Goal: Task Accomplishment & Management: Use online tool/utility

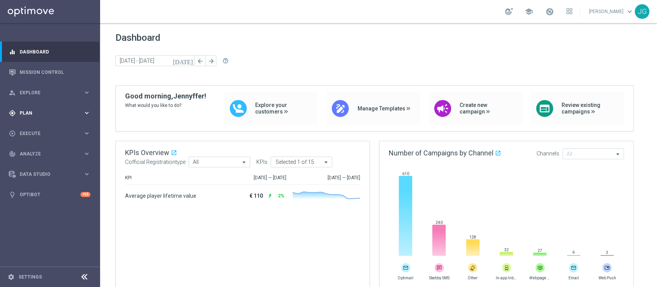
click at [47, 111] on span "Plan" at bounding box center [52, 113] width 64 height 5
click at [37, 128] on link "Target Groups" at bounding box center [50, 129] width 60 height 6
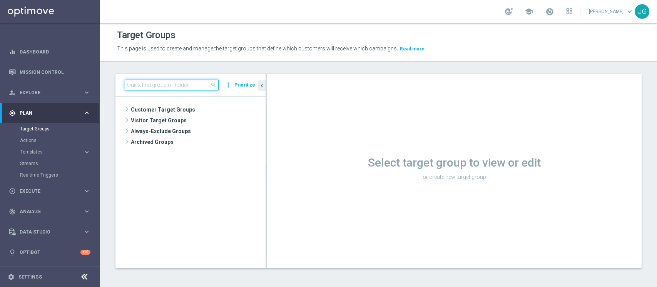
click at [151, 88] on input at bounding box center [172, 85] width 94 height 11
paste input "1^ PRODOTTO CASINO' - TOP 1.000 GGR CASINO' M08"
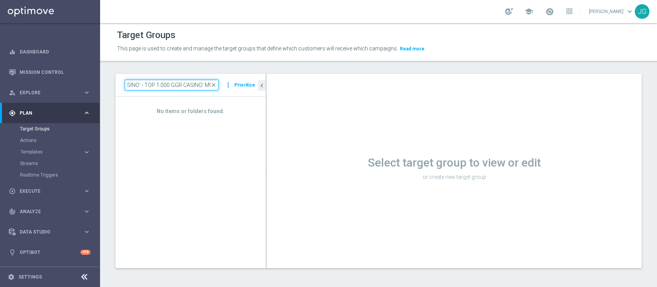
type input "1^ PRODOTTO CASINO' - TOP 1.000 GGR CASINO' M08"
click at [179, 80] on input "1^ PRODOTTO CASINO' - TOP 1.000 GGR CASINO' M08" at bounding box center [172, 85] width 94 height 11
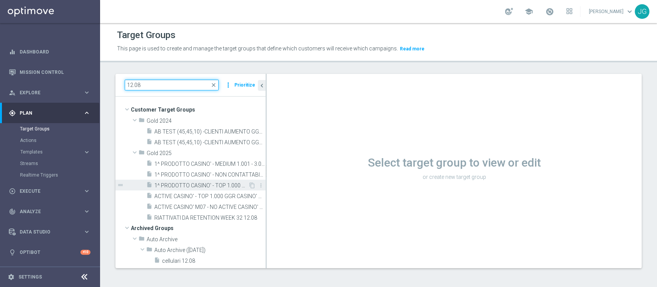
type input "12.08"
click at [197, 186] on span "1^ PRODOTTO CASINO' - TOP 1.000 GGR CASINO' M08 12.08" at bounding box center [201, 185] width 94 height 7
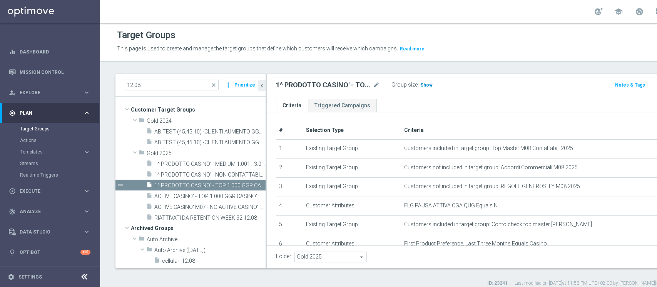
click at [424, 85] on span "Show" at bounding box center [426, 84] width 12 height 5
click at [249, 184] on icon "content_copy" at bounding box center [252, 185] width 6 height 6
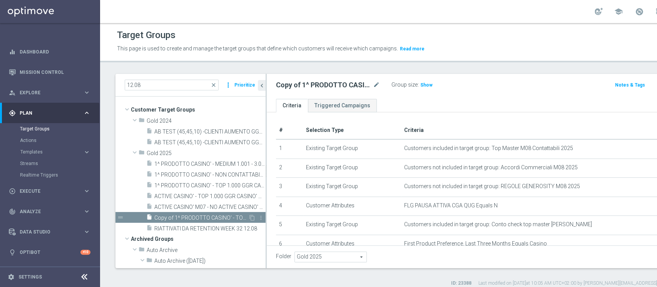
click at [205, 218] on span "Copy of 1^ PRODOTTO CASINO' - TOP 1.000 GGR CASINO' M08 12.08" at bounding box center [201, 218] width 94 height 7
click at [376, 84] on icon "mode_edit" at bounding box center [376, 84] width 7 height 9
click at [323, 86] on input "Copy of 1^ PRODOTTO CASINO' - TOP 1.000 GGR CASINO' M08 12.08" at bounding box center [328, 85] width 104 height 11
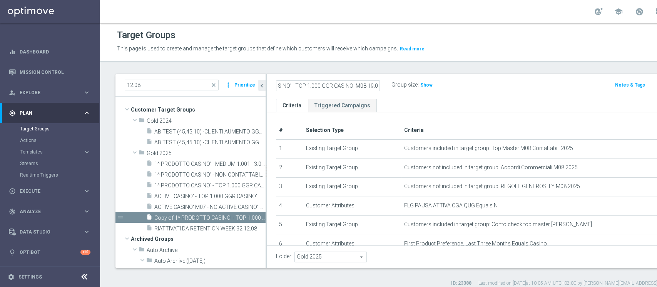
type input "1^ PRODOTTO CASINO' - TOP 1.000 GGR CASINO' M08 19.08"
click at [463, 102] on ul "Criteria Triggered Campaigns" at bounding box center [499, 105] width 465 height 13
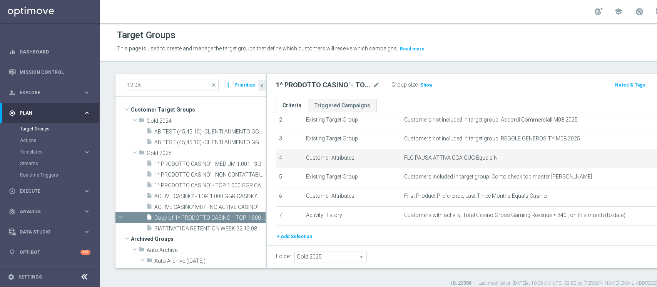
scroll to position [73, 0]
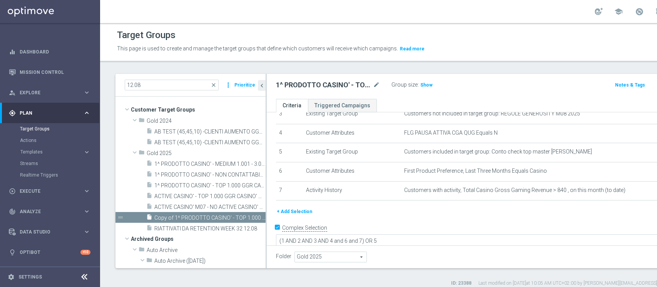
click at [427, 84] on span "Show" at bounding box center [426, 84] width 12 height 5
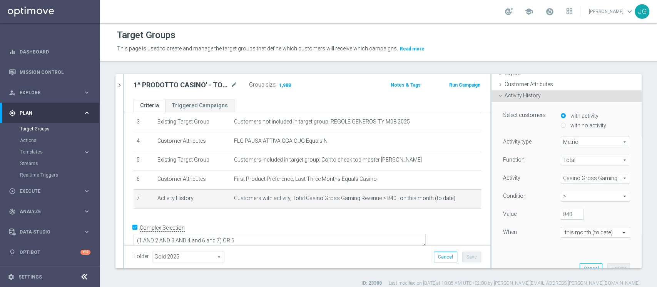
scroll to position [52, 0]
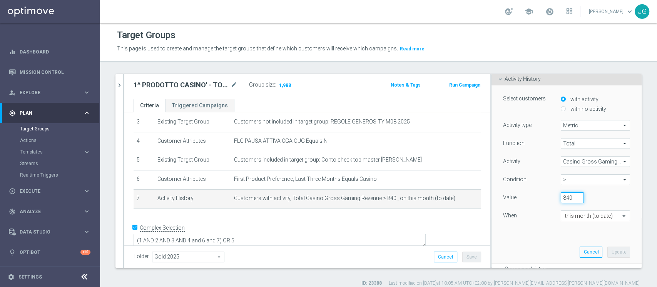
click at [561, 196] on input "840" at bounding box center [572, 197] width 23 height 11
type input "8"
type input "900"
click at [607, 250] on button "Update" at bounding box center [618, 252] width 23 height 11
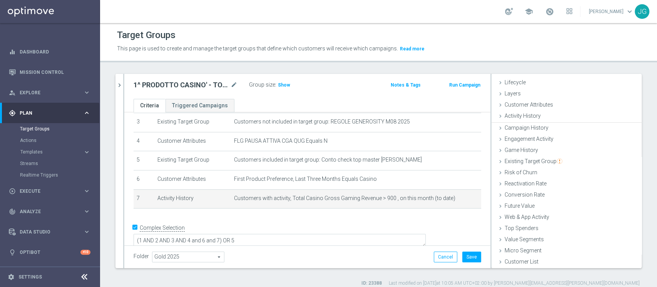
scroll to position [14, 0]
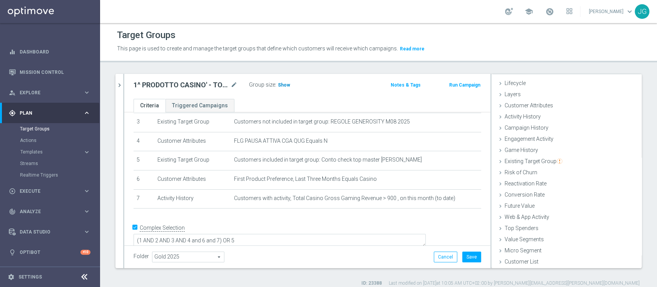
click at [279, 82] on span "Show" at bounding box center [284, 84] width 12 height 5
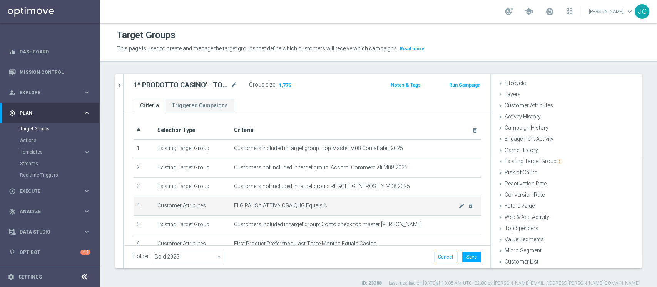
scroll to position [65, 0]
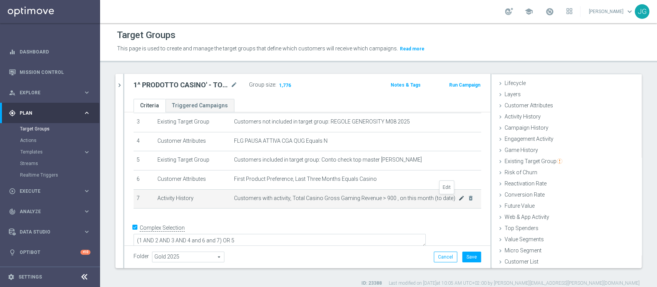
click at [458, 199] on icon "mode_edit" at bounding box center [461, 198] width 6 height 6
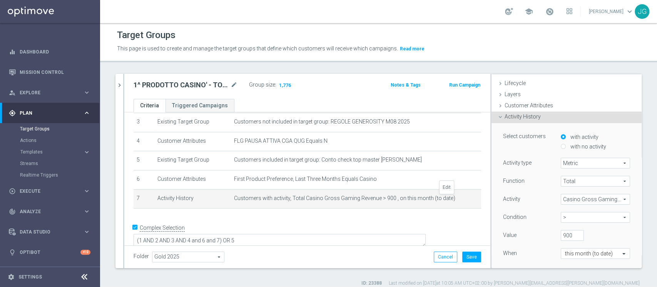
scroll to position [52, 0]
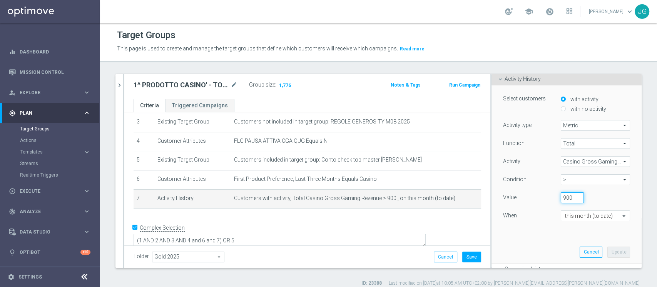
click at [562, 196] on input "900" at bounding box center [572, 197] width 23 height 11
type input "9"
type input "1"
type input "950"
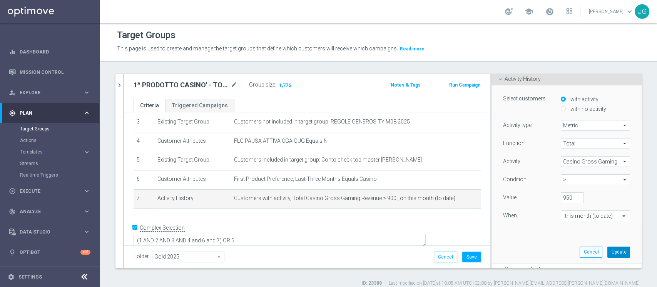
click at [607, 253] on button "Update" at bounding box center [618, 252] width 23 height 11
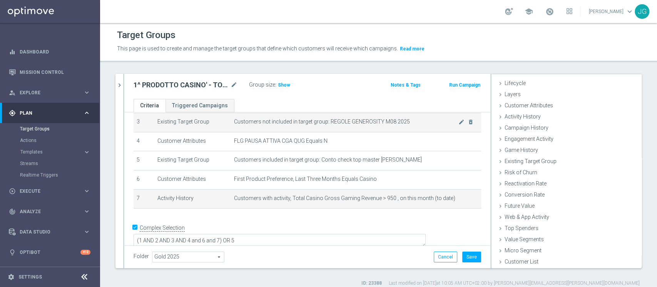
scroll to position [14, 0]
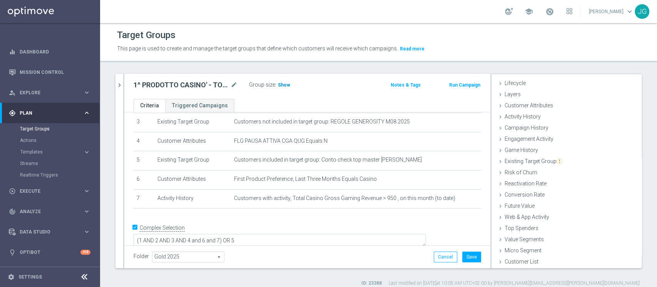
click at [281, 83] on span "Show" at bounding box center [284, 84] width 12 height 5
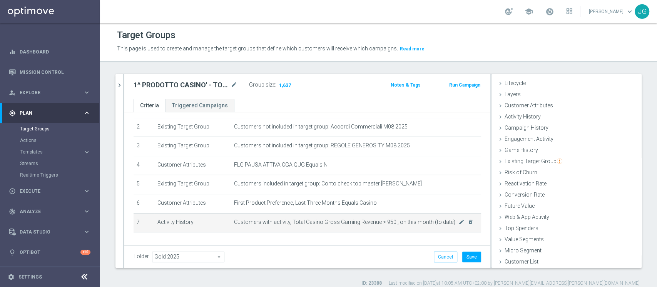
scroll to position [42, 0]
click at [458, 220] on icon "mode_edit" at bounding box center [461, 221] width 6 height 6
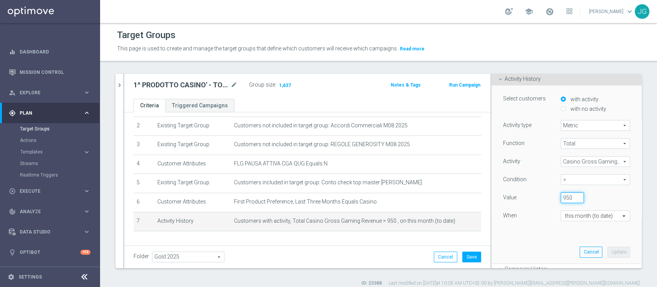
drag, startPoint x: 560, startPoint y: 197, endPoint x: 545, endPoint y: 197, distance: 15.4
click at [555, 197] on div "950" at bounding box center [572, 197] width 35 height 11
type input "1500"
click at [607, 254] on button "Update" at bounding box center [618, 252] width 23 height 11
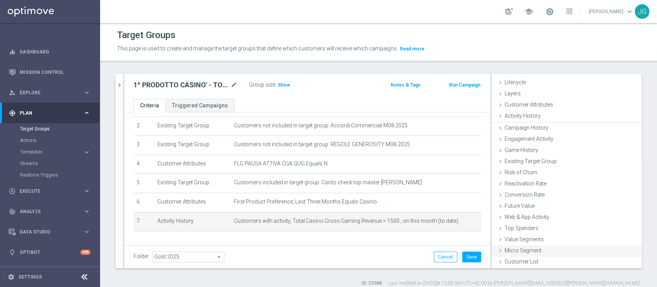
scroll to position [14, 0]
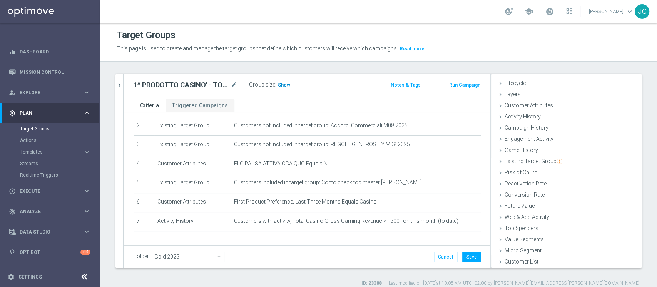
click at [286, 85] on span "Show" at bounding box center [284, 84] width 12 height 5
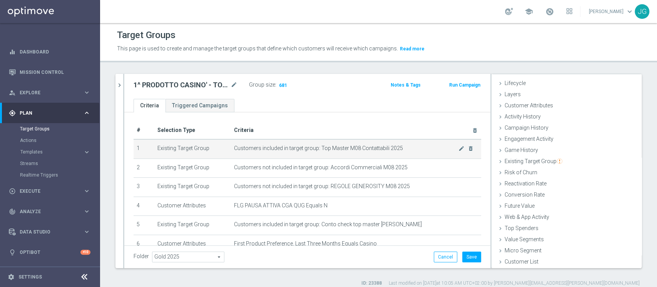
scroll to position [65, 0]
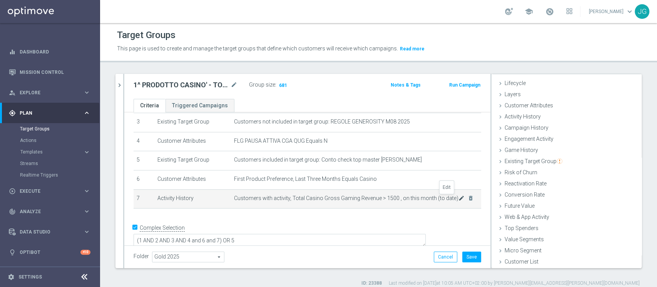
click at [458, 199] on icon "mode_edit" at bounding box center [461, 198] width 6 height 6
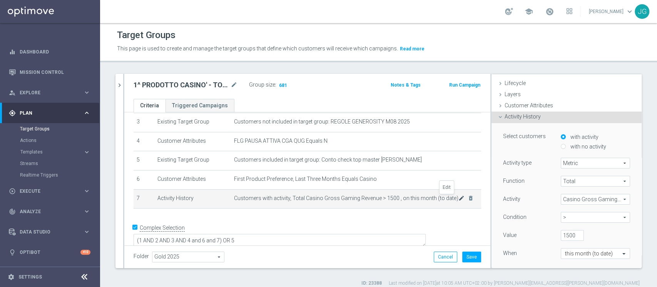
scroll to position [52, 0]
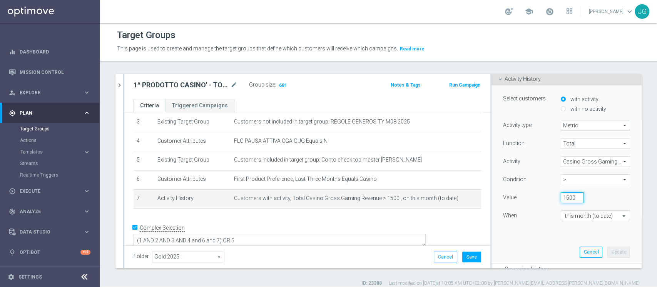
click at [561, 196] on input "1500" at bounding box center [572, 197] width 23 height 11
type input "1300"
click at [607, 250] on button "Update" at bounding box center [618, 252] width 23 height 11
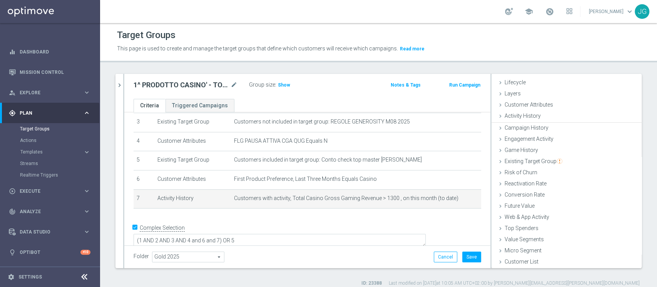
scroll to position [14, 0]
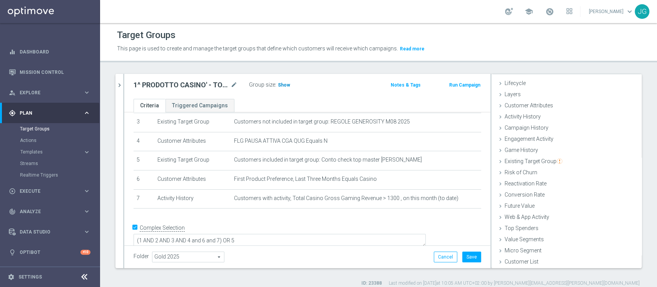
click at [281, 85] on span "Show" at bounding box center [284, 84] width 12 height 5
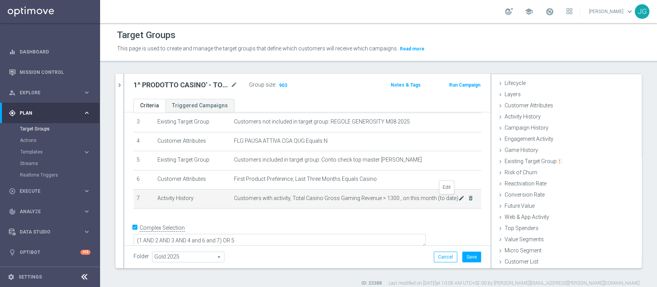
click at [458, 200] on icon "mode_edit" at bounding box center [461, 198] width 6 height 6
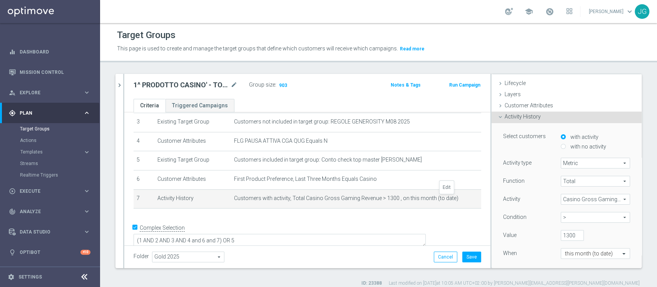
scroll to position [52, 0]
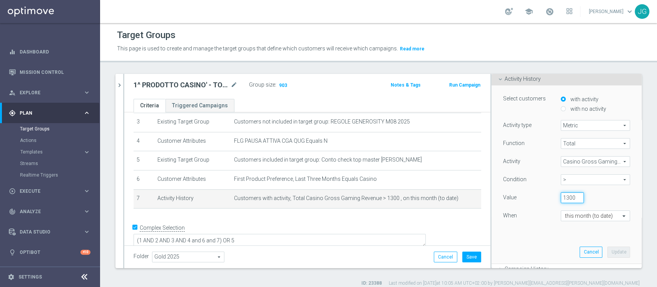
click at [561, 196] on input "1300" at bounding box center [572, 197] width 23 height 11
type input "1250"
click at [607, 251] on button "Update" at bounding box center [618, 252] width 23 height 11
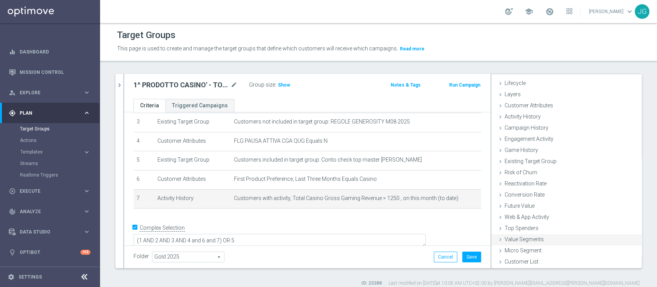
scroll to position [14, 0]
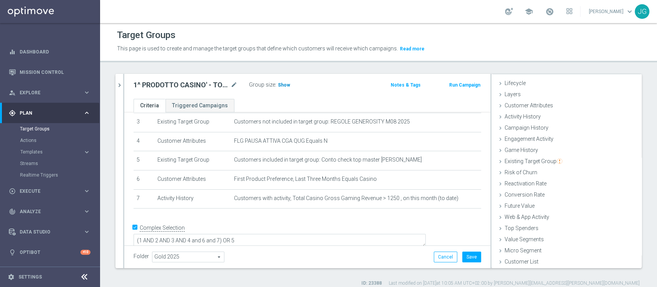
click at [281, 83] on span "Show" at bounding box center [284, 84] width 12 height 5
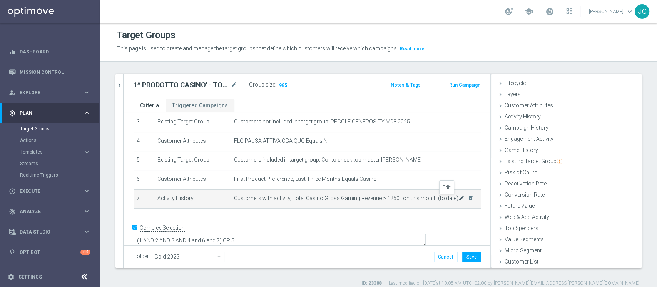
click at [458, 199] on icon "mode_edit" at bounding box center [461, 198] width 6 height 6
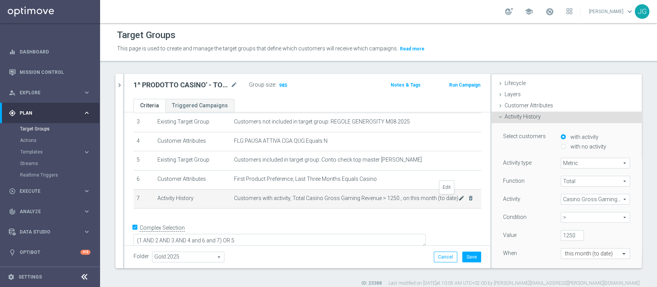
scroll to position [52, 0]
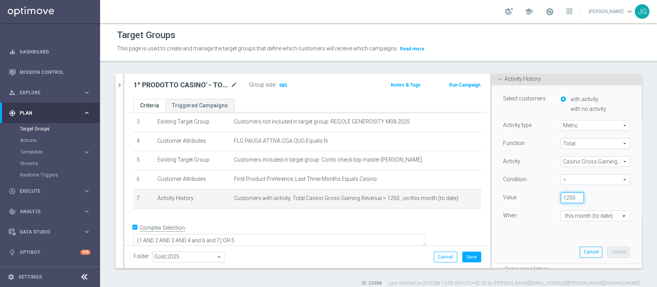
click at [561, 197] on input "1250" at bounding box center [572, 197] width 23 height 11
type input "1200"
click at [610, 254] on button "Update" at bounding box center [618, 252] width 23 height 11
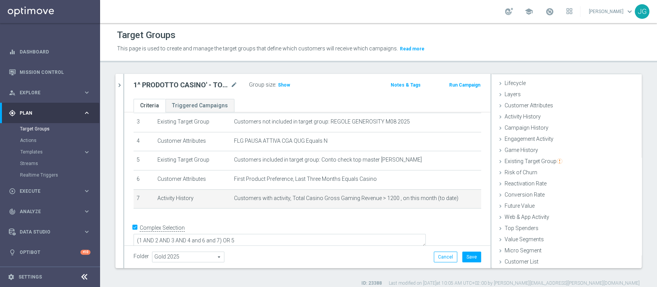
scroll to position [14, 0]
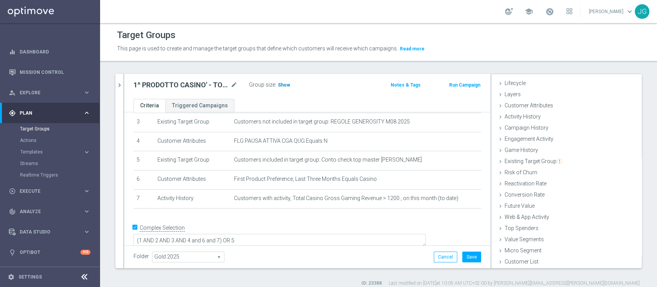
click at [280, 89] on h3 "Show" at bounding box center [284, 85] width 14 height 8
click at [464, 255] on button "Save" at bounding box center [471, 257] width 19 height 11
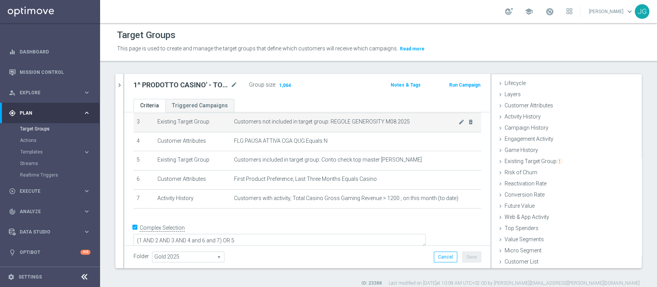
drag, startPoint x: 122, startPoint y: 84, endPoint x: 375, endPoint y: 125, distance: 256.5
click at [375, 125] on as-split "12.08 close more_vert Prioritize Customer Target Groups library_add create_new_…" at bounding box center [378, 171] width 526 height 194
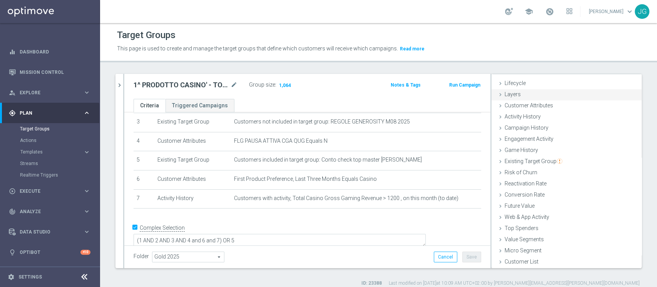
scroll to position [0, 0]
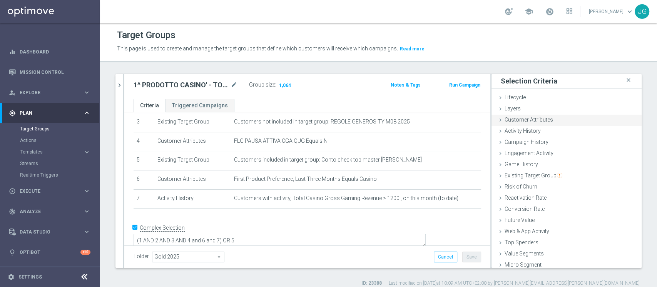
click at [535, 117] on span "Customer Attributes" at bounding box center [529, 120] width 48 height 6
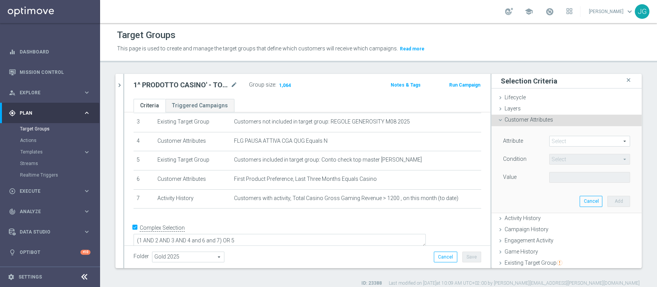
click at [563, 146] on div "Attribute Select arrow_drop_down search" at bounding box center [566, 142] width 139 height 12
click at [567, 140] on span at bounding box center [590, 141] width 80 height 10
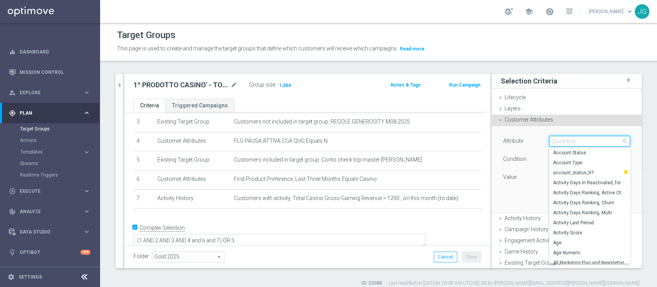
click at [567, 140] on input "search" at bounding box center [589, 141] width 81 height 11
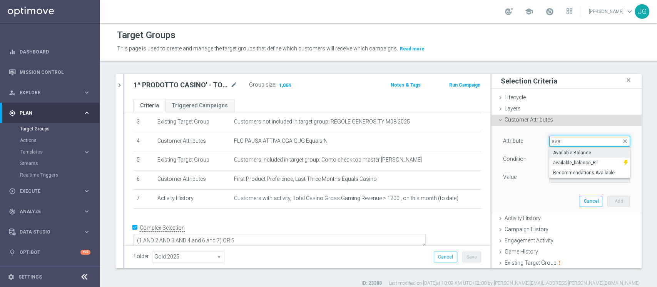
type input "avai"
click at [582, 153] on span "Available Balance" at bounding box center [589, 153] width 73 height 6
type input "Available Balance"
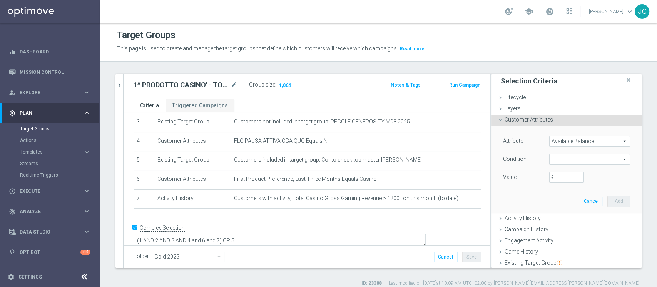
click at [558, 162] on span "=" at bounding box center [590, 159] width 80 height 10
click at [553, 172] on span "<" at bounding box center [589, 171] width 73 height 6
type input "<"
click at [552, 176] on input "€" at bounding box center [566, 177] width 35 height 11
type input "50"
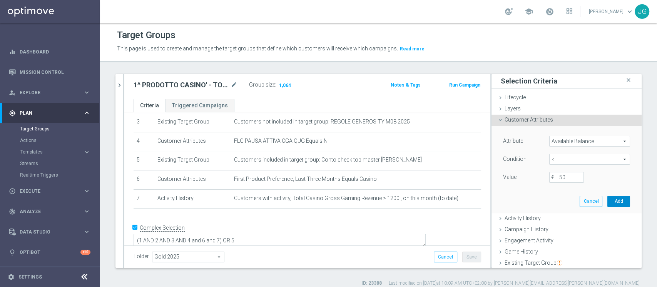
click at [612, 198] on button "Add" at bounding box center [618, 201] width 23 height 11
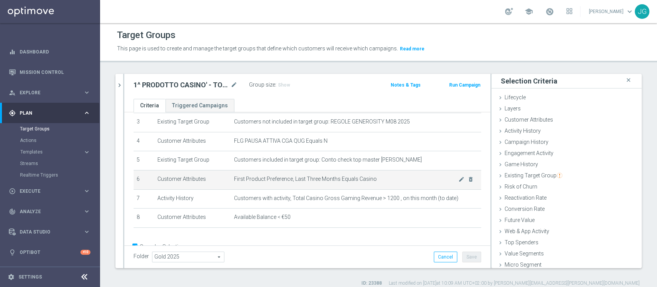
scroll to position [85, 0]
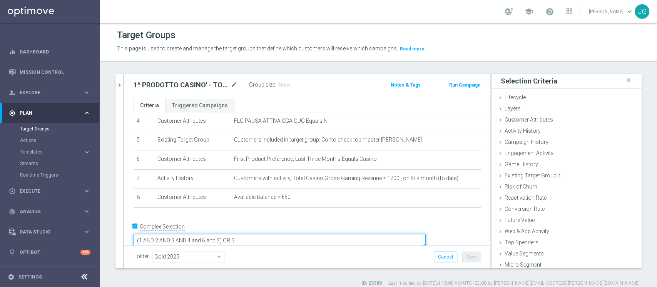
click at [274, 234] on textarea "(1 AND 2 AND 3 AND 4 and 6 and 7) OR 5" at bounding box center [280, 240] width 292 height 13
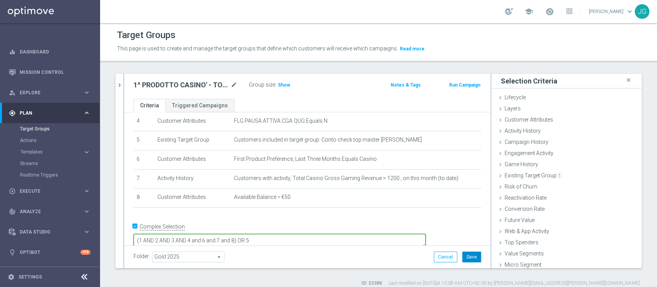
type textarea "(1 AND 2 AND 3 AND 4 and 6 and 7 and 8) OR 5"
click at [470, 257] on button "Save" at bounding box center [471, 257] width 19 height 11
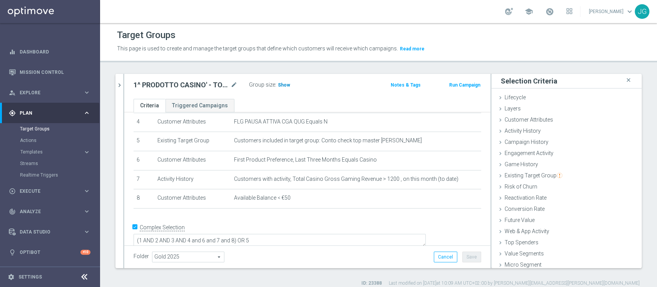
click at [283, 84] on span "Show" at bounding box center [284, 84] width 12 height 5
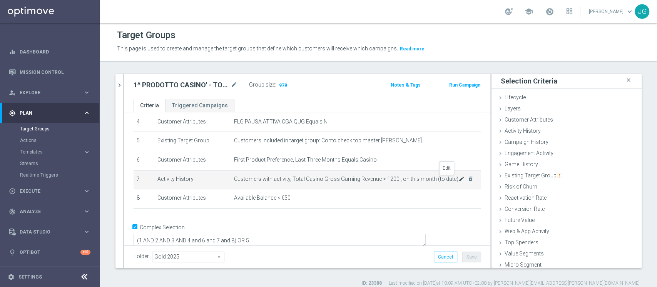
click at [458, 179] on icon "mode_edit" at bounding box center [461, 179] width 6 height 6
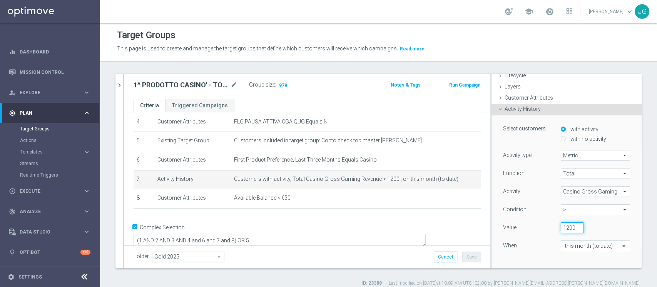
scroll to position [0, 1]
drag, startPoint x: 556, startPoint y: 226, endPoint x: 577, endPoint y: 224, distance: 21.2
click at [577, 224] on div "1200" at bounding box center [589, 227] width 69 height 11
type input "1150"
click at [594, 227] on div "1150" at bounding box center [589, 227] width 69 height 11
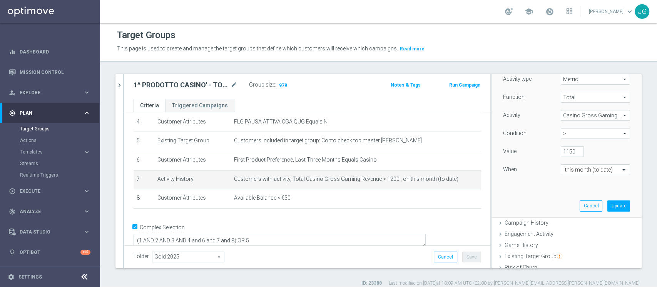
scroll to position [102, 0]
click at [607, 201] on button "Update" at bounding box center [618, 202] width 23 height 11
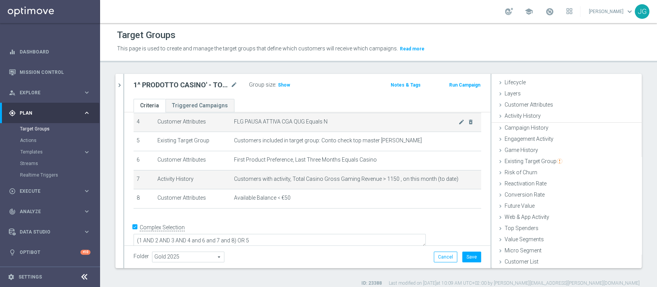
scroll to position [14, 0]
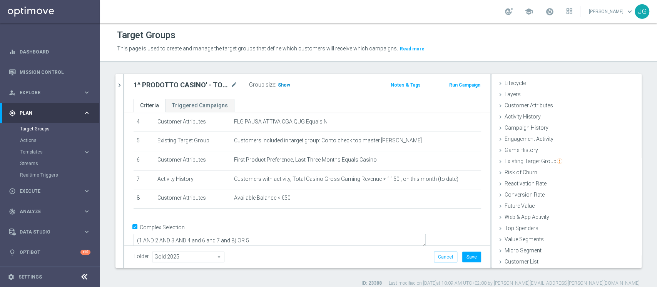
click at [281, 82] on span "Show" at bounding box center [284, 84] width 12 height 5
click at [470, 254] on button "Save" at bounding box center [471, 257] width 19 height 11
click at [117, 84] on icon "chevron_right" at bounding box center [119, 85] width 7 height 7
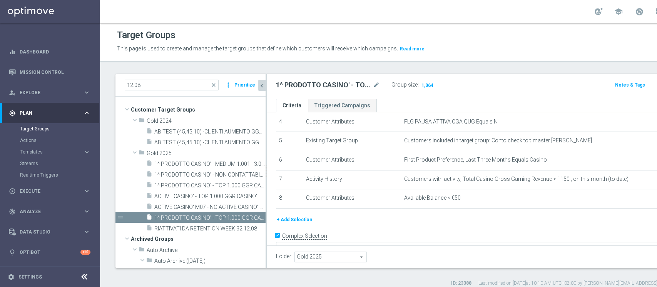
scroll to position [29, 0]
click at [117, 84] on div "12.08 close more_vert Prioritize" at bounding box center [190, 85] width 150 height 23
click at [214, 162] on span "1^ PRODOTTO CASINO' - MEDIUM 1.001 - 3.000 GGR CASINO' M08 12.08" at bounding box center [201, 164] width 94 height 7
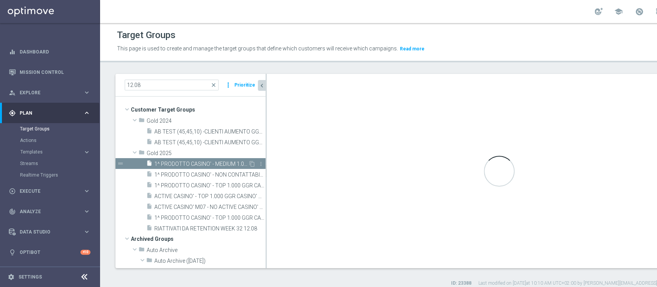
type textarea "(1 AND 2 AND 3 AND 4 and 6 and 7) OR 5"
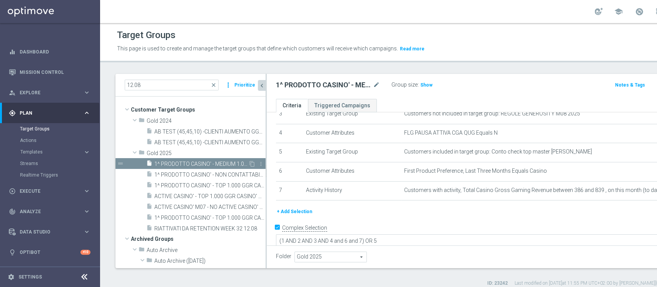
click at [175, 164] on span "1^ PRODOTTO CASINO' - MEDIUM 1.001 - 3.000 GGR CASINO' M08 12.08" at bounding box center [201, 164] width 94 height 7
click at [249, 162] on icon "content_copy" at bounding box center [252, 164] width 6 height 6
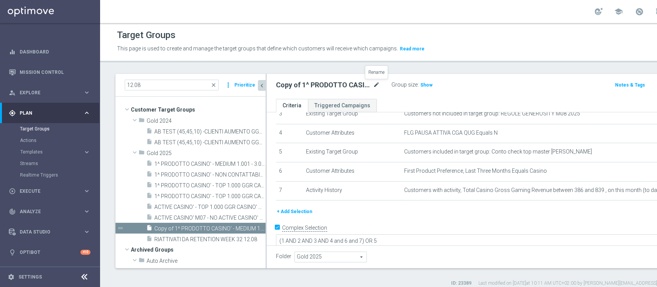
click at [377, 84] on icon "mode_edit" at bounding box center [376, 84] width 7 height 9
type input "1^ PRODOTTO CASINO' - MEDIUM 1.001 - 3.000 GGR CASINO' M08 19.08"
click at [421, 94] on div "1^ PRODOTTO CASINO' - MEDIUM 1.001 - 3.000 GGR CASINO' M08 19.08 Group size : S…" at bounding box center [499, 86] width 465 height 25
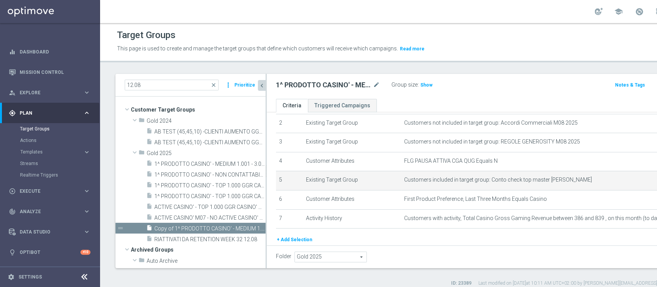
scroll to position [73, 0]
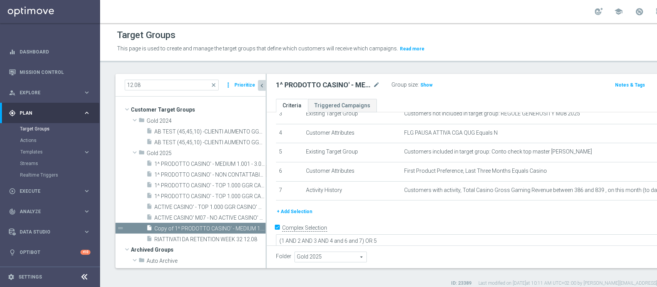
click at [290, 209] on button "+ Add Selection" at bounding box center [294, 211] width 37 height 8
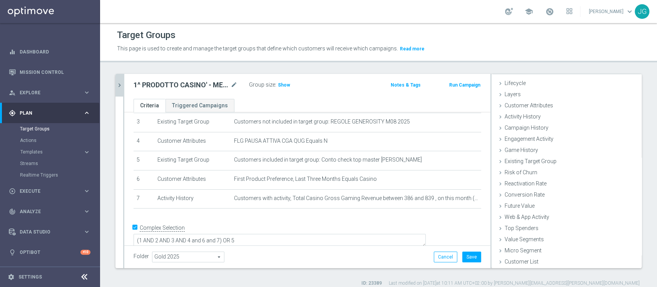
scroll to position [14, 0]
click at [516, 107] on span "Customer Attributes" at bounding box center [529, 105] width 48 height 6
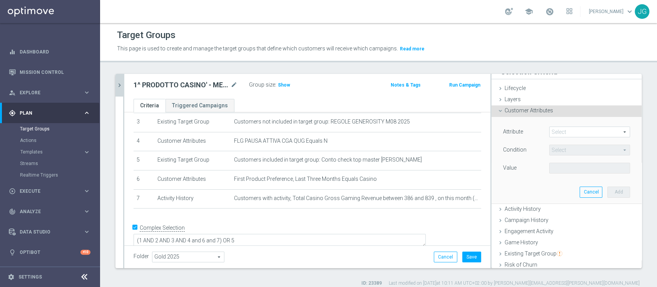
scroll to position [0, 0]
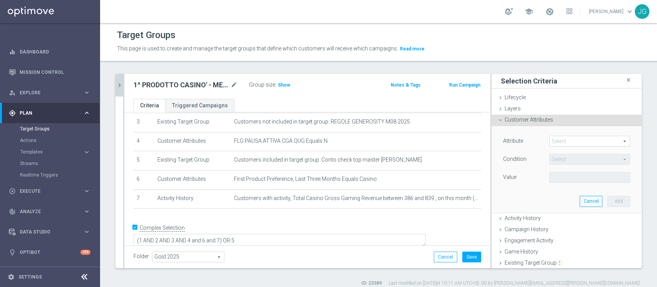
click at [555, 139] on span at bounding box center [590, 141] width 80 height 10
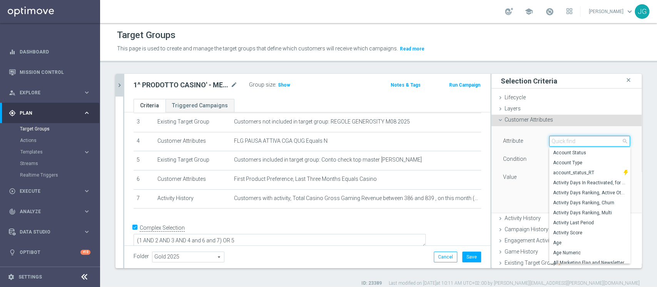
click at [555, 139] on input "search" at bounding box center [589, 141] width 81 height 11
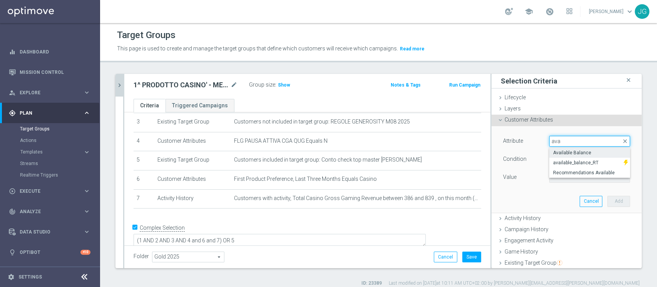
type input "ava"
click at [553, 151] on span "Available Balance" at bounding box center [589, 153] width 73 height 6
type input "Available Balance"
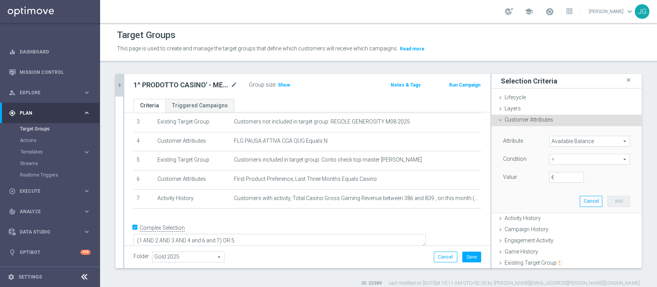
click at [552, 162] on span "=" at bounding box center [590, 159] width 80 height 10
click at [553, 170] on span "<" at bounding box center [589, 171] width 73 height 6
type input "<"
click at [553, 177] on input "€" at bounding box center [566, 177] width 35 height 11
type input "50"
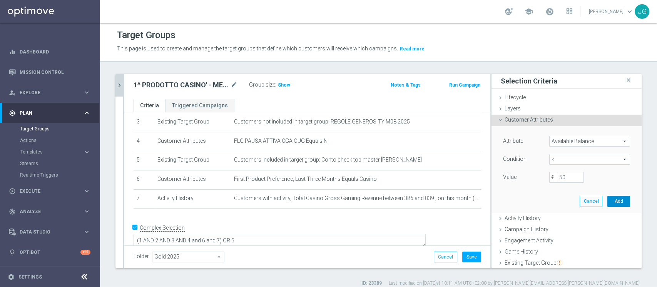
click at [607, 201] on button "Add" at bounding box center [618, 201] width 23 height 11
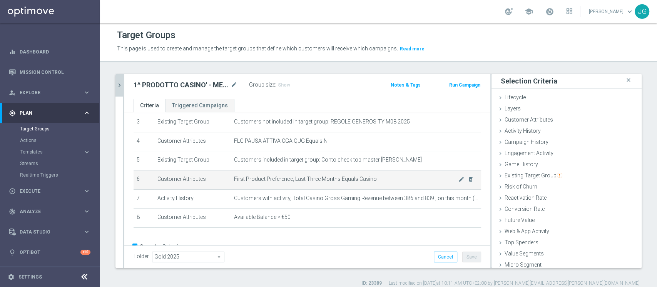
scroll to position [85, 0]
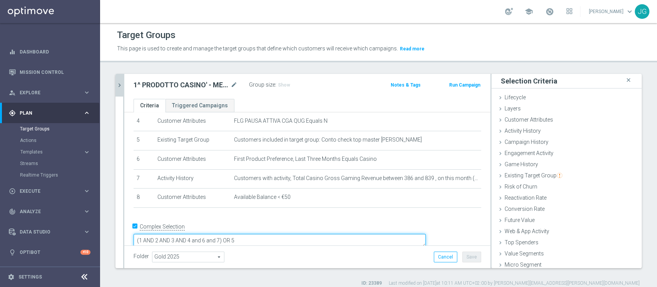
click at [277, 234] on textarea "(1 AND 2 AND 3 AND 4 and 6 and 7) OR 5" at bounding box center [280, 240] width 292 height 13
click at [277, 234] on textarea "(1 AND 2 AND 3 AND 4 and 6 and 7and 8) OR 5" at bounding box center [280, 240] width 292 height 13
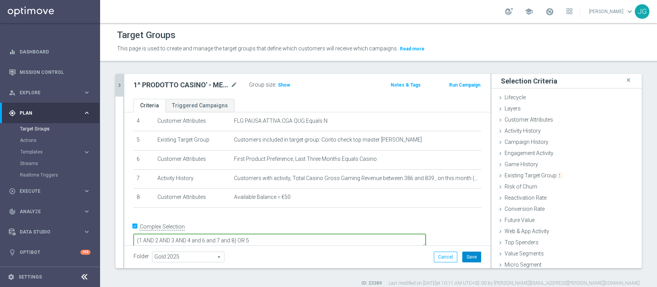
type textarea "(1 AND 2 AND 3 AND 4 and 6 and 7 and 8) OR 5"
click at [467, 261] on button "Save" at bounding box center [471, 257] width 19 height 11
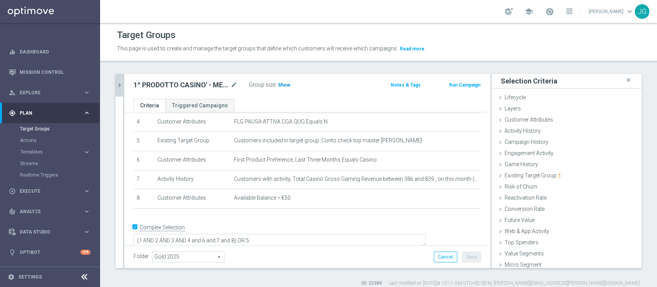
click at [280, 83] on span "Show" at bounding box center [284, 84] width 12 height 5
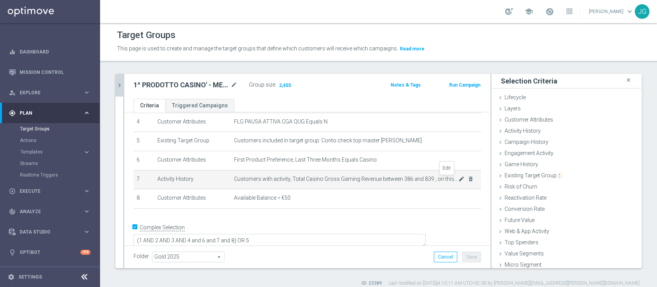
click at [458, 181] on icon "mode_edit" at bounding box center [461, 179] width 6 height 6
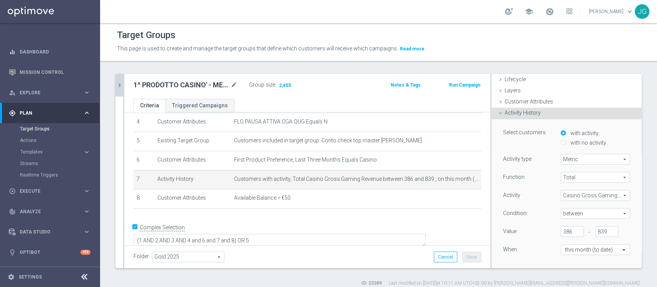
scroll to position [18, 0]
click at [595, 230] on input "839" at bounding box center [606, 231] width 23 height 11
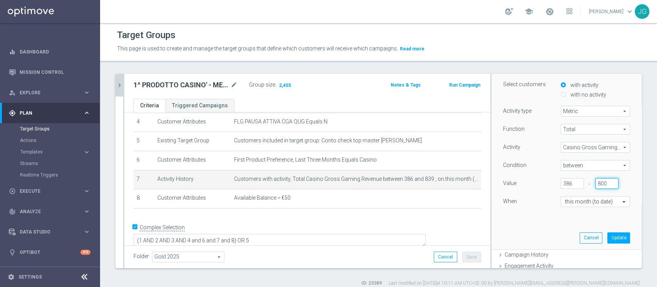
scroll to position [67, 0]
type input "800"
click at [607, 239] on button "Update" at bounding box center [618, 236] width 23 height 11
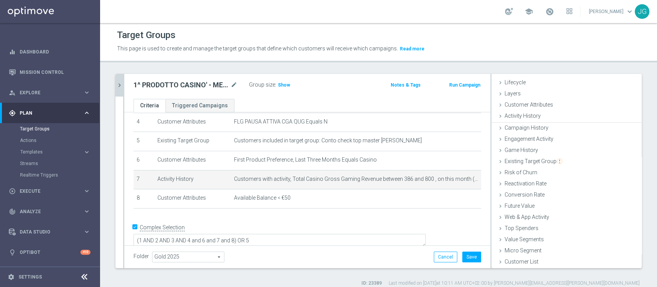
scroll to position [14, 0]
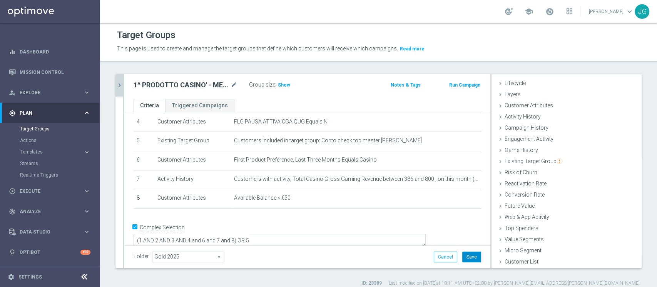
click at [465, 258] on button "Save" at bounding box center [471, 257] width 19 height 11
click at [285, 87] on span "Show" at bounding box center [284, 84] width 12 height 5
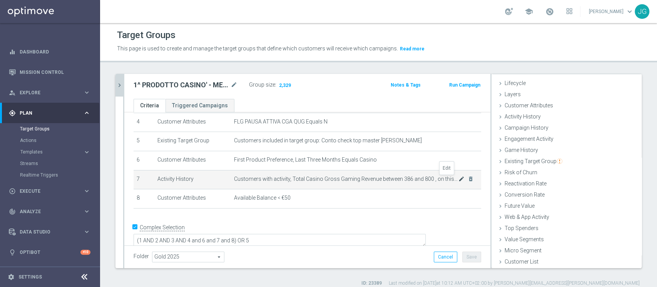
click at [458, 179] on icon "mode_edit" at bounding box center [461, 179] width 6 height 6
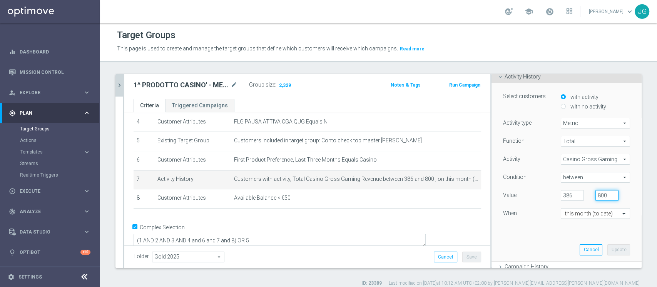
click at [595, 194] on input "800" at bounding box center [606, 195] width 23 height 11
type input "8"
type input "750"
click at [607, 248] on button "Update" at bounding box center [618, 249] width 23 height 11
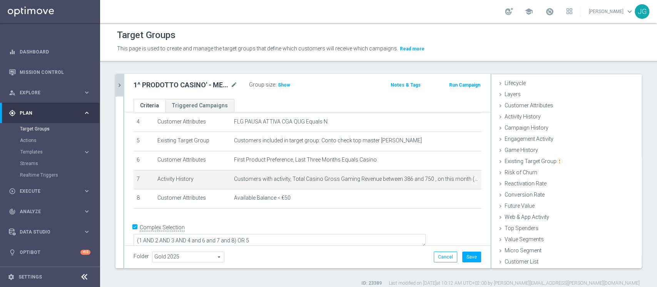
scroll to position [14, 0]
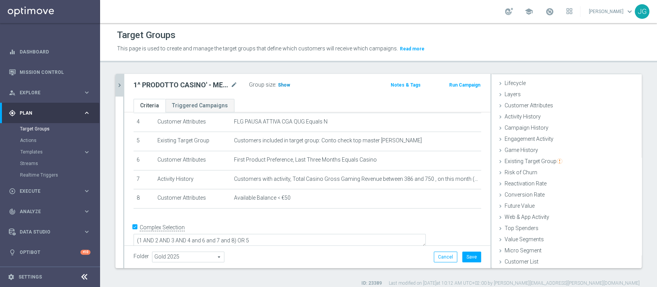
click at [287, 88] on h3 "Show" at bounding box center [284, 85] width 14 height 8
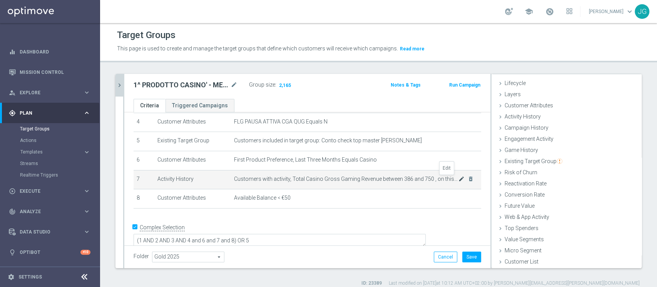
click at [458, 180] on icon "mode_edit" at bounding box center [461, 179] width 6 height 6
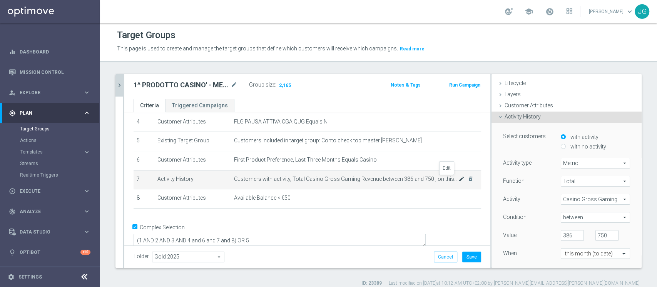
scroll to position [54, 0]
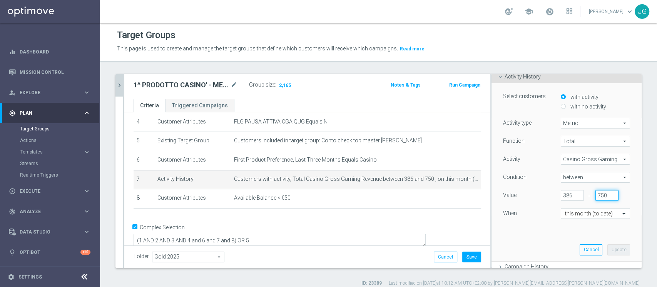
click at [595, 195] on input "750" at bounding box center [606, 195] width 23 height 11
type input "700"
click at [607, 252] on button "Update" at bounding box center [618, 249] width 23 height 11
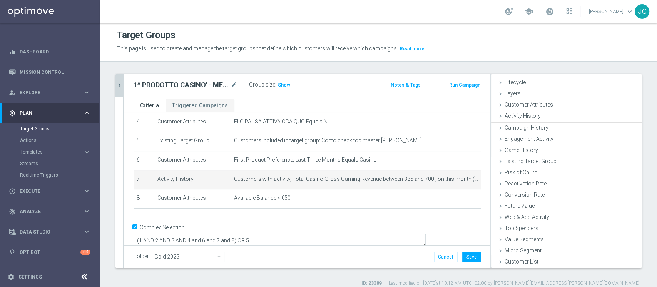
scroll to position [14, 0]
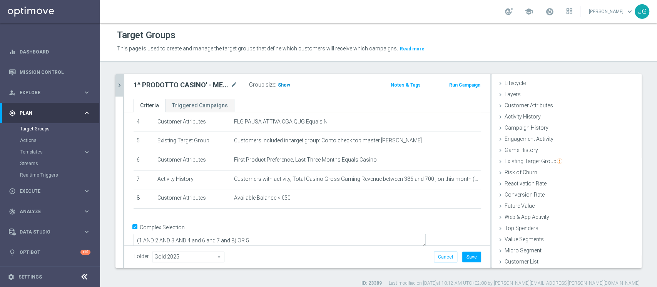
click at [281, 85] on span "Show" at bounding box center [284, 84] width 12 height 5
click at [281, 85] on span at bounding box center [280, 84] width 8 height 8
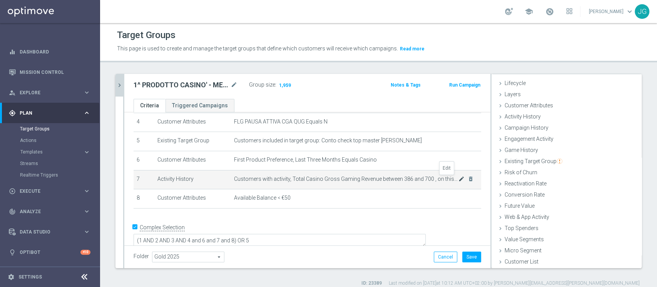
click at [458, 180] on icon "mode_edit" at bounding box center [461, 179] width 6 height 6
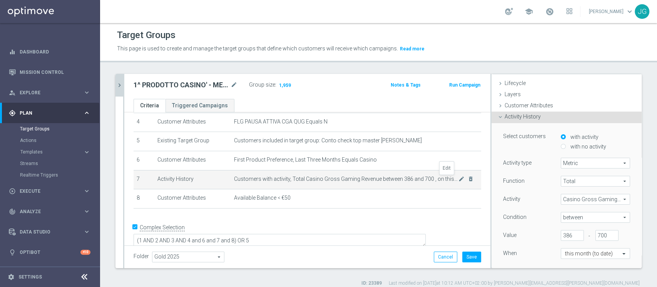
scroll to position [54, 0]
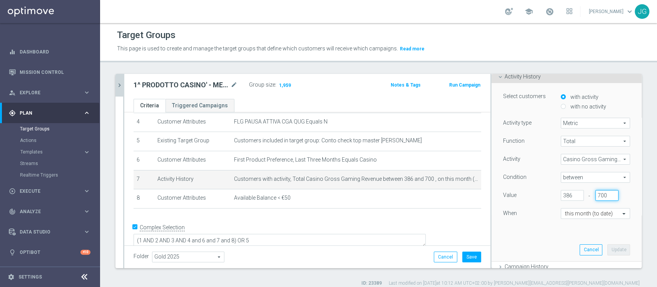
click at [595, 196] on input "700" at bounding box center [606, 195] width 23 height 11
type input "710"
click at [610, 258] on div "Select customers with activity with no activity Activity type Metric Metric arr…" at bounding box center [566, 172] width 139 height 178
click at [608, 254] on button "Update" at bounding box center [618, 249] width 23 height 11
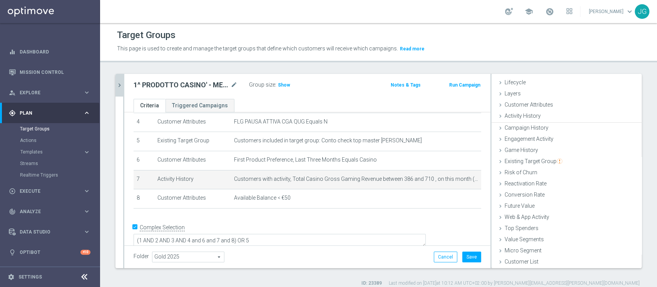
scroll to position [14, 0]
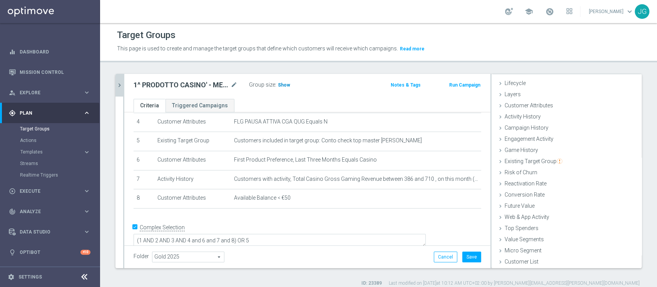
click at [286, 88] on h3 "Show" at bounding box center [284, 85] width 14 height 8
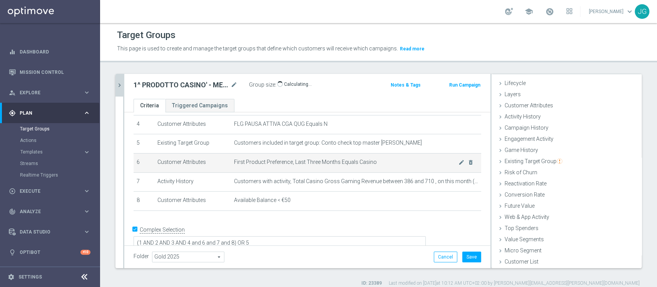
scroll to position [84, 0]
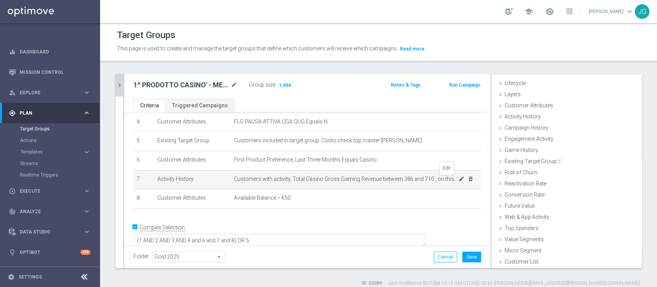
click at [458, 178] on icon "mode_edit" at bounding box center [461, 179] width 6 height 6
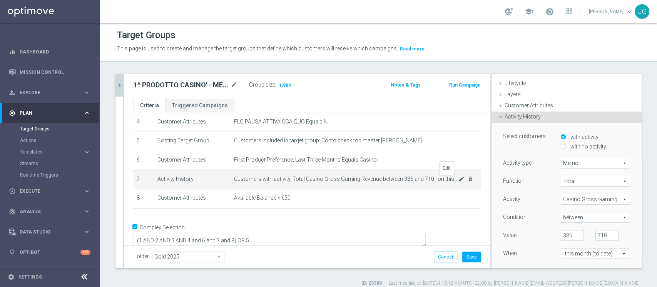
scroll to position [54, 0]
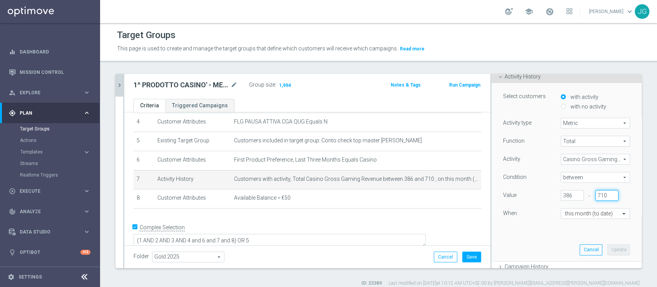
click at [595, 192] on input "710" at bounding box center [606, 195] width 23 height 11
type input "720"
click at [609, 245] on button "Update" at bounding box center [618, 249] width 23 height 11
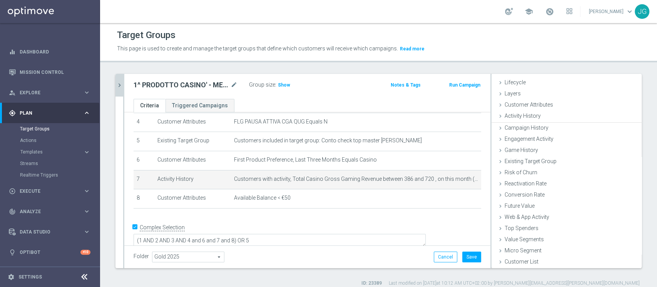
scroll to position [14, 0]
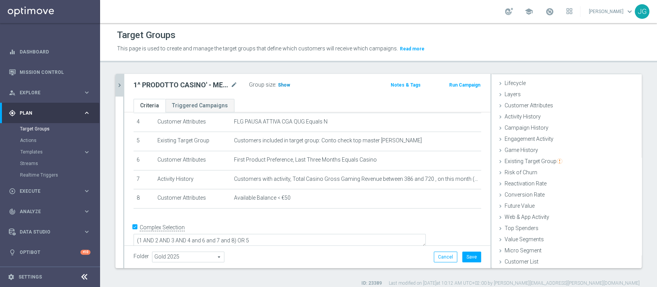
click at [283, 85] on span "Show" at bounding box center [284, 84] width 12 height 5
click at [468, 258] on button "Save" at bounding box center [471, 257] width 19 height 11
click at [120, 84] on icon "chevron_right" at bounding box center [119, 85] width 7 height 7
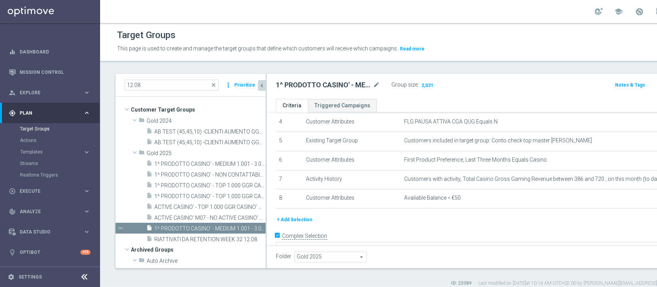
scroll to position [29, 0]
click at [217, 174] on span "1^ PRODOTTO CASINO' - NON CONTATTABILI - GGR CASINO' M08 > 100 12.08" at bounding box center [201, 175] width 94 height 7
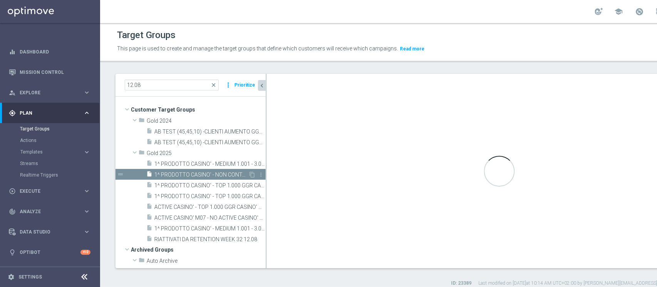
type textarea "(1 AND 2 AND 3 AND 4 and 6 and 7) OR 5"
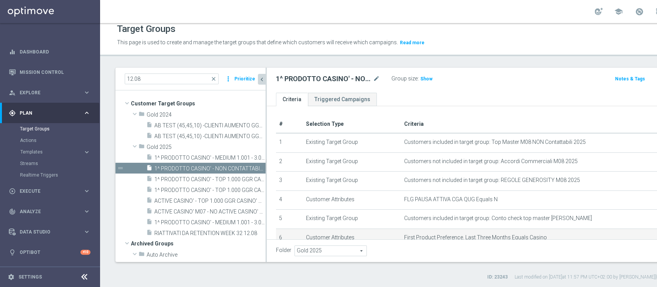
scroll to position [73, 0]
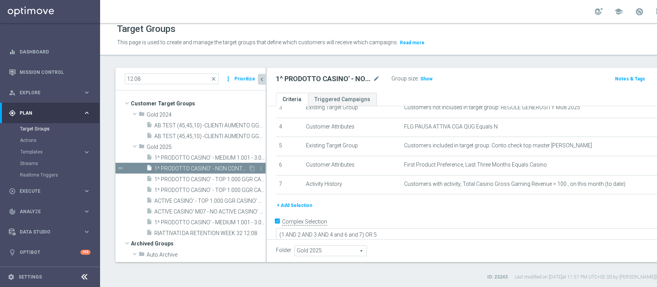
click at [207, 167] on span "1^ PRODOTTO CASINO' - NON CONTATTABILI - GGR CASINO' M08 > 100 12.08" at bounding box center [201, 169] width 94 height 7
click at [249, 167] on icon "content_copy" at bounding box center [252, 169] width 6 height 6
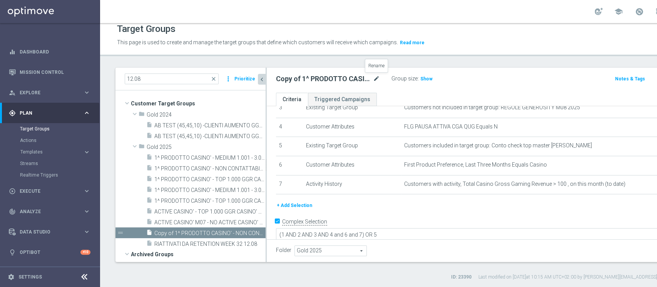
click at [376, 80] on icon "mode_edit" at bounding box center [376, 78] width 7 height 9
type input "1^ PRODOTTO CASINO' - NON CONTATTABILI - GGR CASINO' M08 > 400 19.08"
click at [464, 202] on div "+ Add Selection" at bounding box center [499, 205] width 458 height 8
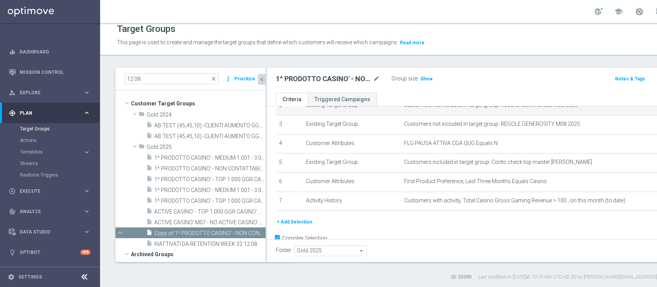
scroll to position [73, 0]
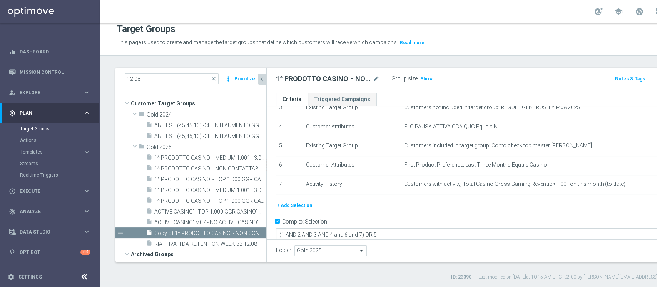
click at [301, 205] on button "+ Add Selection" at bounding box center [294, 205] width 37 height 8
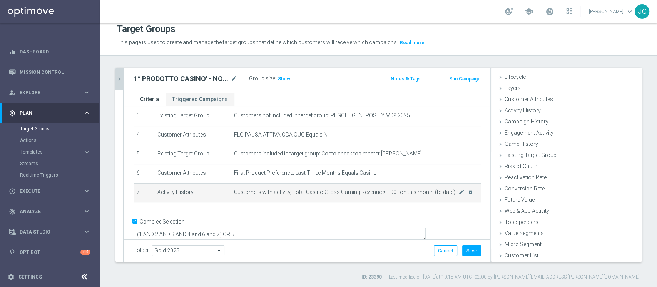
scroll to position [14, 0]
click at [458, 192] on icon "mode_edit" at bounding box center [461, 192] width 6 height 6
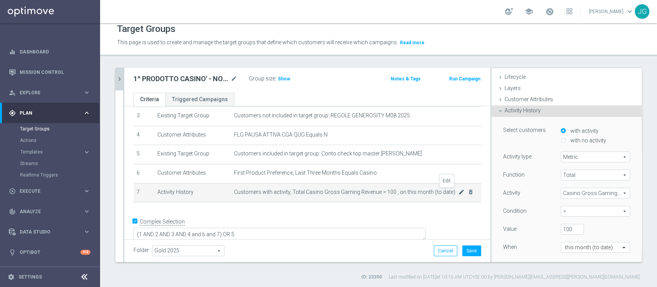
scroll to position [54, 0]
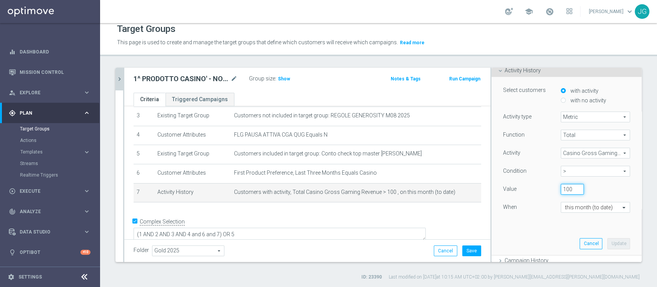
click at [561, 189] on input "100" at bounding box center [572, 189] width 23 height 11
type input "400"
click at [610, 242] on button "Update" at bounding box center [618, 243] width 23 height 11
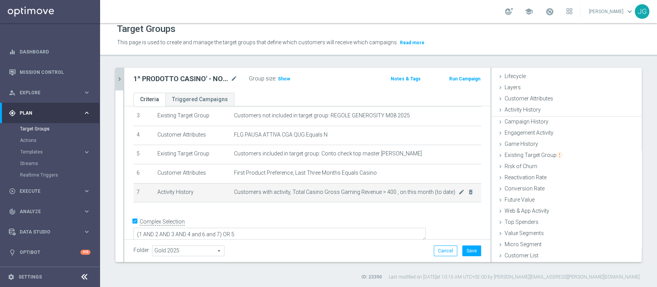
scroll to position [14, 0]
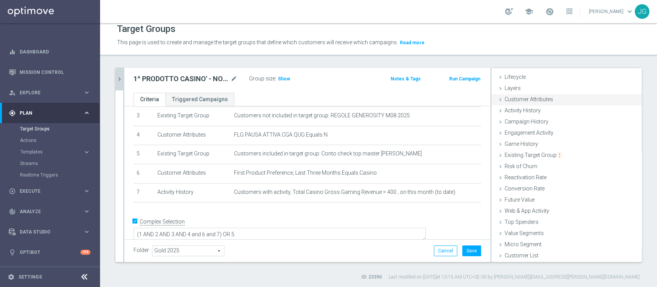
click at [507, 100] on span "Customer Attributes" at bounding box center [529, 99] width 48 height 6
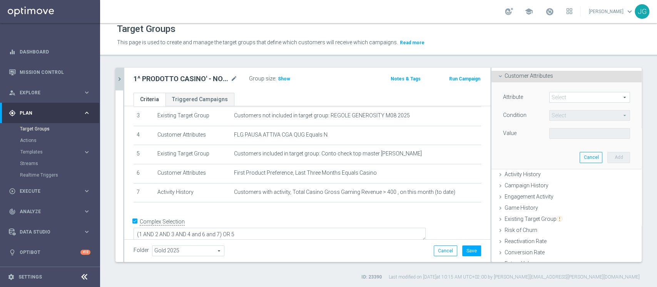
scroll to position [29, 0]
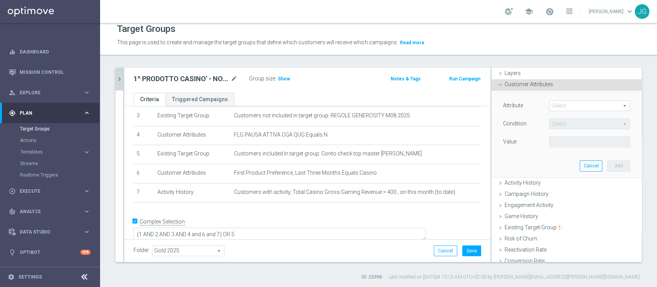
click at [559, 102] on span at bounding box center [590, 106] width 80 height 10
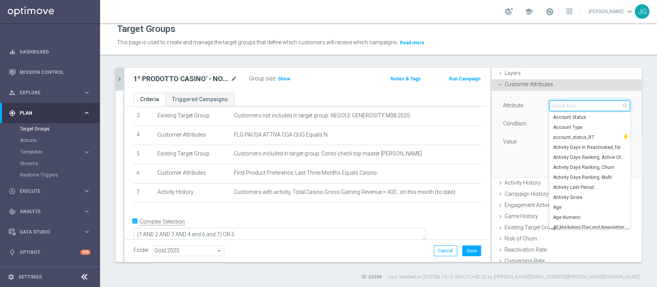
click at [559, 102] on input "search" at bounding box center [589, 105] width 81 height 11
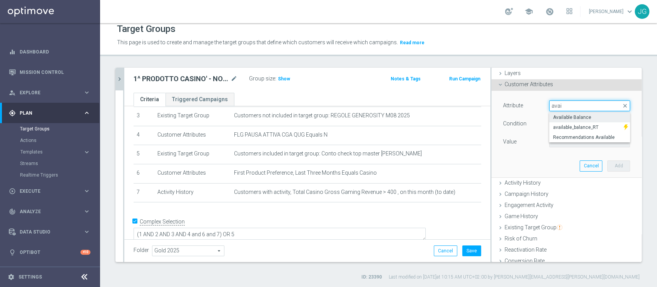
type input "avai"
click at [562, 119] on span "Available Balance" at bounding box center [589, 117] width 73 height 6
type input "Available Balance"
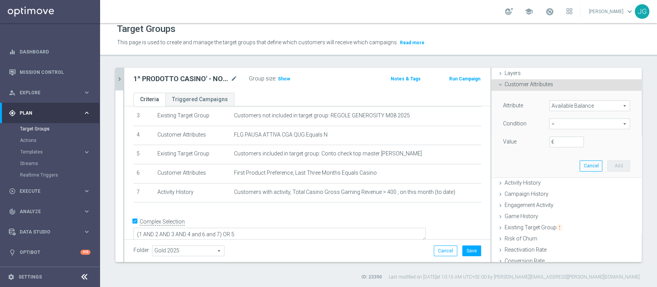
click at [562, 119] on span "=" at bounding box center [590, 124] width 80 height 10
click at [553, 137] on span "<" at bounding box center [589, 135] width 73 height 6
type input "<"
click at [552, 142] on input "€" at bounding box center [566, 142] width 35 height 11
type input "50"
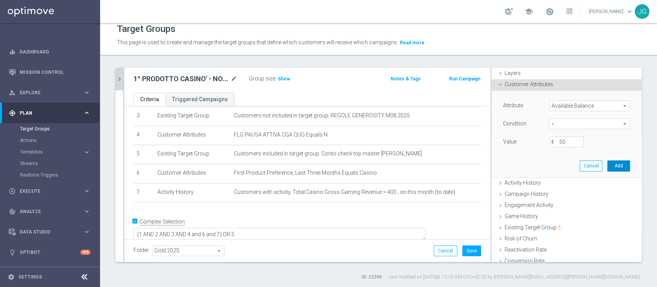
click at [607, 161] on button "Add" at bounding box center [618, 166] width 23 height 11
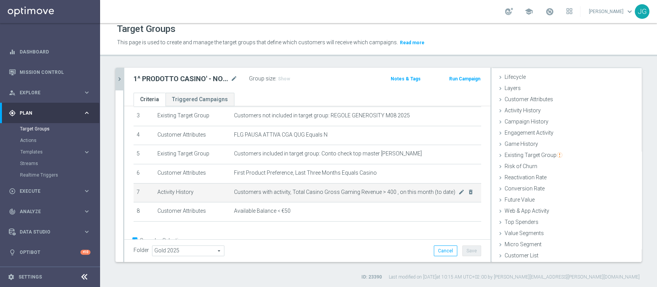
scroll to position [85, 0]
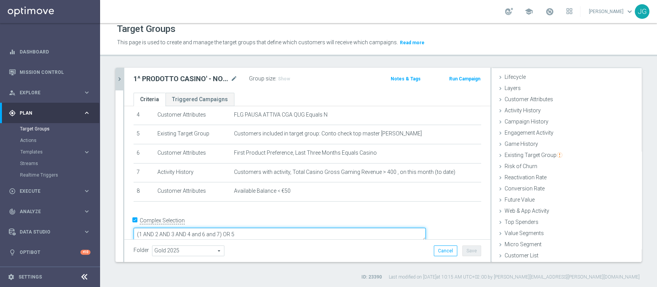
click at [274, 228] on textarea "(1 AND 2 AND 3 AND 4 and 6 and 7) OR 5" at bounding box center [280, 234] width 292 height 13
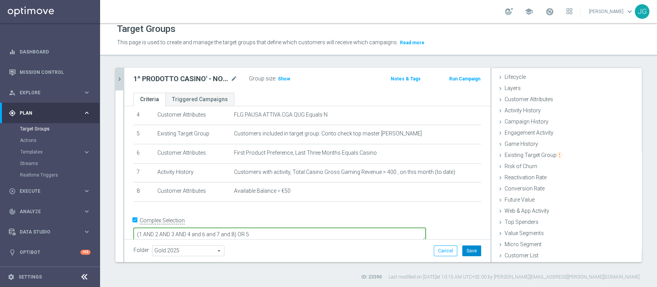
type textarea "(1 AND 2 AND 3 AND 4 and 6 and 7 and 8) OR 5"
click at [470, 253] on button "Save" at bounding box center [471, 251] width 19 height 11
click at [284, 80] on span "Show" at bounding box center [284, 78] width 12 height 5
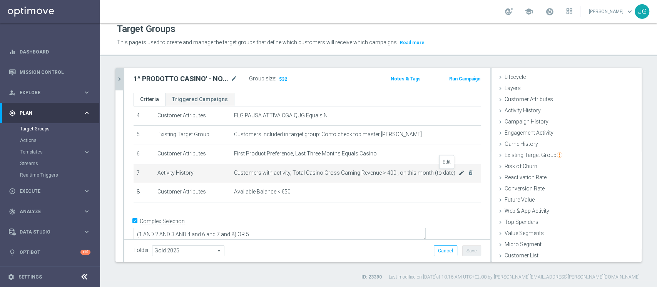
click at [458, 174] on icon "mode_edit" at bounding box center [461, 173] width 6 height 6
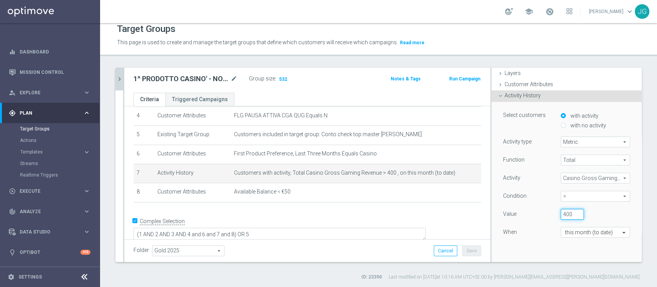
click at [561, 211] on input "400" at bounding box center [572, 214] width 23 height 11
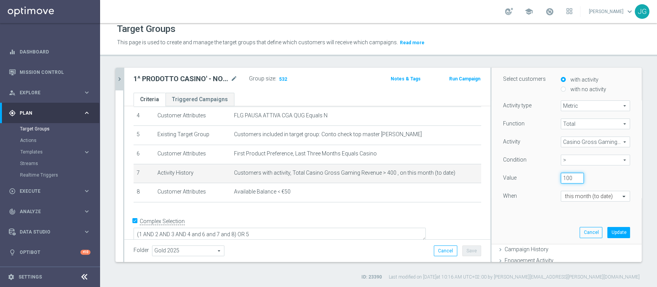
scroll to position [68, 0]
type input "100"
click at [607, 233] on button "Update" at bounding box center [618, 229] width 23 height 11
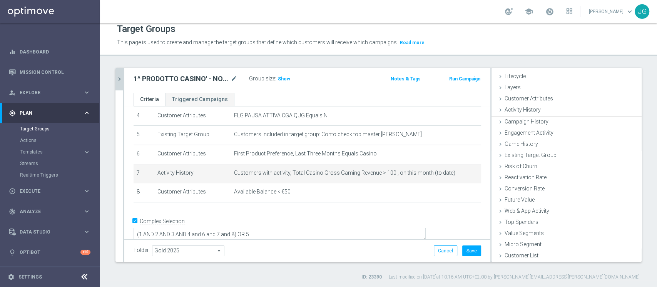
scroll to position [14, 0]
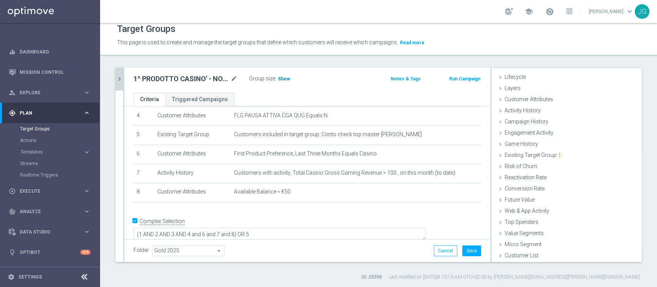
click at [281, 81] on span "Show" at bounding box center [284, 78] width 12 height 5
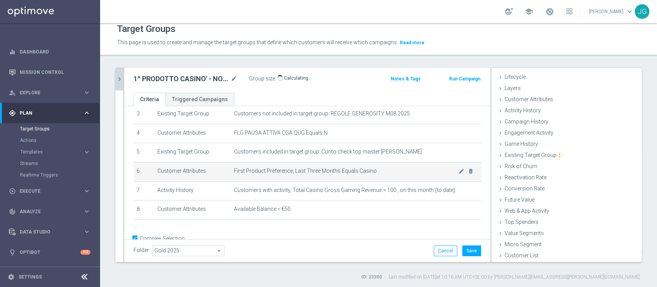
scroll to position [83, 0]
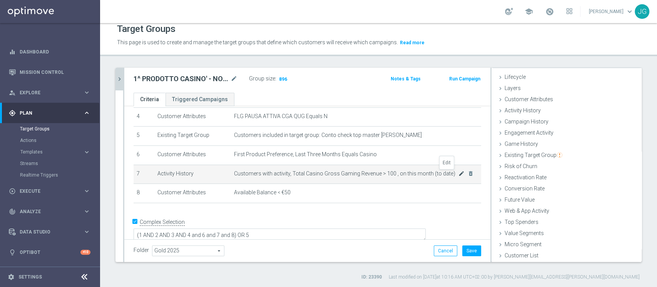
click at [458, 174] on icon "mode_edit" at bounding box center [461, 174] width 6 height 6
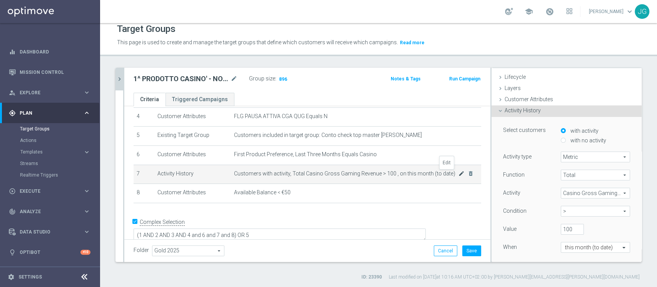
scroll to position [54, 0]
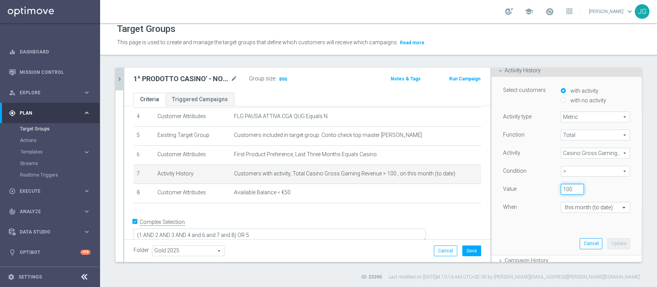
click at [561, 189] on input "100" at bounding box center [572, 189] width 23 height 11
type input "50"
click at [607, 244] on button "Update" at bounding box center [618, 243] width 23 height 11
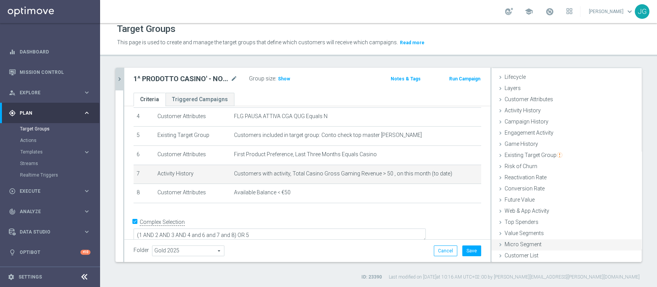
scroll to position [14, 0]
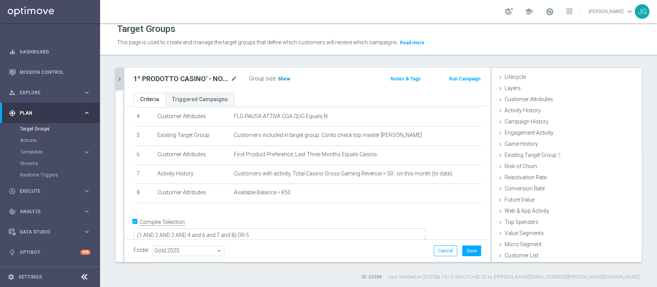
click at [286, 78] on span "Show" at bounding box center [284, 78] width 12 height 5
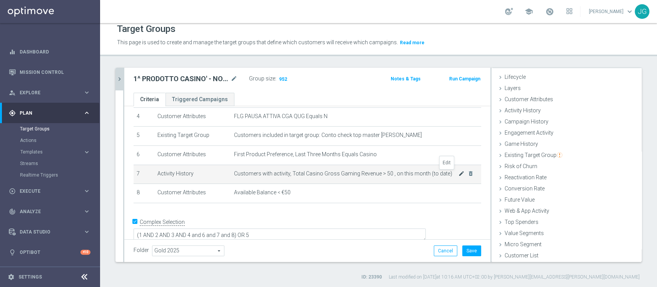
click at [458, 175] on icon "mode_edit" at bounding box center [461, 174] width 6 height 6
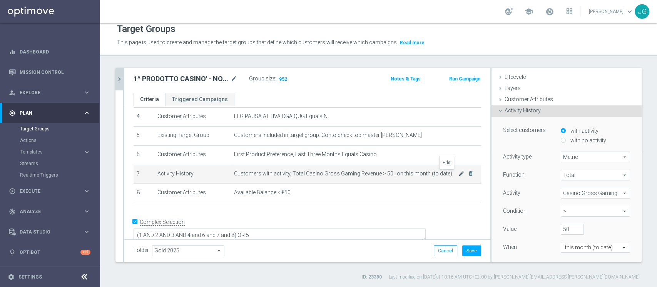
scroll to position [54, 0]
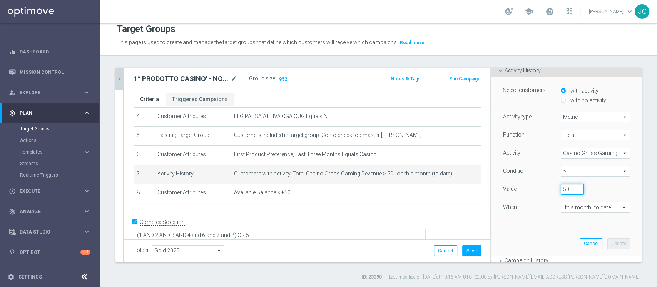
click at [561, 187] on input "50" at bounding box center [572, 189] width 23 height 11
type input "5"
type input "400"
click at [608, 239] on button "Update" at bounding box center [618, 243] width 23 height 11
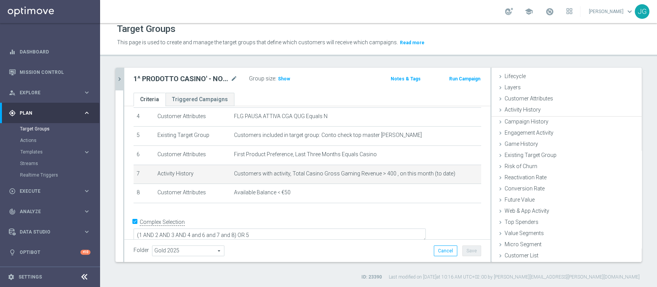
scroll to position [14, 0]
click at [281, 76] on span "Show" at bounding box center [284, 78] width 12 height 5
click at [118, 79] on icon "chevron_right" at bounding box center [119, 78] width 7 height 7
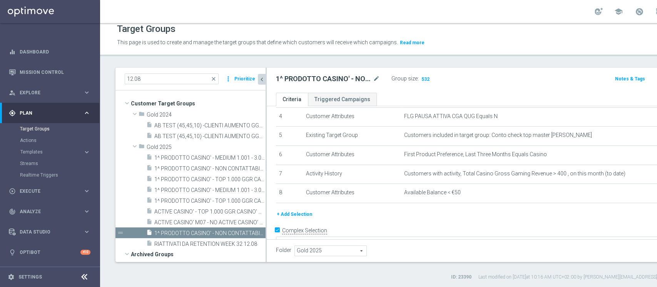
scroll to position [29, 0]
click at [197, 215] on div "insert_drive_file ACTIVE CASINO' - TOP 1.000 GGR CASINO' M08 (NO 1^ PRODOTTO CA…" at bounding box center [197, 211] width 102 height 11
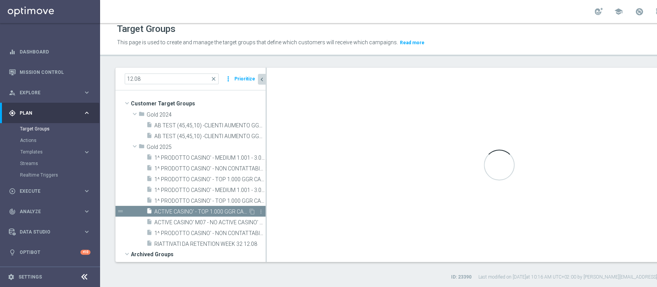
type textarea "(1 AND 2 AND 3 AND 4 and 6 and 7 and 8 and 9) OR 5"
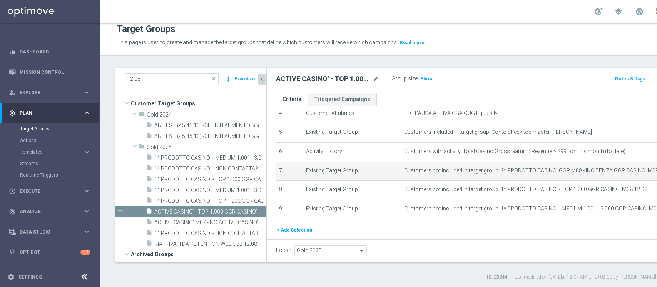
scroll to position [89, 0]
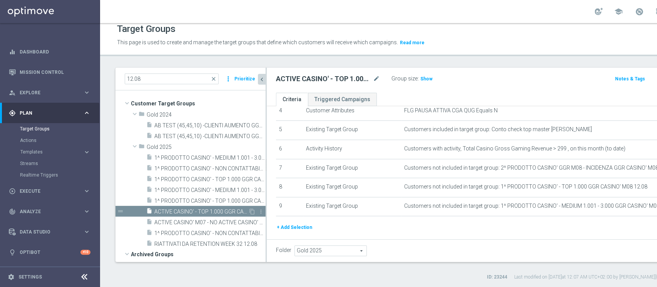
click at [215, 212] on span "ACTIVE CASINO' - TOP 1.000 GGR CASINO' M08 (NO 1^ PRODOTTO CASINO' PER GGR M08)…" at bounding box center [201, 212] width 94 height 7
click at [249, 210] on icon "content_copy" at bounding box center [252, 212] width 6 height 6
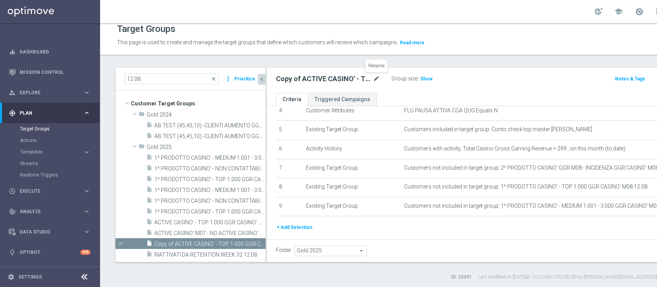
click at [379, 77] on icon "mode_edit" at bounding box center [376, 78] width 7 height 9
type input "ACTIVE CASINO' - TOP 1.000 (NO 1^ PRODOTTO CASINO' PER GGR M08) 19.08"
click at [456, 94] on ul "Criteria Triggered Campaigns" at bounding box center [499, 99] width 465 height 13
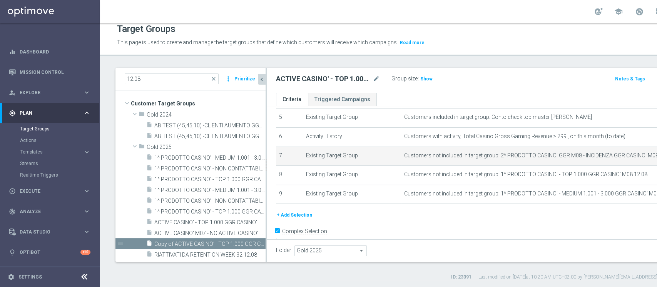
scroll to position [102, 0]
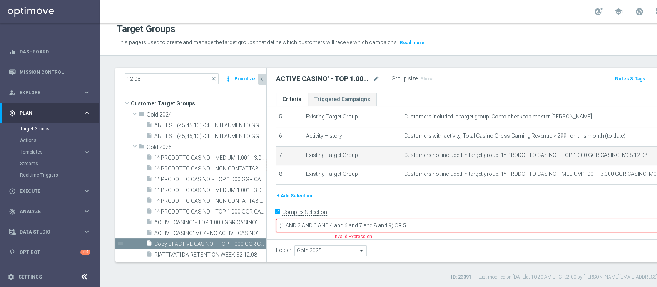
scroll to position [93, 0]
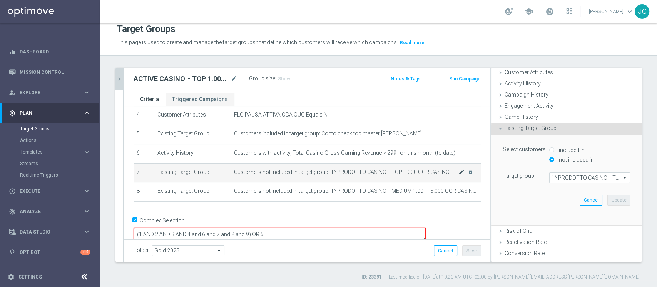
scroll to position [54, 0]
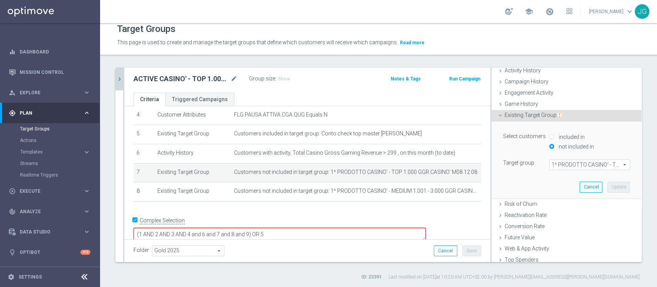
click at [587, 164] on span "1^ PRODOTTO CASINO' - TOP 1.000 GGR CASINO' M08 12.08" at bounding box center [590, 165] width 80 height 10
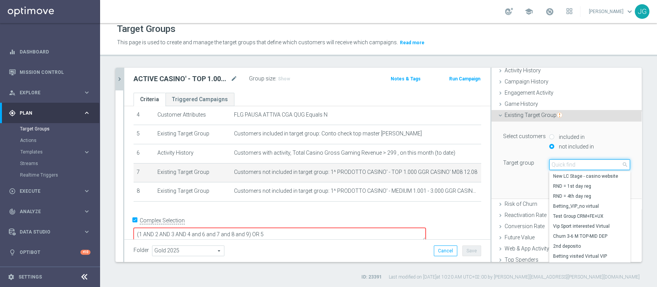
click at [583, 165] on input "search" at bounding box center [589, 164] width 81 height 11
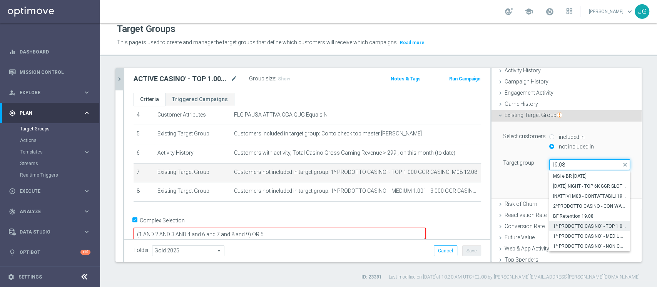
type input "19.08"
click at [565, 225] on span "1^ PRODOTTO CASINO' - TOP 1.000 GGR CASINO' M08 19.08" at bounding box center [589, 226] width 73 height 6
type input "1^ PRODOTTO CASINO' - TOP 1.000 GGR CASINO' M08 19.08"
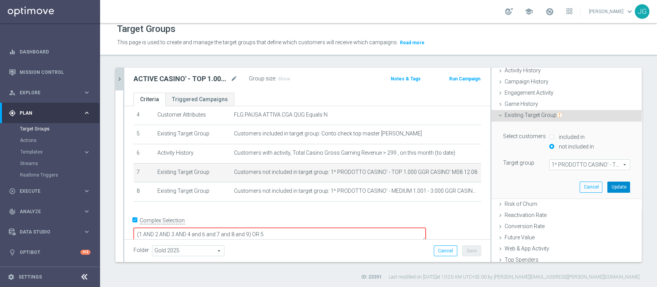
click at [607, 185] on button "Update" at bounding box center [618, 187] width 23 height 11
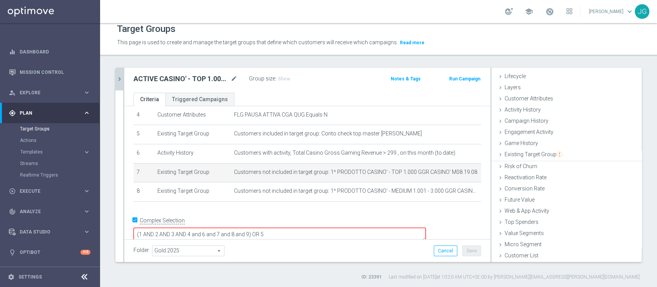
scroll to position [14, 0]
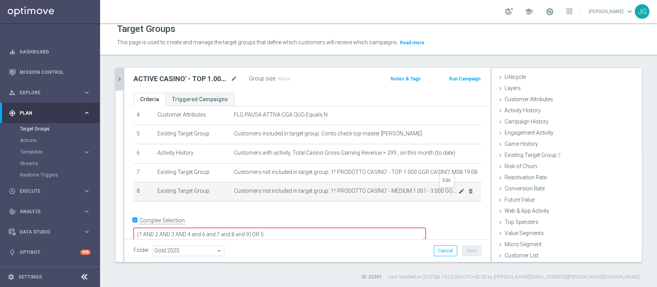
click at [458, 192] on icon "mode_edit" at bounding box center [461, 191] width 6 height 6
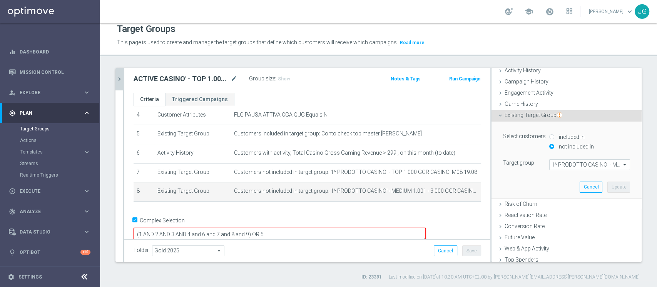
click at [562, 160] on span "1^ PRODOTTO CASINO' - MEDIUM 1.001 - 3.000 GGR CASINO' M08 12.08" at bounding box center [590, 165] width 80 height 10
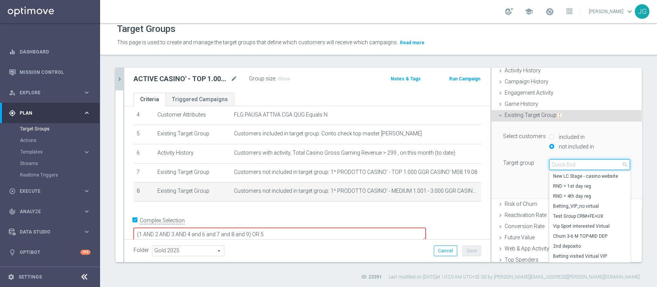
click at [562, 160] on input "search" at bounding box center [589, 164] width 81 height 11
type input "19.08"
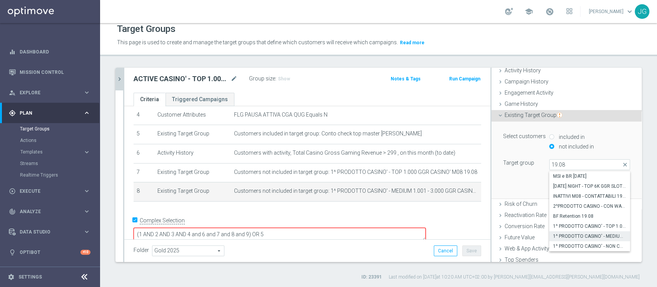
click at [573, 235] on span "1^ PRODOTTO CASINO' - MEDIUM 1.001 - 3.000 GGR CASINO' M08 19.08" at bounding box center [589, 236] width 73 height 6
type input "1^ PRODOTTO CASINO' - MEDIUM 1.001 - 3.000 GGR CASINO' M08 19.08"
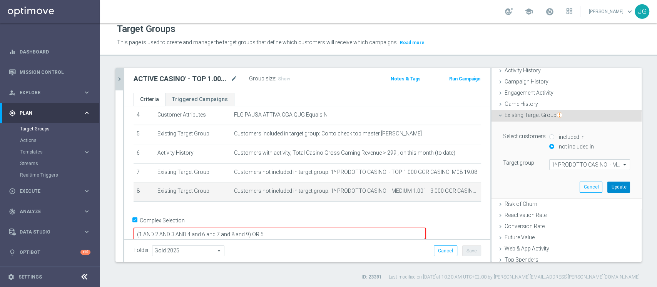
click at [607, 186] on button "Update" at bounding box center [618, 187] width 23 height 11
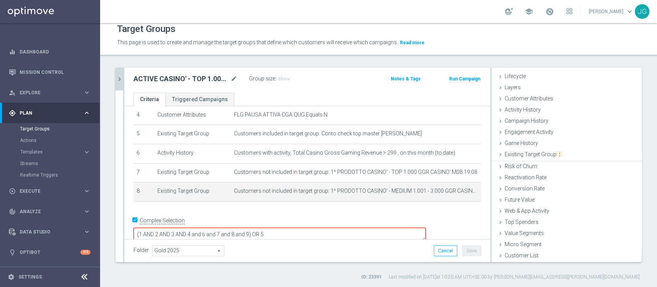
scroll to position [14, 0]
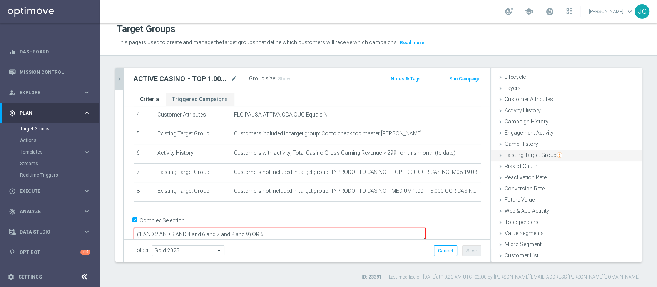
click at [513, 158] on div "Existing Target Group done selection updated" at bounding box center [567, 156] width 150 height 12
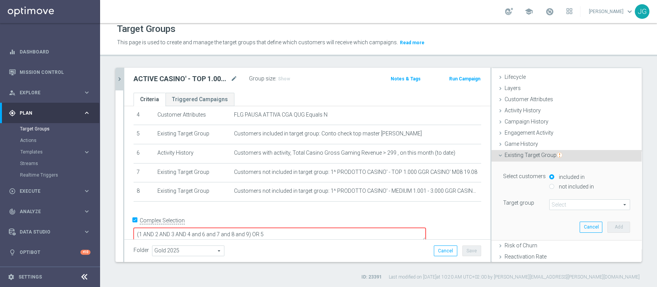
scroll to position [54, 0]
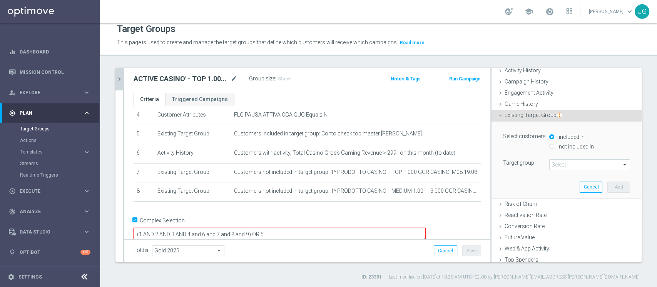
click at [560, 146] on label "not included in" at bounding box center [575, 146] width 37 height 7
click at [554, 146] on input "not included in" at bounding box center [551, 146] width 5 height 5
radio input "true"
click at [550, 164] on span at bounding box center [590, 165] width 80 height 10
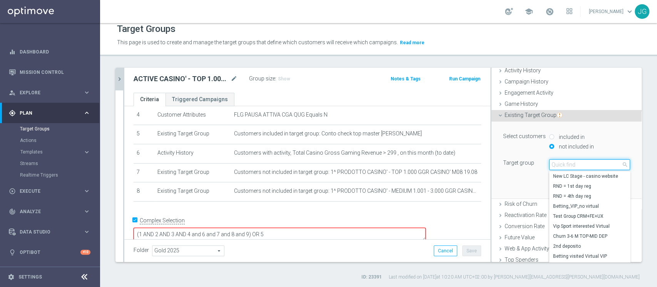
click at [549, 164] on input "search" at bounding box center [589, 164] width 81 height 11
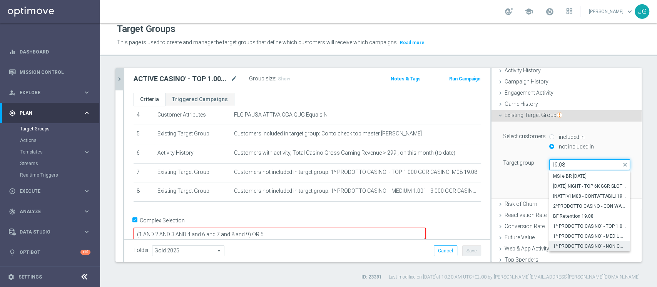
type input "19.08"
click at [574, 244] on span "1^ PRODOTTO CASINO' - NON CONTATTABILI - GGR CASINO' M08 > 400 19.08" at bounding box center [589, 246] width 73 height 6
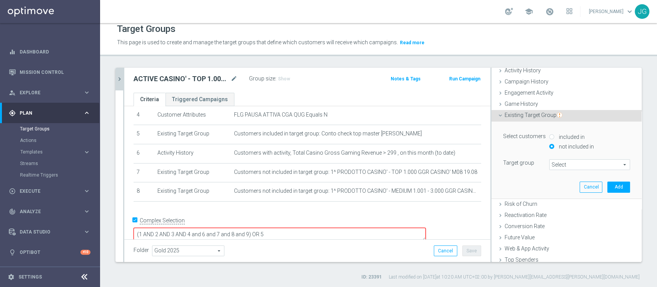
type input "1^ PRODOTTO CASINO' - NON CONTATTABILI - GGR CASINO' M08 > 400 19.08"
click at [580, 189] on button "Cancel" at bounding box center [591, 187] width 23 height 11
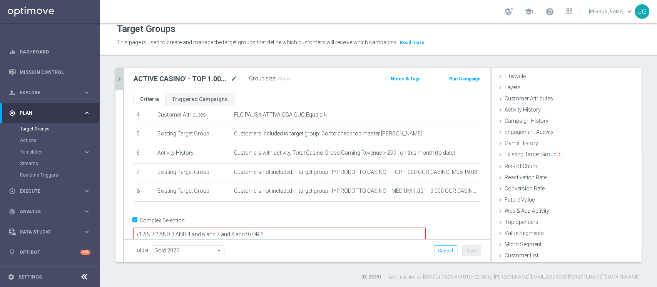
scroll to position [14, 0]
click at [302, 228] on textarea "(1 AND 2 AND 3 AND 4 and 6 and 7 and 8 and 9) OR 5" at bounding box center [280, 234] width 292 height 13
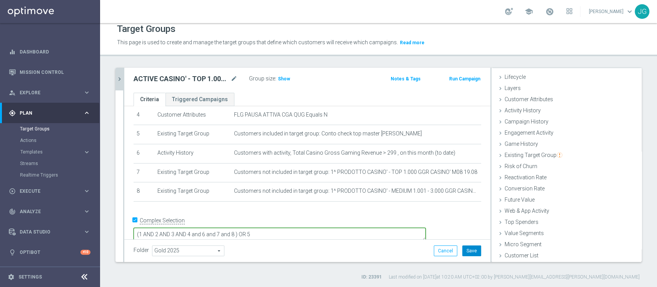
type textarea "(1 AND 2 AND 3 AND 4 and 6 and 7 and 8 ) OR 5"
click at [467, 249] on button "Save" at bounding box center [471, 251] width 19 height 11
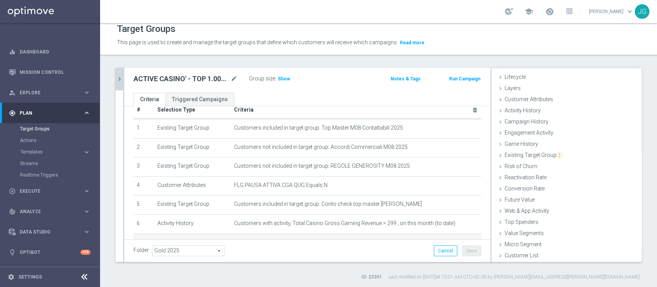
scroll to position [0, 0]
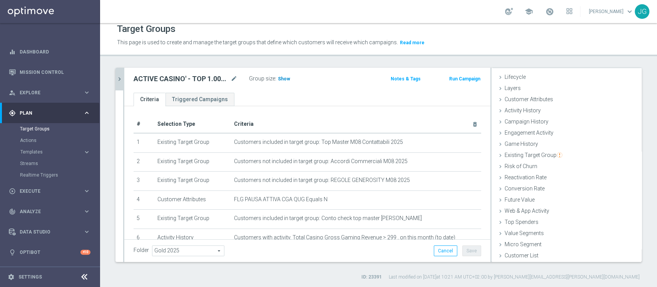
click at [283, 77] on span "Show" at bounding box center [284, 78] width 12 height 5
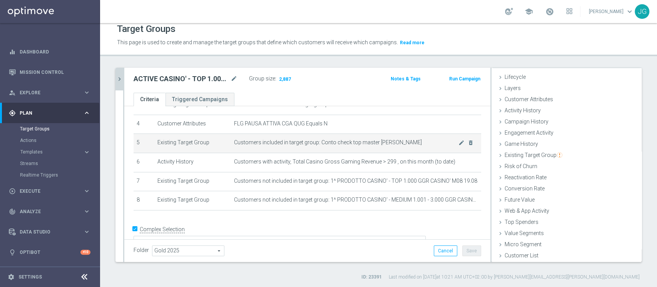
scroll to position [77, 0]
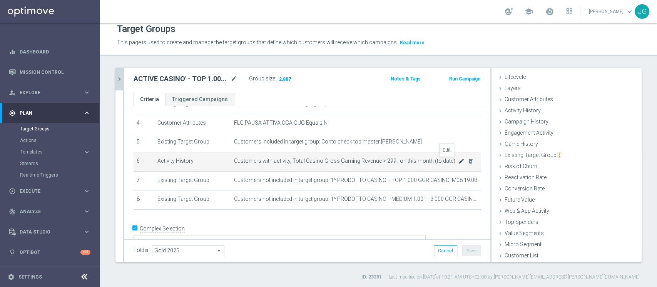
click at [458, 160] on icon "mode_edit" at bounding box center [461, 161] width 6 height 6
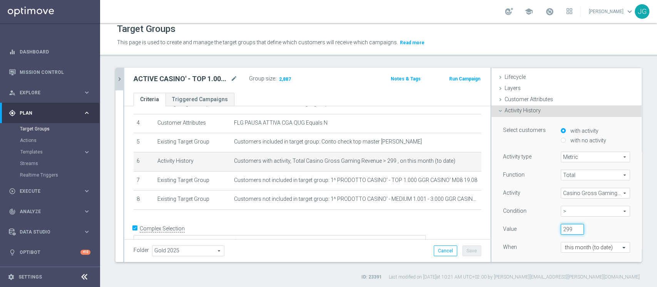
click at [561, 227] on input "299" at bounding box center [572, 229] width 23 height 11
type input "2"
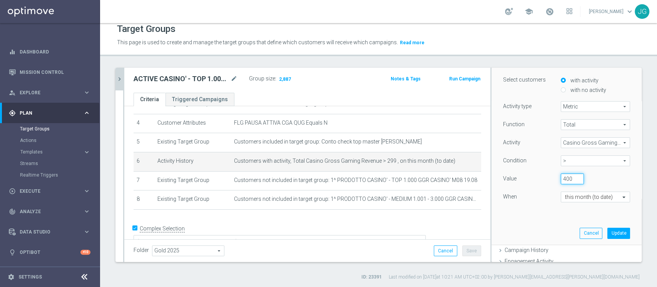
scroll to position [65, 0]
type input "400"
click at [607, 232] on button "Update" at bounding box center [618, 232] width 23 height 11
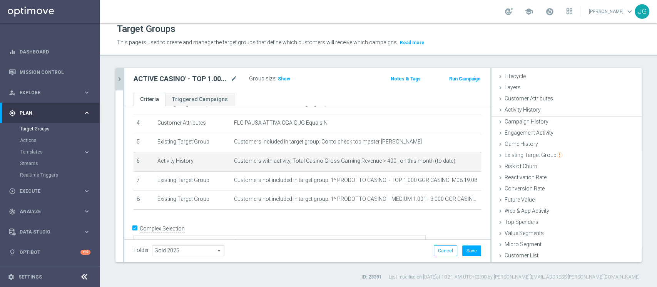
scroll to position [14, 0]
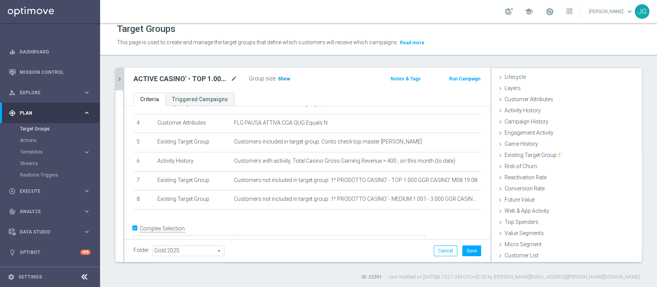
click at [281, 79] on span "Show" at bounding box center [284, 78] width 12 height 5
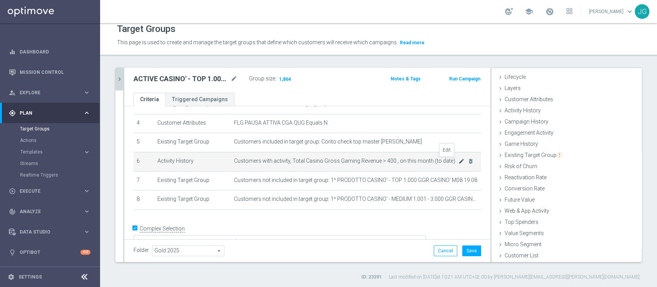
click at [458, 163] on icon "mode_edit" at bounding box center [461, 161] width 6 height 6
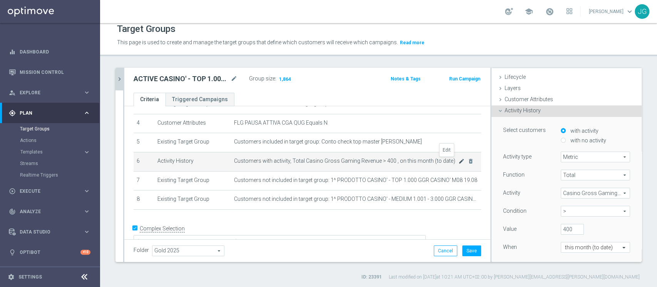
scroll to position [54, 0]
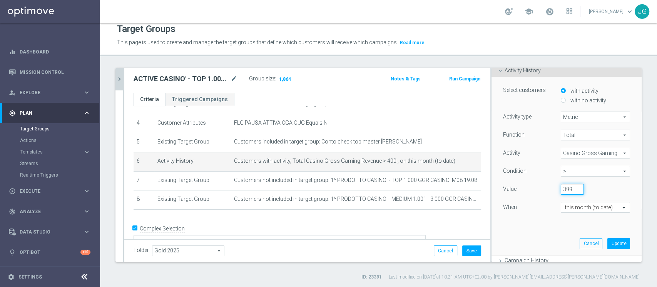
click at [565, 191] on input "399" at bounding box center [572, 189] width 23 height 11
click at [564, 186] on input "400" at bounding box center [572, 189] width 23 height 11
click at [564, 186] on input "401" at bounding box center [572, 189] width 23 height 11
click at [564, 186] on input "402" at bounding box center [572, 189] width 23 height 11
click at [564, 186] on input "403" at bounding box center [572, 189] width 23 height 11
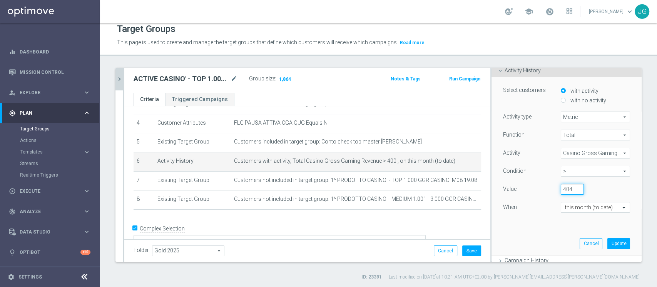
click at [564, 186] on input "404" at bounding box center [572, 189] width 23 height 11
drag, startPoint x: 562, startPoint y: 187, endPoint x: 549, endPoint y: 187, distance: 12.7
click at [561, 187] on input "404" at bounding box center [572, 189] width 23 height 11
type input "500"
click at [612, 244] on button "Update" at bounding box center [618, 243] width 23 height 11
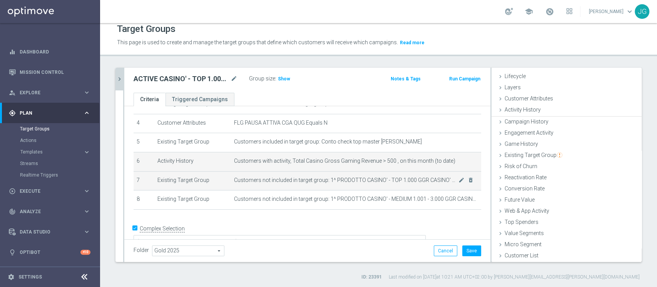
scroll to position [14, 0]
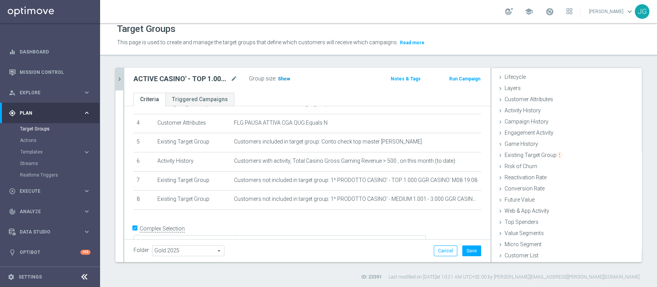
click at [286, 76] on span "Show" at bounding box center [284, 78] width 12 height 5
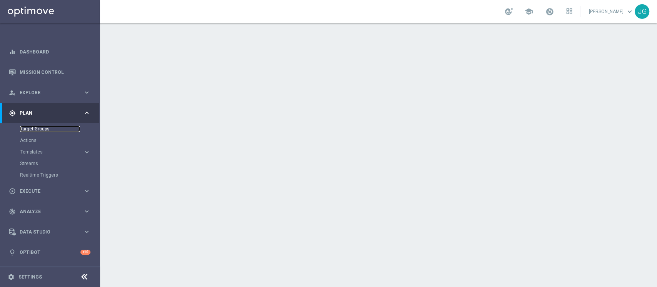
click at [46, 130] on link "Target Groups" at bounding box center [50, 129] width 60 height 6
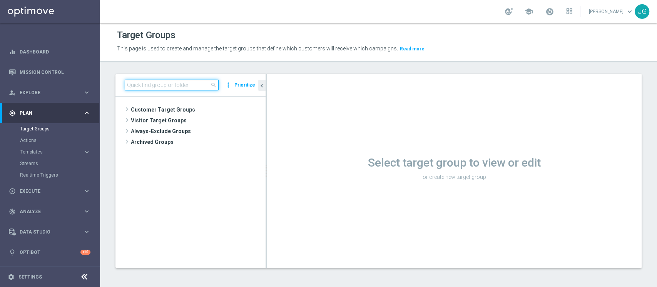
click at [176, 84] on input at bounding box center [172, 85] width 94 height 11
click at [176, 84] on input "19.08" at bounding box center [172, 85] width 94 height 11
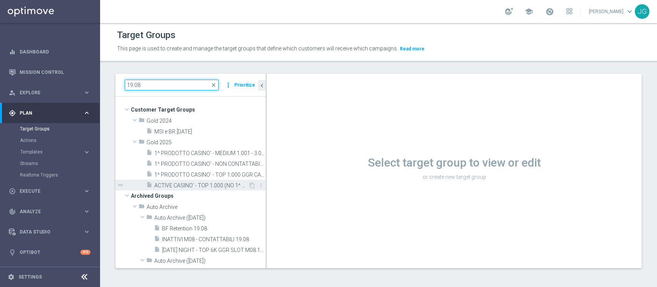
type input "19.08"
click at [182, 186] on span "ACTIVE CASINO' - TOP 1.000 (NO 1^ PRODOTTO CASINO' PER GGR M08) 19.08" at bounding box center [201, 185] width 94 height 7
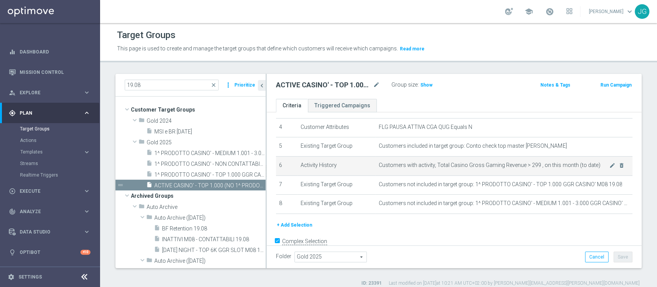
scroll to position [82, 0]
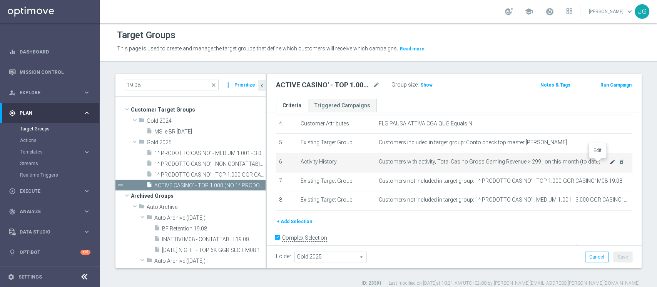
click at [609, 160] on icon "mode_edit" at bounding box center [612, 162] width 6 height 6
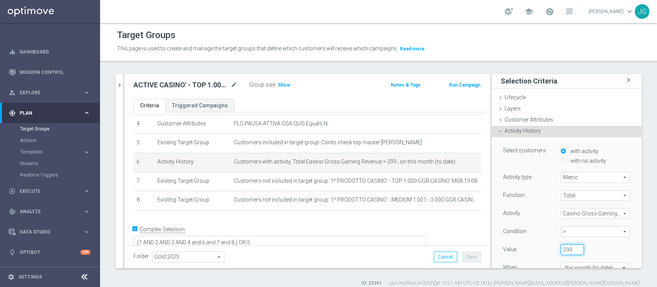
click at [561, 247] on input "299" at bounding box center [572, 249] width 23 height 11
type input "2"
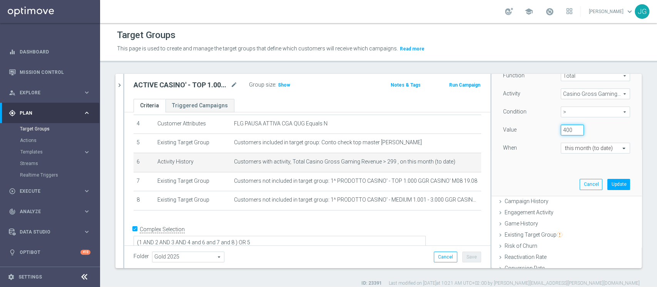
scroll to position [120, 0]
type input "400"
click at [607, 184] on button "Update" at bounding box center [618, 184] width 23 height 11
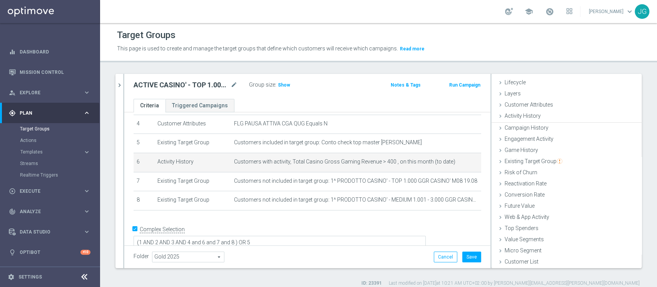
scroll to position [14, 0]
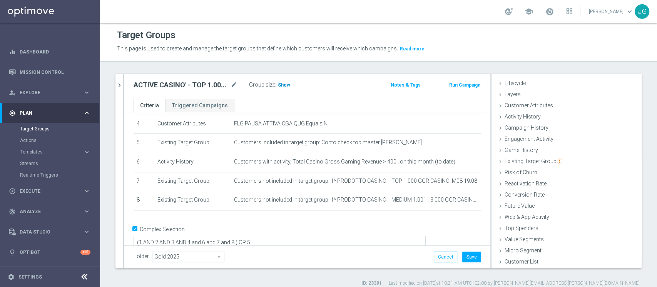
click at [281, 86] on span "Show" at bounding box center [284, 84] width 12 height 5
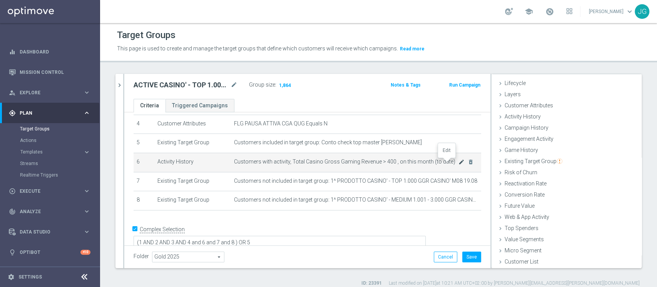
click at [458, 161] on icon "mode_edit" at bounding box center [461, 162] width 6 height 6
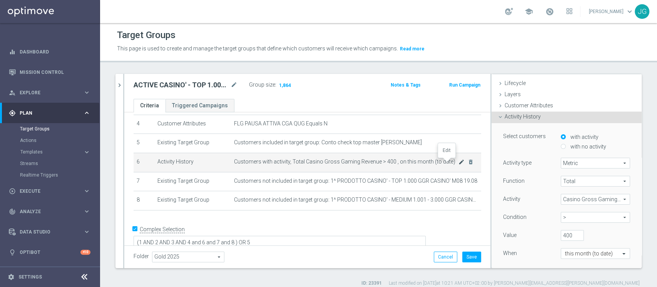
scroll to position [54, 0]
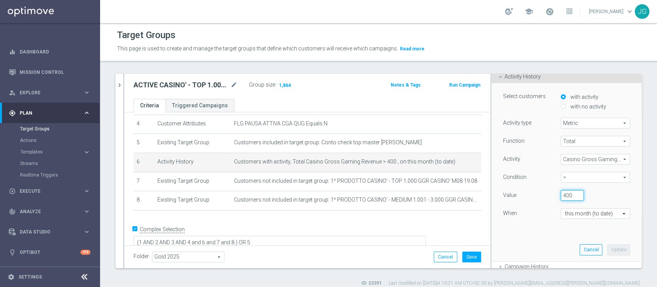
click at [561, 194] on input "400" at bounding box center [572, 195] width 23 height 11
type input "500"
click at [607, 248] on button "Update" at bounding box center [618, 249] width 23 height 11
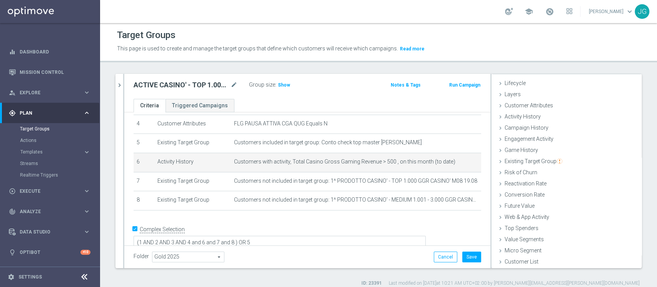
scroll to position [14, 0]
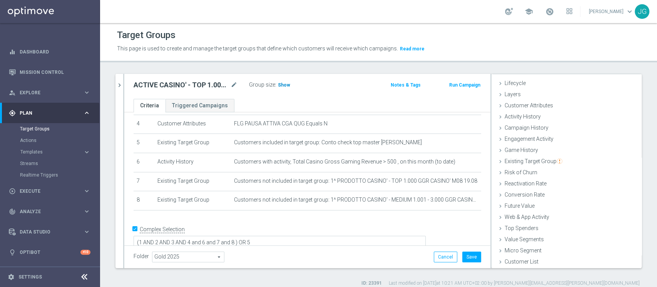
click at [280, 82] on span "Show" at bounding box center [284, 84] width 12 height 5
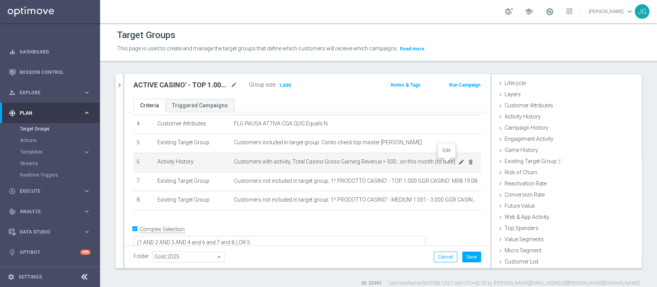
click at [458, 164] on icon "mode_edit" at bounding box center [461, 162] width 6 height 6
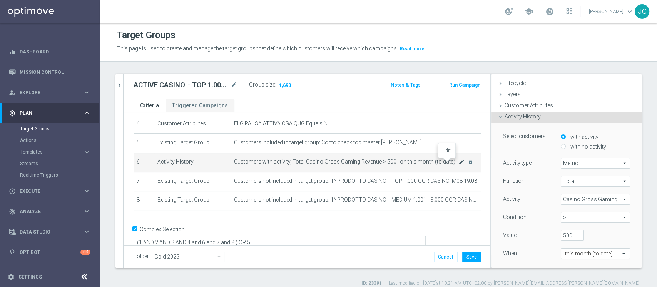
scroll to position [54, 0]
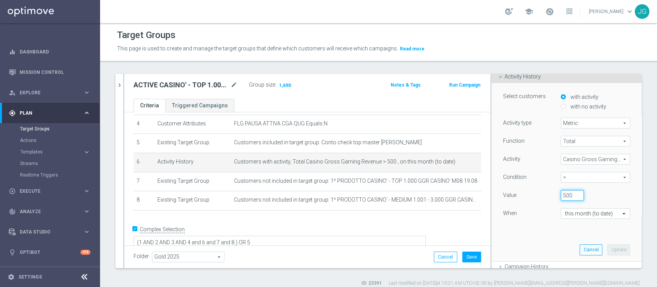
click at [561, 195] on input "500" at bounding box center [572, 195] width 23 height 11
type input "5"
type input "800"
click at [607, 250] on button "Update" at bounding box center [618, 249] width 23 height 11
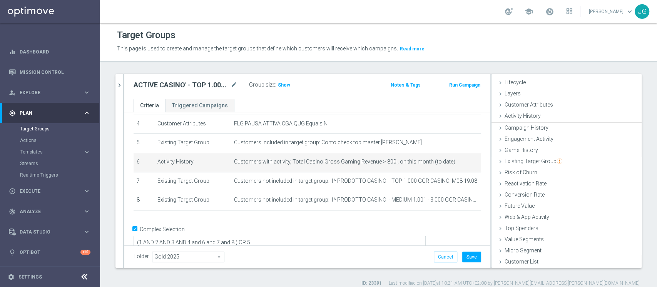
scroll to position [14, 0]
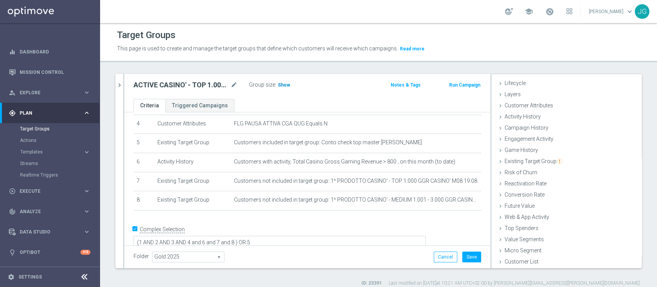
click at [280, 82] on h3 "Show" at bounding box center [284, 85] width 14 height 8
click at [468, 254] on button "Save" at bounding box center [471, 257] width 19 height 11
click at [58, 152] on span "Templates" at bounding box center [47, 152] width 55 height 5
click at [30, 163] on link "Optimail" at bounding box center [52, 164] width 56 height 6
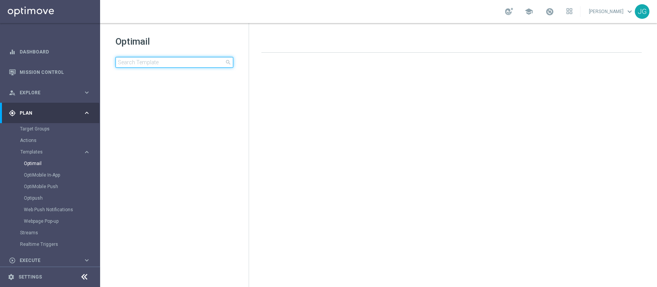
click at [180, 63] on input at bounding box center [174, 62] width 118 height 11
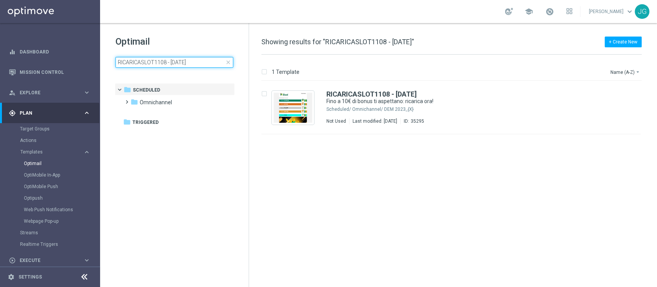
type input "RICARICASLOT1108 - 11.08.2025"
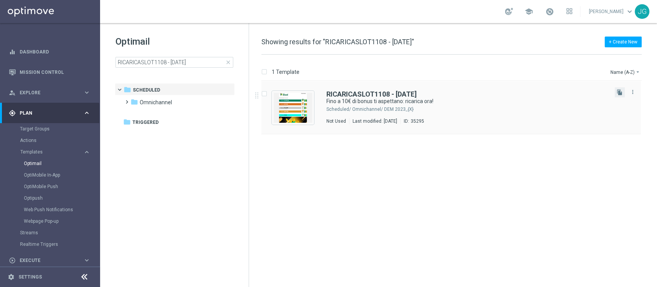
click at [615, 94] on button "file_copy" at bounding box center [620, 92] width 10 height 10
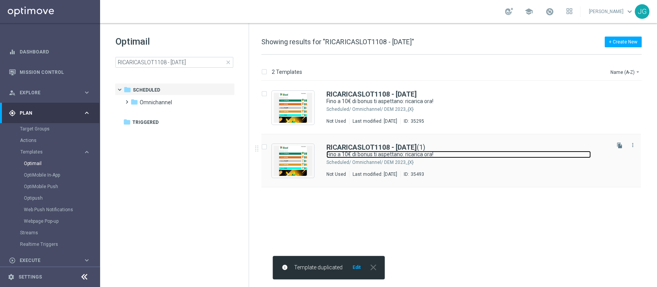
click at [439, 156] on link "Fino a 10€ di bonus ti aspettano: ricarica ora!" at bounding box center [458, 154] width 264 height 7
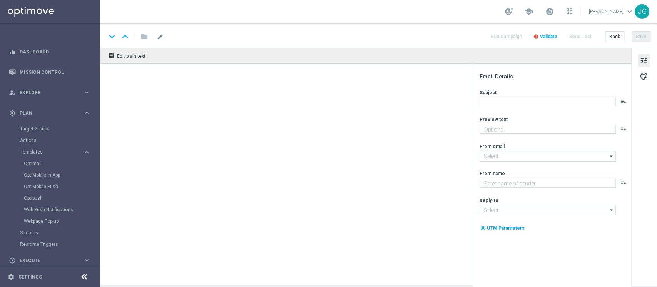
type textarea "Non perderti la promozione!✨"
type input "newsletter@comunicazioni.sisal.it"
type textarea "Sisal"
type input "info@sisal.it"
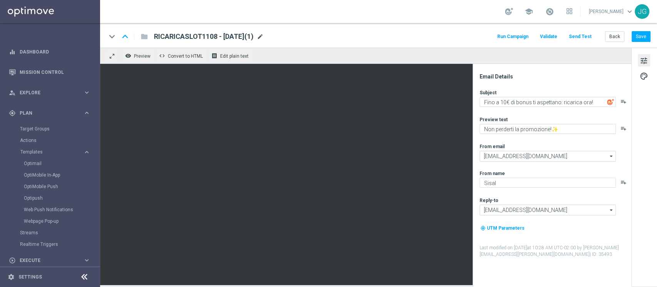
click at [264, 35] on span "mode_edit" at bounding box center [260, 36] width 7 height 7
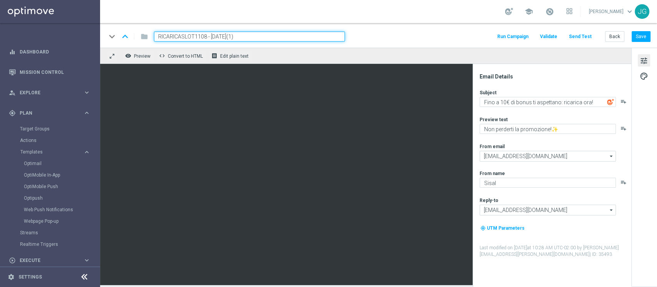
drag, startPoint x: 207, startPoint y: 35, endPoint x: 140, endPoint y: 40, distance: 66.4
click at [140, 40] on div "keyboard_arrow_down keyboard_arrow_up folder RICARICASLOT1108 - 11.08.2025(1)" at bounding box center [225, 37] width 239 height 10
paste input "9-1"
click at [248, 34] on input "RICARICASLOT19-1- 11.08.2025(1)" at bounding box center [249, 37] width 191 height 10
type input "RICARICASLOT19-1- [DATE]"
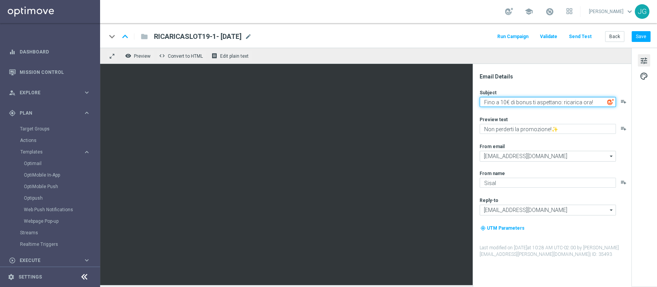
click at [502, 102] on textarea "Fino a 10€ di bonus ti aspettano: ricarica ora!" at bounding box center [548, 102] width 136 height 10
type textarea "Fino a 500€ di bonus ti aspettano: ricarica ora!"
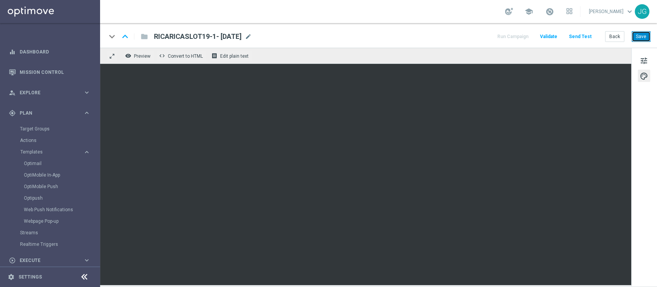
click at [646, 39] on button "Save" at bounding box center [641, 36] width 19 height 11
click at [644, 63] on span "tune" at bounding box center [644, 61] width 8 height 10
click at [545, 12] on span at bounding box center [549, 11] width 8 height 8
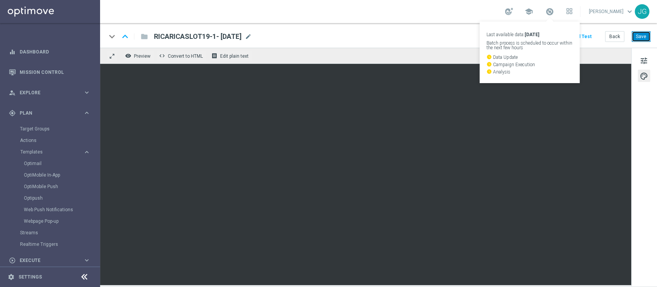
click at [649, 38] on button "Save" at bounding box center [641, 36] width 19 height 11
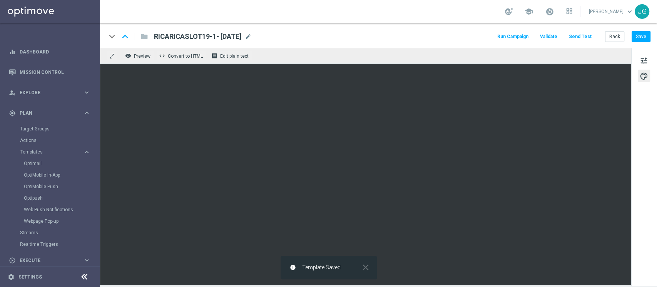
drag, startPoint x: 256, startPoint y: 35, endPoint x: 154, endPoint y: 34, distance: 102.0
click at [154, 34] on span "RICARICASLOT19-1- [DATE]" at bounding box center [198, 36] width 88 height 9
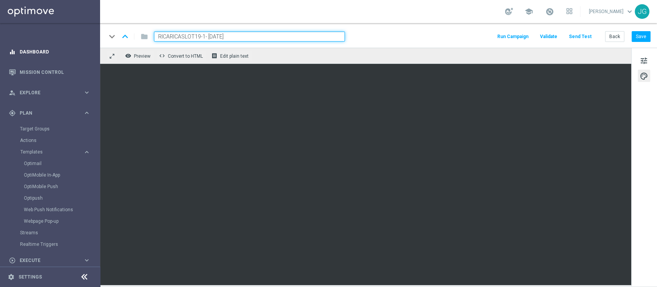
drag, startPoint x: 251, startPoint y: 32, endPoint x: 84, endPoint y: 45, distance: 167.1
click at [84, 45] on main "equalizer Dashboard Mission Control" at bounding box center [328, 143] width 657 height 287
click at [640, 38] on button "Save" at bounding box center [641, 36] width 19 height 11
click at [39, 165] on link "Optimail" at bounding box center [52, 164] width 56 height 6
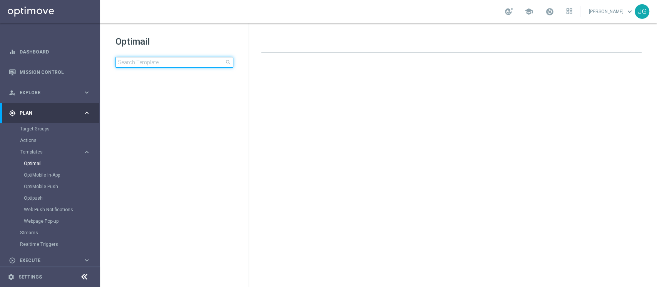
click at [171, 61] on input at bounding box center [174, 62] width 118 height 11
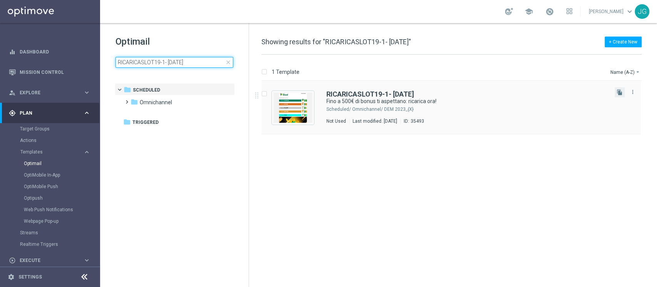
type input "RICARICASLOT19-1- [DATE]"
click at [623, 92] on button "file_copy" at bounding box center [620, 92] width 10 height 10
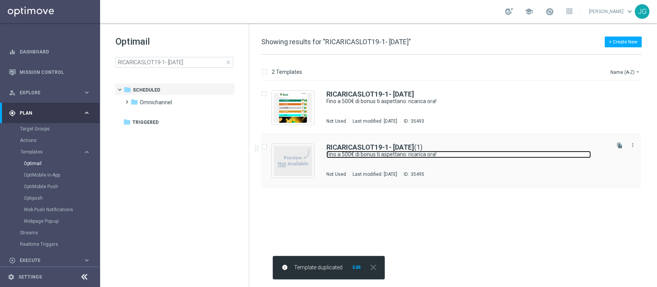
click at [475, 156] on link "Fino a 500€ di bonus ti aspettano: ricarica ora!" at bounding box center [458, 154] width 264 height 7
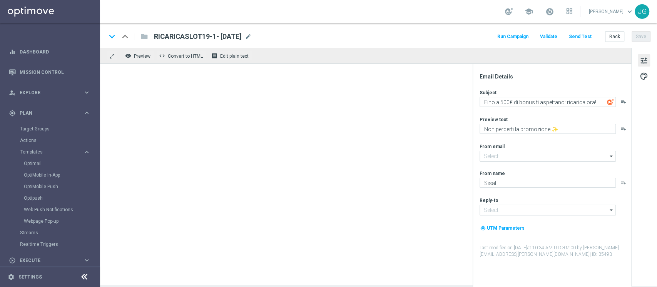
type input "newsletter@comunicazioni.sisal.it"
type input "info@sisal.it"
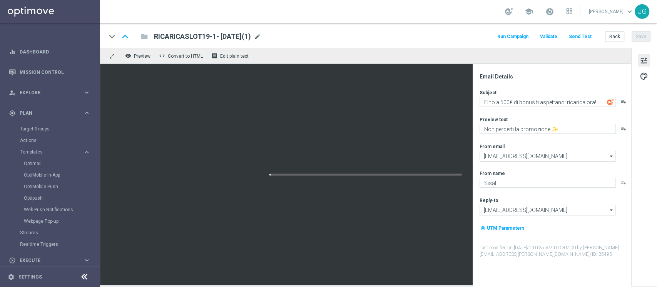
click at [261, 35] on span "mode_edit" at bounding box center [257, 36] width 7 height 7
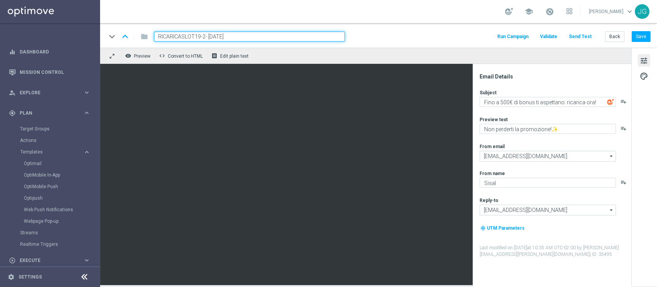
type input "RICARICASLOT19-2- 19.08.2025"
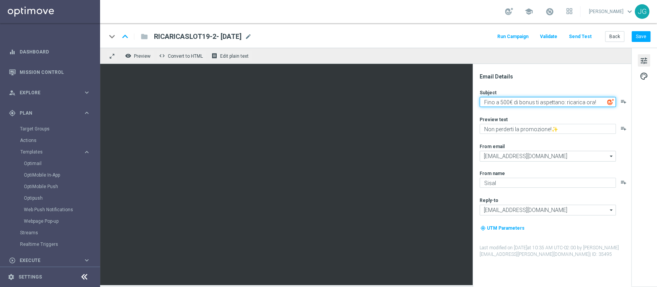
click at [507, 104] on textarea "Fino a 500€ di bonus ti aspettano: ricarica ora!" at bounding box center [548, 102] width 136 height 10
type textarea "Fino a 250€ di bonus ti aspettano: ricarica ora!"
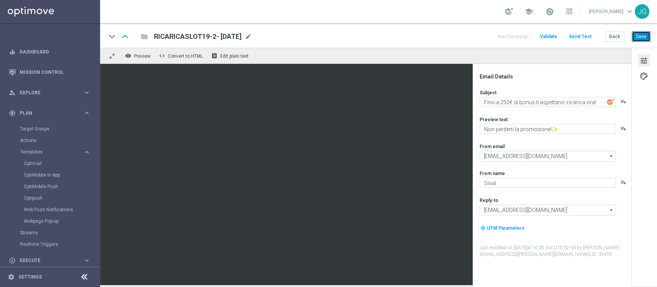
click at [641, 40] on button "Save" at bounding box center [641, 36] width 19 height 11
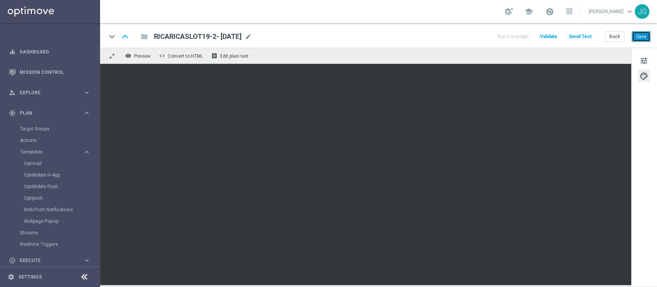
click at [644, 38] on button "Save" at bounding box center [641, 36] width 19 height 11
click at [643, 60] on span "tune" at bounding box center [644, 61] width 8 height 10
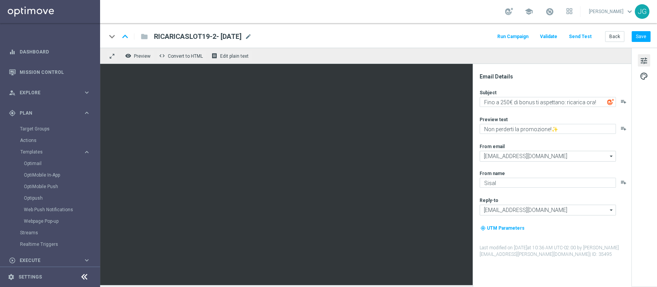
drag, startPoint x: 257, startPoint y: 35, endPoint x: 154, endPoint y: 34, distance: 103.2
click at [154, 34] on div "RICARICASLOT19-2- 19.08.2025 mode_edit" at bounding box center [203, 37] width 98 height 10
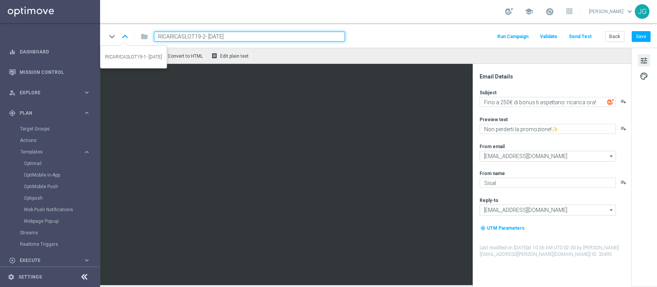
drag, startPoint x: 257, startPoint y: 33, endPoint x: 112, endPoint y: 37, distance: 145.5
click at [112, 37] on div "keyboard_arrow_down keyboard_arrow_up folder RICARICASLOT19-2- 19.08.2025" at bounding box center [225, 37] width 239 height 10
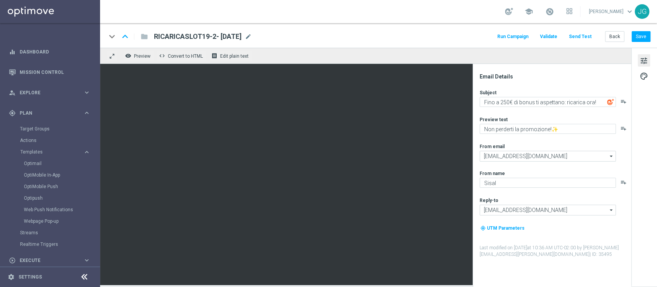
click at [231, 15] on div "school Jennyffer Gonzalez keyboard_arrow_down JG" at bounding box center [378, 11] width 557 height 23
click at [642, 36] on button "Save" at bounding box center [641, 36] width 19 height 11
click at [37, 162] on link "Optimail" at bounding box center [52, 164] width 56 height 6
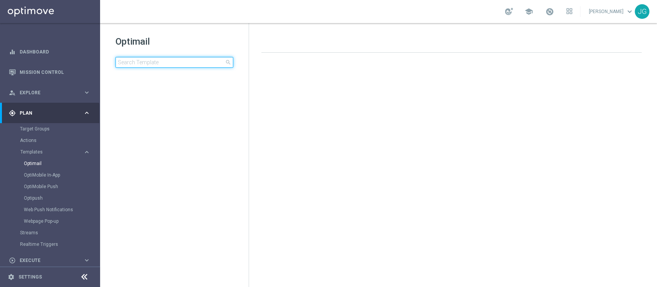
click at [179, 64] on input at bounding box center [174, 62] width 118 height 11
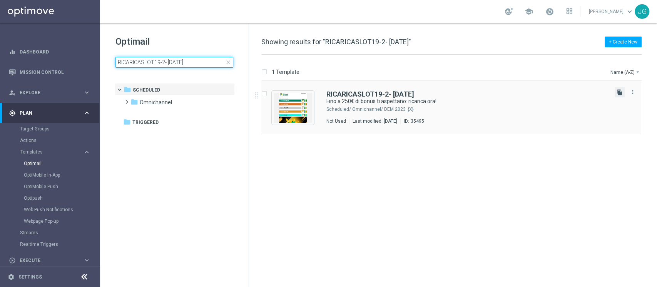
type input "RICARICASLOT19-2- 19.08.2025"
click at [619, 91] on icon "file_copy" at bounding box center [620, 92] width 6 height 6
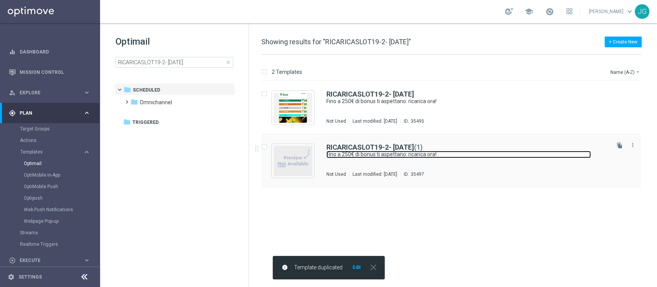
click at [448, 154] on link "Fino a 250€ di bonus ti aspettano: ricarica ora!" at bounding box center [458, 154] width 264 height 7
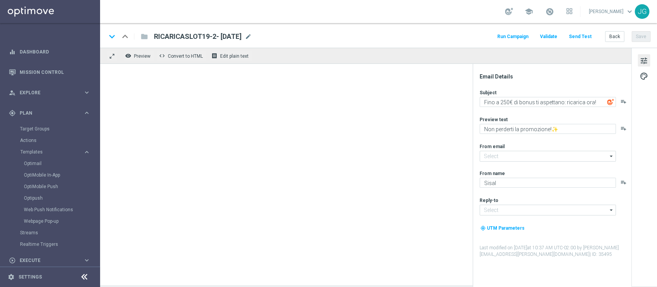
type input "newsletter@comunicazioni.sisal.it"
type input "info@sisal.it"
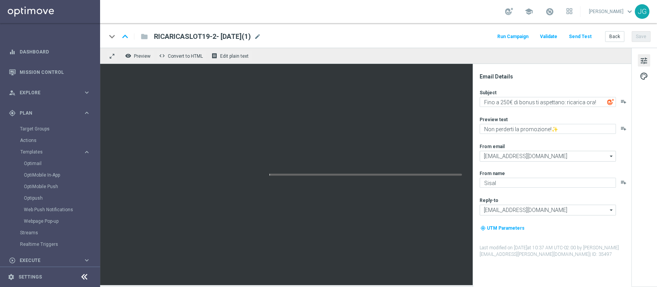
click at [261, 40] on div "RICARICASLOT19-2- 19.08.2025(1) mode_edit" at bounding box center [207, 37] width 107 height 10
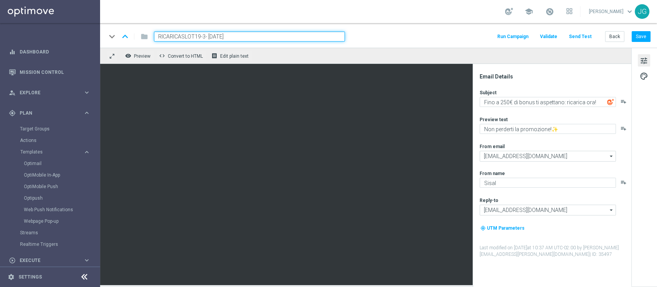
type input "RICARICASLOT19-3- 19.08.2025"
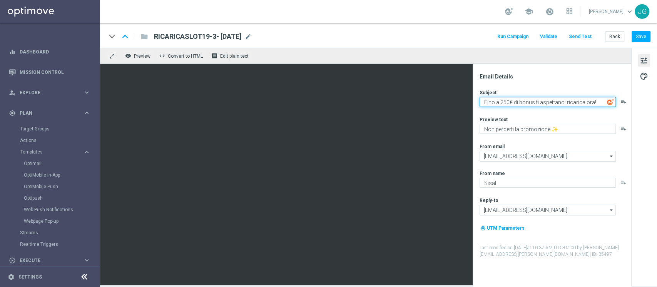
click at [504, 99] on textarea "Fino a 250€ di bonus ti aspettano: ricarica ora!" at bounding box center [548, 102] width 136 height 10
type textarea "Fino a 1.000€ di bonus ti aspettano: ricarica ora!"
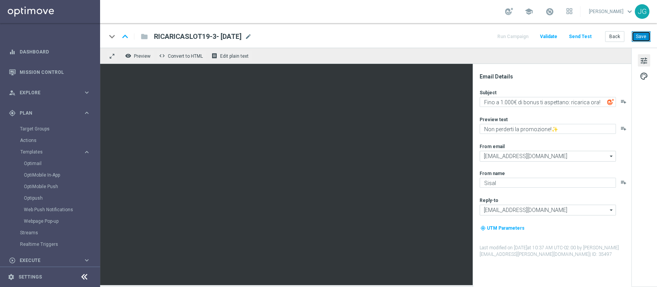
click at [644, 35] on button "Save" at bounding box center [641, 36] width 19 height 11
click at [252, 37] on span "mode_edit" at bounding box center [248, 36] width 7 height 7
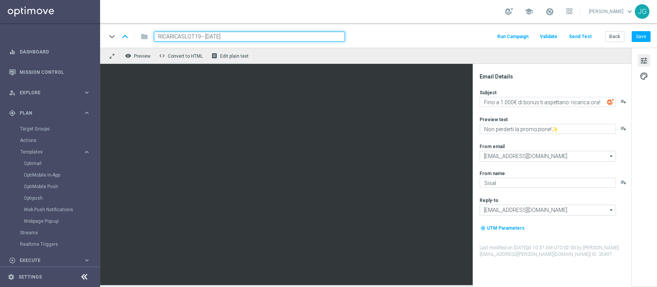
type input "RICARICASLOT19-4- 19.08.2025"
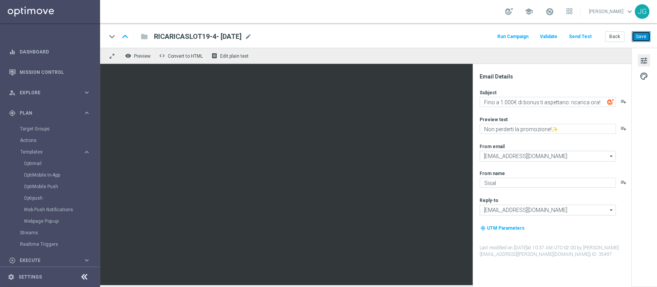
click at [640, 37] on button "Save" at bounding box center [641, 36] width 19 height 11
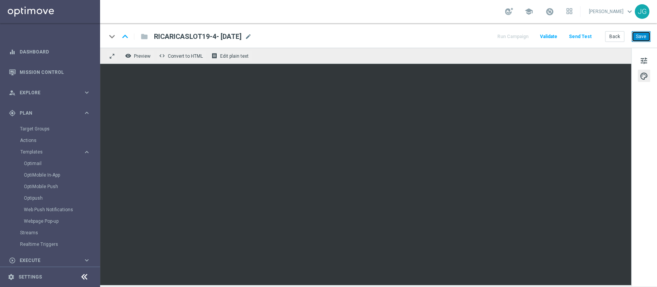
click at [638, 39] on button "Save" at bounding box center [641, 36] width 19 height 11
click at [648, 62] on button "tune" at bounding box center [644, 60] width 12 height 12
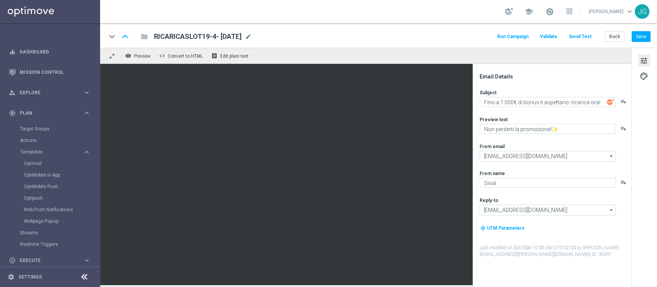
drag, startPoint x: 258, startPoint y: 35, endPoint x: 151, endPoint y: 39, distance: 106.7
click at [151, 39] on div "RICARICASLOT19-4- 19.08.2025 RICARICASLOT19-4- 19.08.2025 mode_edit" at bounding box center [200, 37] width 104 height 10
copy span "RICARICASLOT19-4- 19.08.2025"
click at [637, 30] on div "keyboard_arrow_down keyboard_arrow_up folder RICARICASLOT19-4- 19.08.2025 RICAR…" at bounding box center [378, 35] width 557 height 25
click at [641, 39] on button "Save" at bounding box center [641, 36] width 19 height 11
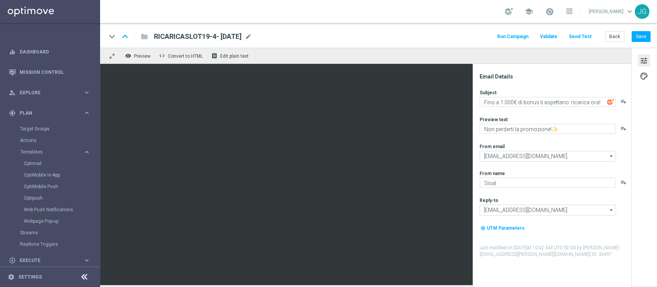
click at [645, 59] on span "tune" at bounding box center [644, 61] width 8 height 10
click at [32, 162] on link "Optimail" at bounding box center [52, 164] width 56 height 6
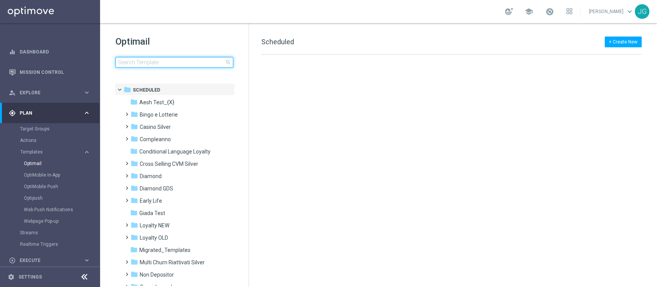
click at [182, 59] on input at bounding box center [174, 62] width 118 height 11
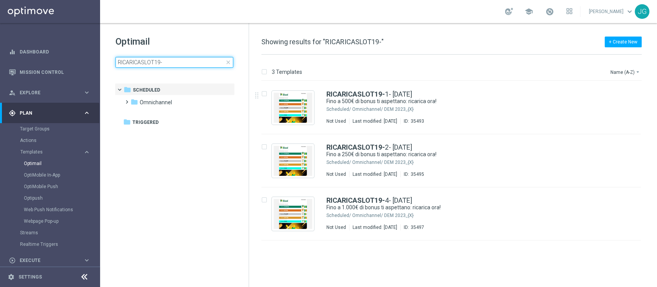
type input "RICARICASLOT19-"
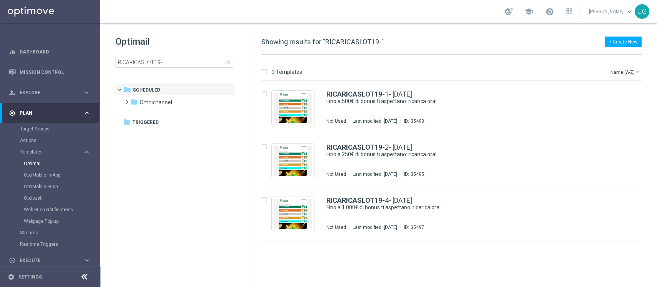
click at [47, 132] on div "Target Groups" at bounding box center [59, 129] width 79 height 12
click at [43, 131] on link "Target Groups" at bounding box center [50, 129] width 60 height 6
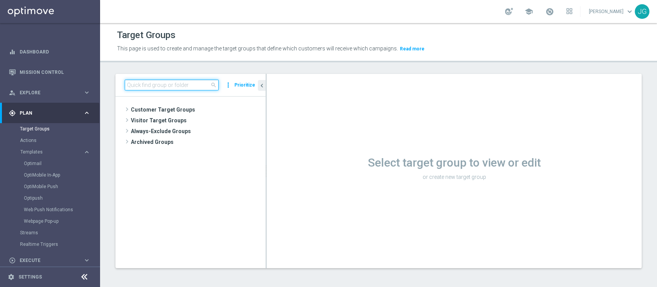
click at [148, 82] on input at bounding box center [172, 85] width 94 height 11
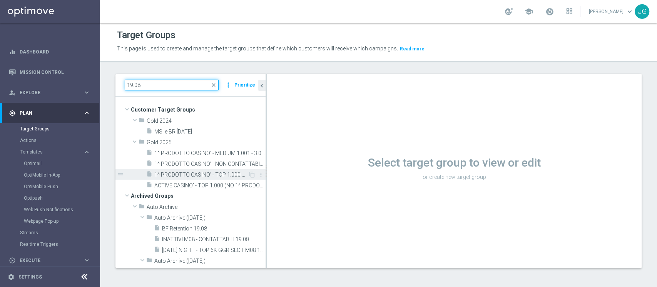
type input "19.08"
click at [199, 172] on span "1^ PRODOTTO CASINO' - TOP 1.000 GGR CASINO' M08 19.08" at bounding box center [201, 175] width 94 height 7
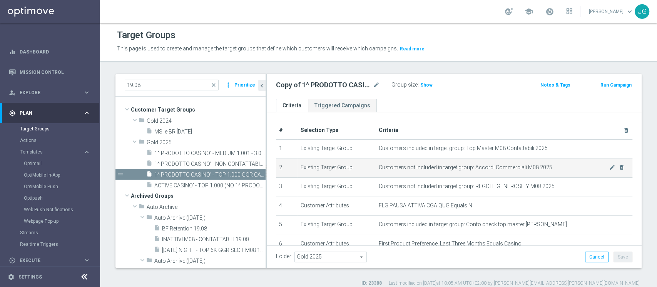
click at [376, 162] on td "Customers not included in target group: Accordi Commerciali M08 2025 mode_edit …" at bounding box center [504, 168] width 257 height 19
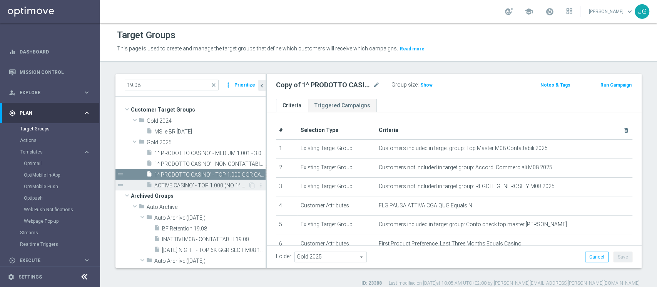
click at [181, 182] on span "ACTIVE CASINO' - TOP 1.000 (NO 1^ PRODOTTO CASINO' PER GGR M08) 19.08" at bounding box center [201, 185] width 94 height 7
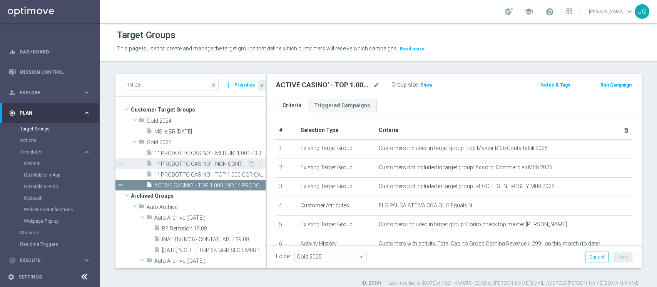
click at [203, 166] on span "1^ PRODOTTO CASINO' - NON CONTATTABILI - GGR CASINO' M08 > 400 19.08" at bounding box center [201, 164] width 94 height 7
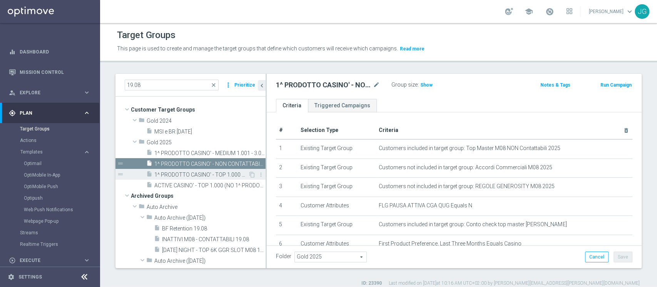
click at [197, 172] on span "1^ PRODOTTO CASINO' - TOP 1.000 GGR CASINO' M08 19.08" at bounding box center [201, 175] width 94 height 7
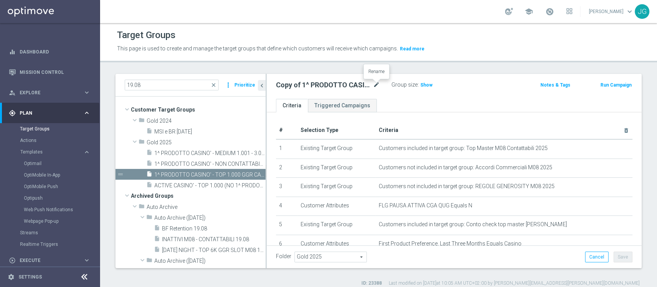
click at [375, 82] on icon "mode_edit" at bounding box center [376, 84] width 7 height 9
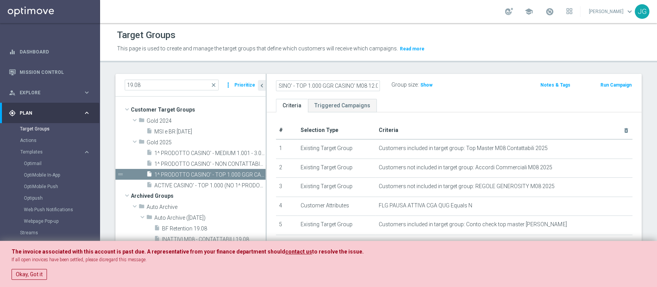
click at [359, 85] on input "Copy of 1^ PRODOTTO CASINO' - TOP 1.000 GGR CASINO' M08 12.08" at bounding box center [328, 85] width 104 height 11
click at [451, 107] on ul "Criteria Triggered Campaigns" at bounding box center [454, 105] width 375 height 13
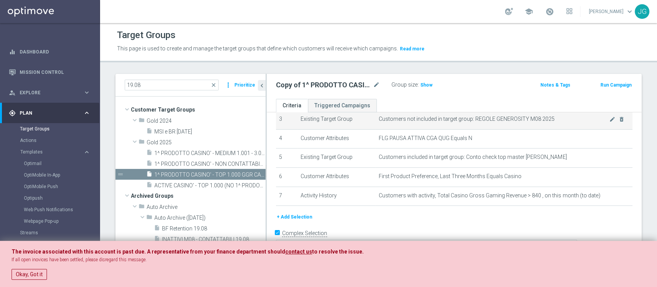
scroll to position [73, 0]
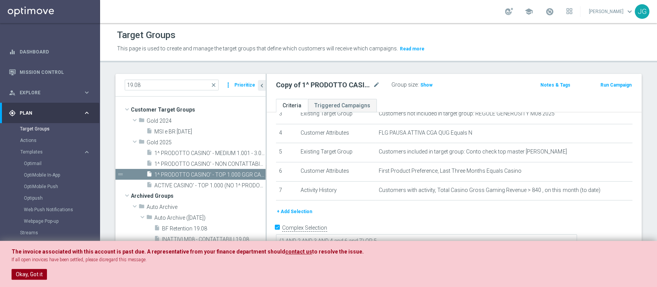
click at [25, 273] on button "Okay, Got it" at bounding box center [29, 274] width 35 height 11
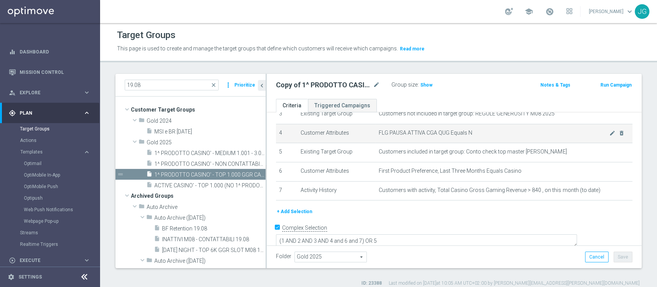
scroll to position [6, 0]
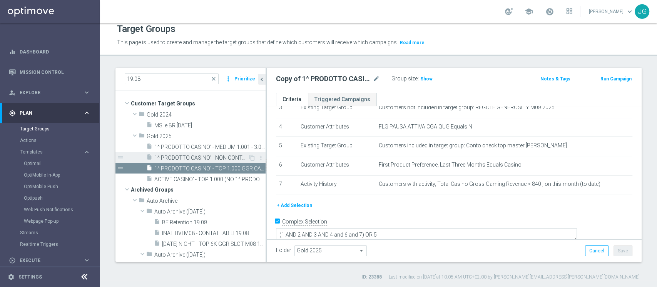
click at [198, 161] on div "insert_drive_file 1^ PRODOTTO CASINO' - NON CONTATTABILI - GGR CASINO' M08 > 40…" at bounding box center [197, 157] width 102 height 11
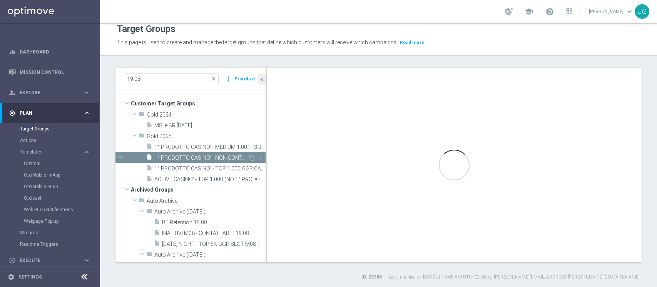
type textarea "(1 AND 2 AND 3 AND 4 and 6 and 7 and 8) OR 5"
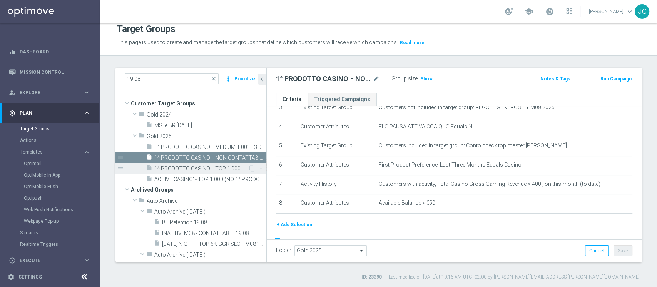
click at [196, 167] on span "1^ PRODOTTO CASINO' - TOP 1.000 GGR CASINO' M08 19.08" at bounding box center [201, 169] width 94 height 7
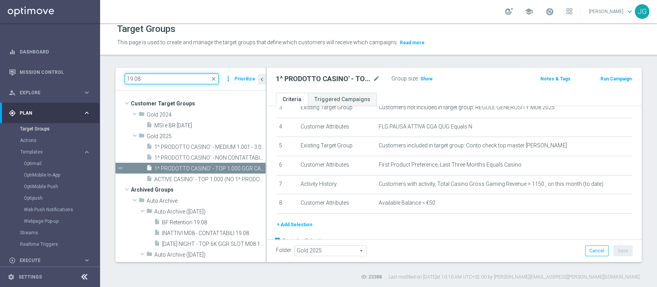
click at [172, 81] on input "19.08" at bounding box center [172, 79] width 94 height 11
click at [194, 166] on span "1^ PRODOTTO CASINO' - TOP 1.000 GGR CASINO' M08 19.08" at bounding box center [201, 169] width 94 height 7
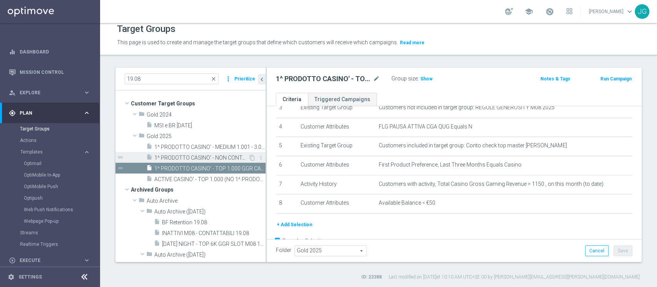
click at [203, 157] on span "1^ PRODOTTO CASINO' - NON CONTATTABILI - GGR CASINO' M08 > 400 19.08" at bounding box center [201, 158] width 94 height 7
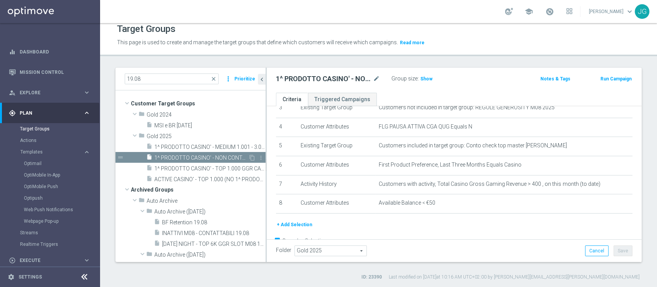
click at [203, 157] on span "1^ PRODOTTO CASINO' - NON CONTATTABILI - GGR CASINO' M08 > 400 19.08" at bounding box center [201, 158] width 94 height 7
click at [199, 172] on div "insert_drive_file 1^ PRODOTTO CASINO' - TOP 1.000 GGR CASINO' M08 19.08" at bounding box center [197, 168] width 102 height 11
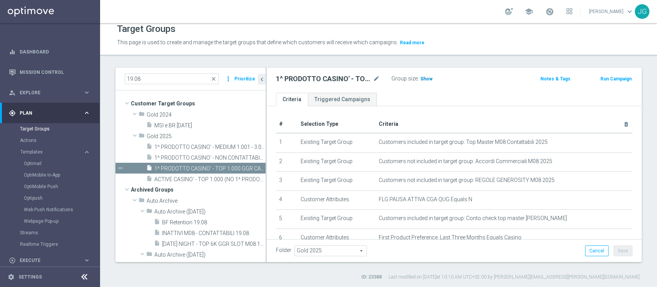
click at [424, 78] on span "Show" at bounding box center [426, 78] width 12 height 5
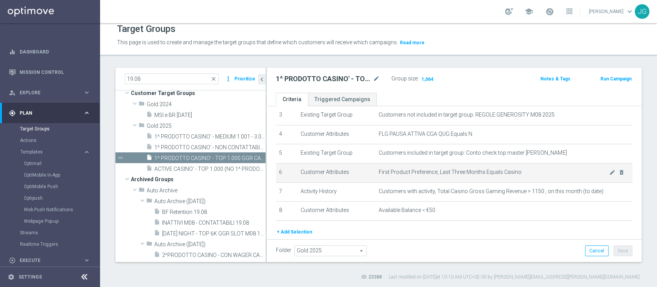
scroll to position [92, 0]
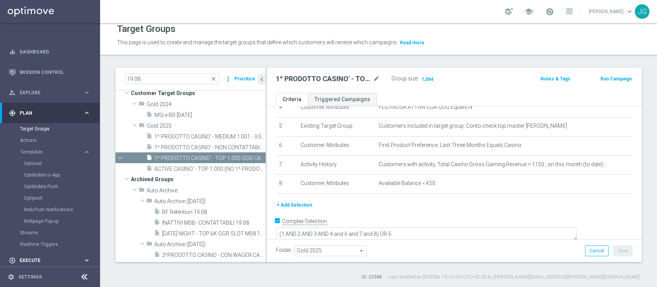
click at [30, 254] on div "play_circle_outline Execute keyboard_arrow_right" at bounding box center [49, 260] width 99 height 20
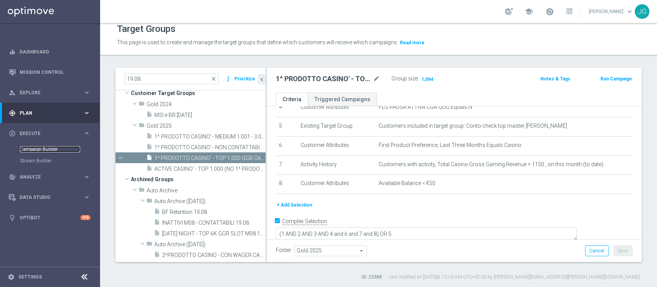
click at [46, 149] on link "Campaign Builder" at bounding box center [50, 149] width 60 height 6
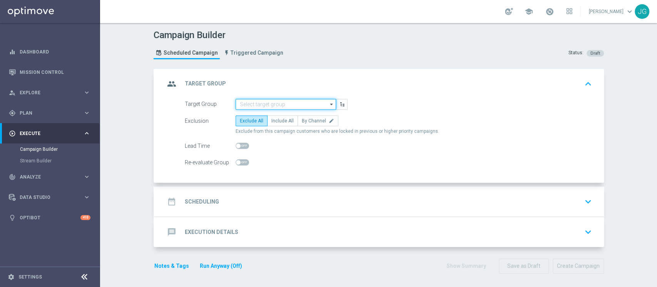
click at [267, 106] on input at bounding box center [286, 104] width 100 height 11
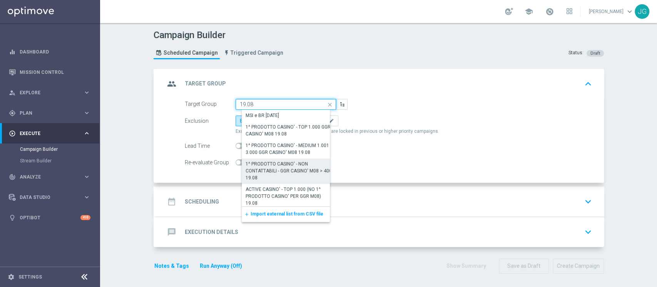
scroll to position [3, 0]
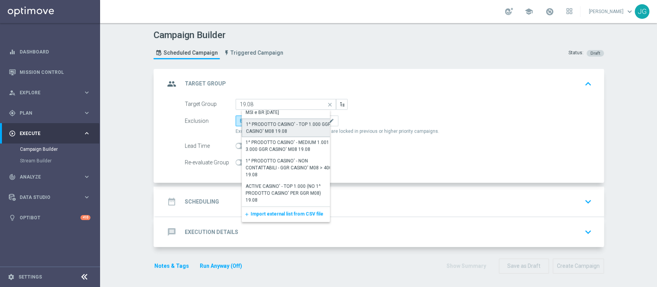
click at [274, 130] on div "1^ PRODOTTO CASINO' - TOP 1.000 GGR CASINO' M08 19.08" at bounding box center [289, 128] width 86 height 14
type input "1^ PRODOTTO CASINO' - TOP 1.000 GGR CASINO' M08 19.08"
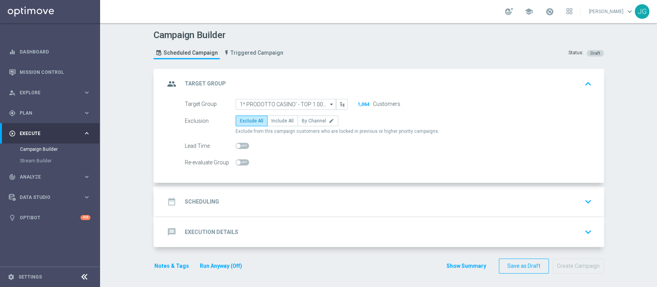
click at [249, 205] on div "date_range Scheduling keyboard_arrow_down" at bounding box center [380, 201] width 430 height 15
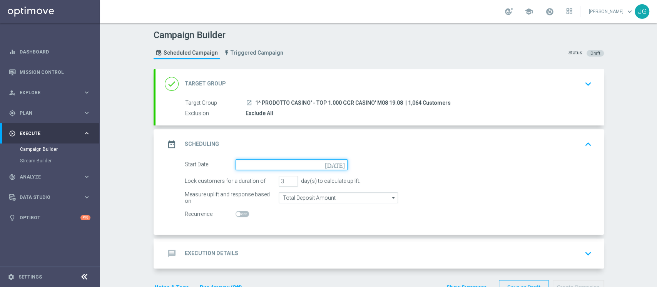
click at [288, 160] on input at bounding box center [292, 164] width 112 height 11
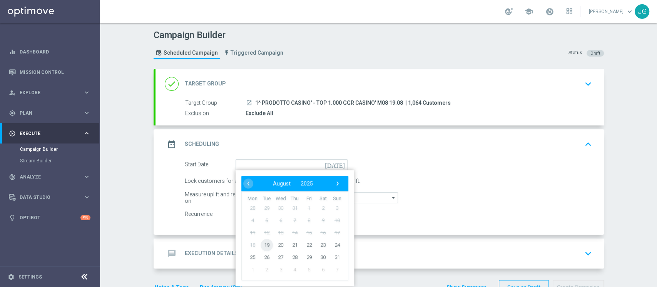
click at [263, 241] on span "19" at bounding box center [266, 245] width 12 height 12
type input "19 Aug 2025"
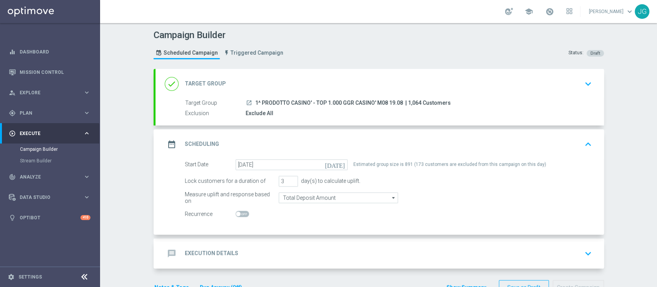
click at [357, 79] on div "done Target Group keyboard_arrow_down" at bounding box center [380, 84] width 430 height 15
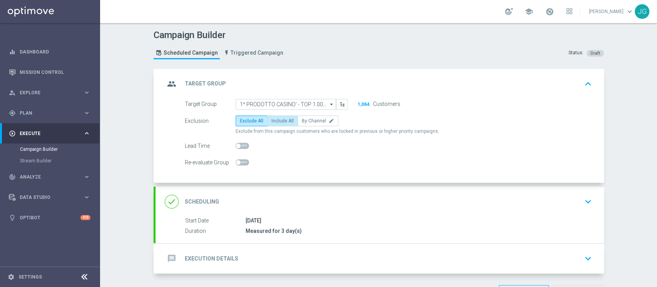
click at [281, 121] on span "Include All" at bounding box center [282, 120] width 22 height 5
click at [276, 121] on input "Include All" at bounding box center [273, 122] width 5 height 5
radio input "true"
click at [293, 255] on div "message Execution Details keyboard_arrow_down" at bounding box center [380, 258] width 430 height 15
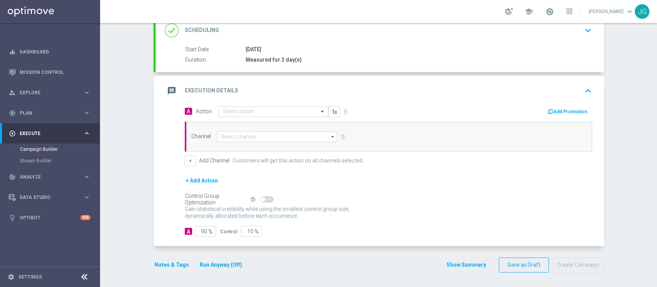
scroll to position [110, 0]
click at [257, 110] on input "text" at bounding box center [266, 112] width 86 height 7
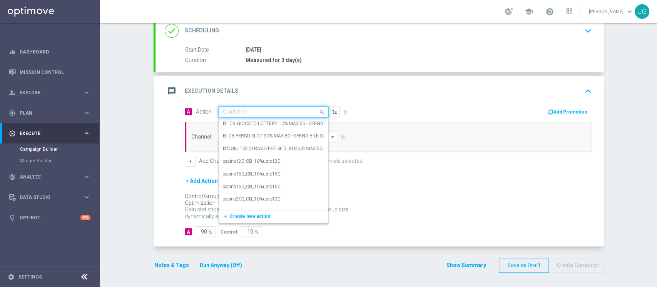
paste input "PROMO RICARICA 35% MAX 500€ - SPENDIBILE SLOT"
type input "PROMO RICARICA 35% MAX 500€ - SPENDIBILE SLOT"
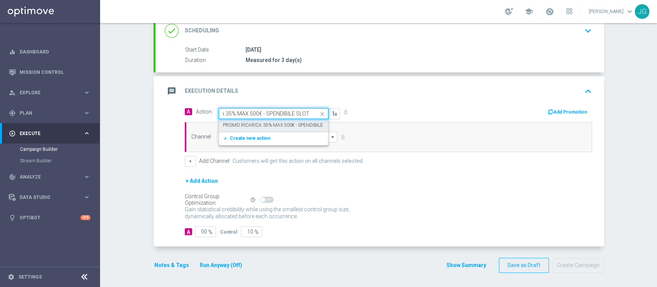
click at [259, 122] on label "PROMO RICARICA 35% MAX 500€ - SPENDIBILE SLOT" at bounding box center [279, 125] width 112 height 7
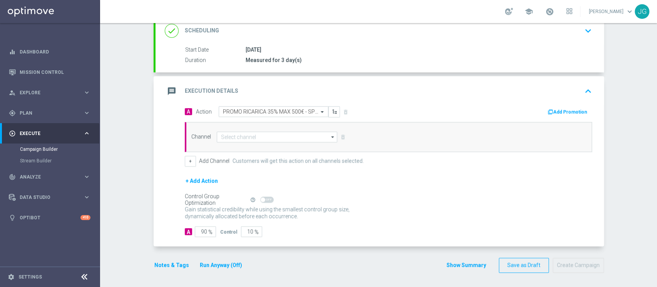
scroll to position [0, 0]
click at [563, 108] on button "Add Promotion" at bounding box center [568, 112] width 43 height 8
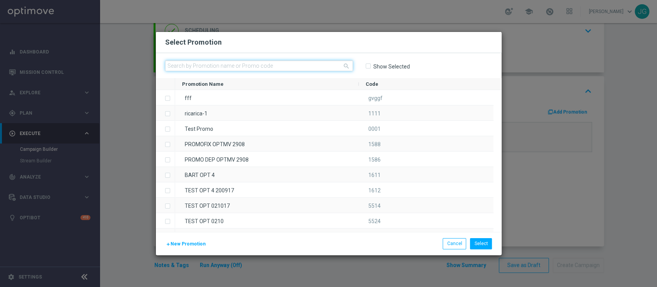
click at [316, 66] on input "text" at bounding box center [259, 65] width 188 height 11
paste input "RICARICASLOT19-1"
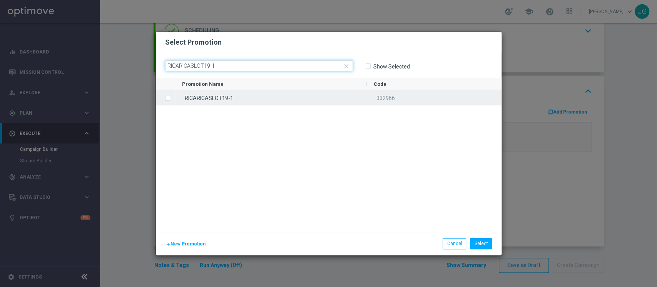
type input "RICARICASLOT19-1"
click at [300, 98] on div "RICARICASLOT19-1" at bounding box center [271, 97] width 192 height 15
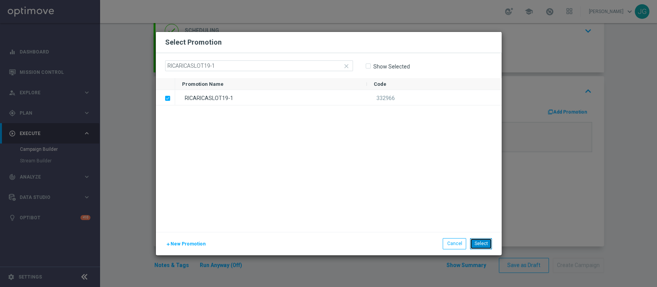
click at [482, 245] on button "Select" at bounding box center [481, 243] width 22 height 11
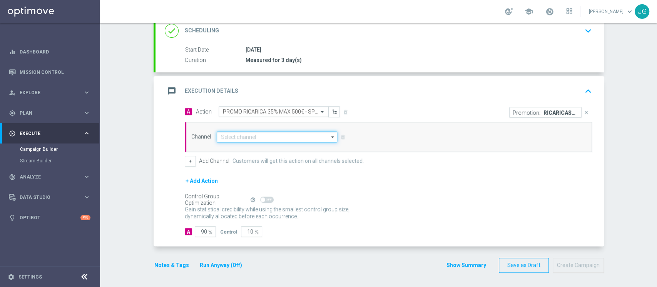
click at [233, 134] on input at bounding box center [277, 137] width 121 height 11
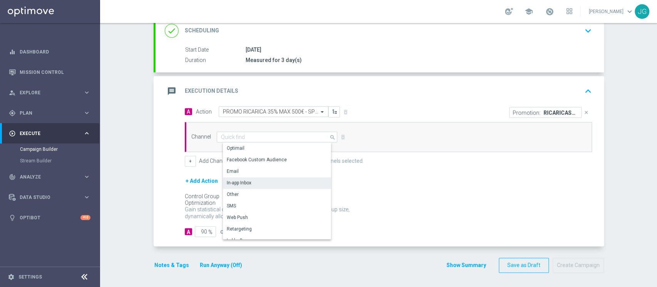
click at [242, 180] on div "In-app Inbox" at bounding box center [239, 182] width 25 height 7
type input "In-app Inbox"
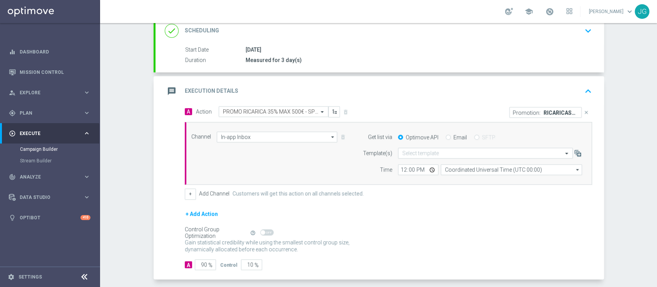
click at [446, 136] on input "Email" at bounding box center [448, 137] width 5 height 5
radio input "true"
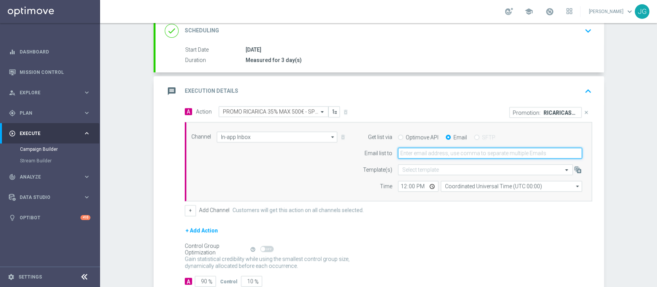
click at [439, 151] on input "email" at bounding box center [490, 153] width 184 height 11
type input "jennyffer.gonzalez@sisal.it"
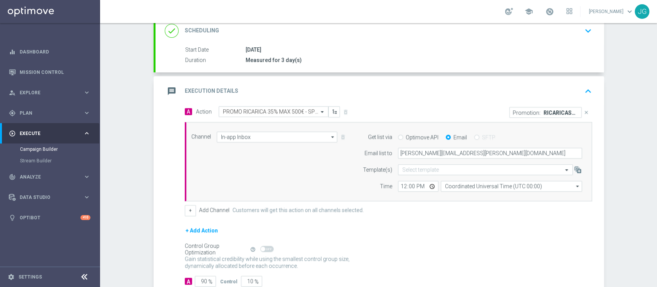
click at [181, 204] on div "A Action Select action PROMO RICARICA 35% MAX 500€ - SPENDIBILE SLOT delete_for…" at bounding box center [388, 161] width 419 height 110
click at [189, 211] on button "+" at bounding box center [190, 210] width 11 height 11
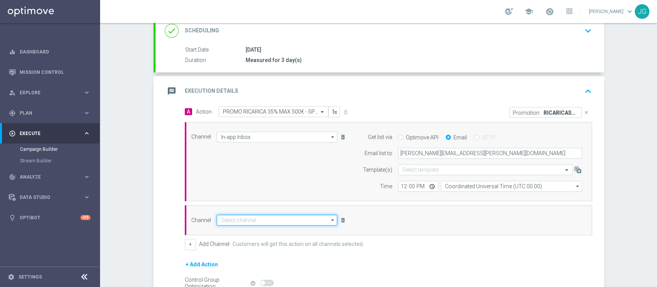
click at [253, 216] on input at bounding box center [277, 220] width 121 height 11
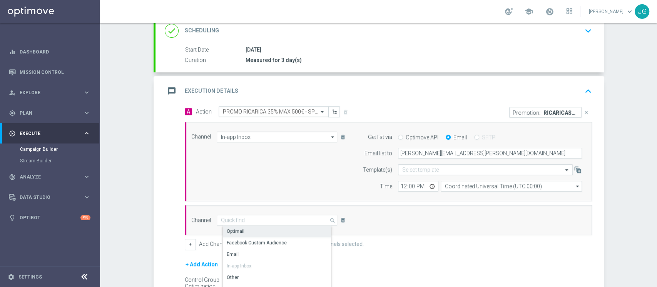
click at [254, 228] on div "Optimail" at bounding box center [280, 231] width 115 height 11
type input "Optimail"
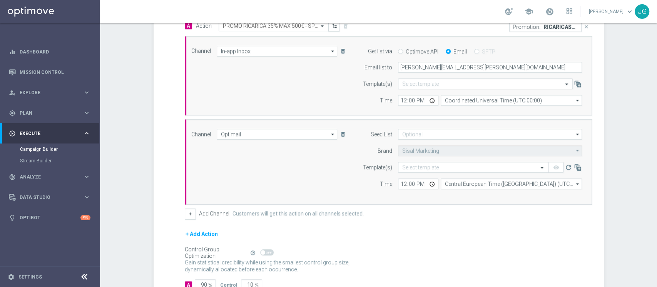
scroll to position [199, 0]
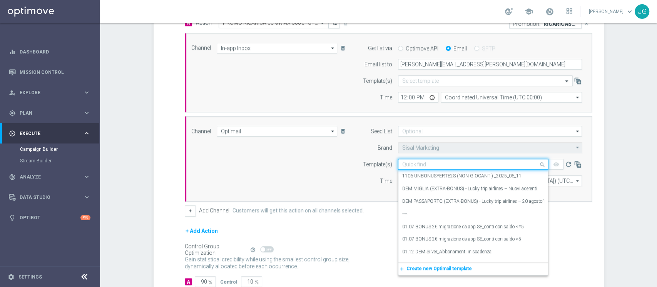
click at [439, 163] on input "text" at bounding box center [465, 164] width 126 height 7
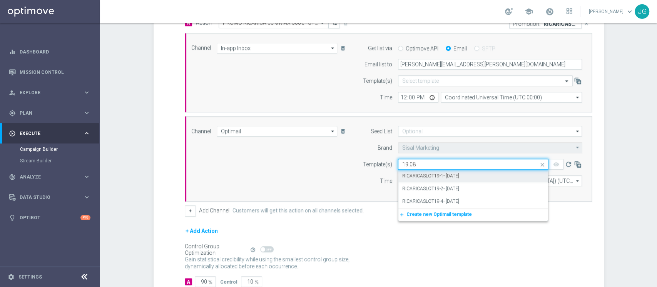
click at [442, 176] on label "RICARICASLOT19-1- [DATE]" at bounding box center [430, 176] width 57 height 7
type input "19.08"
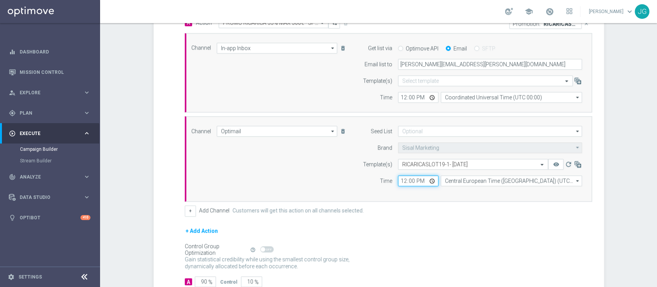
click at [427, 182] on input "12:00" at bounding box center [418, 181] width 40 height 11
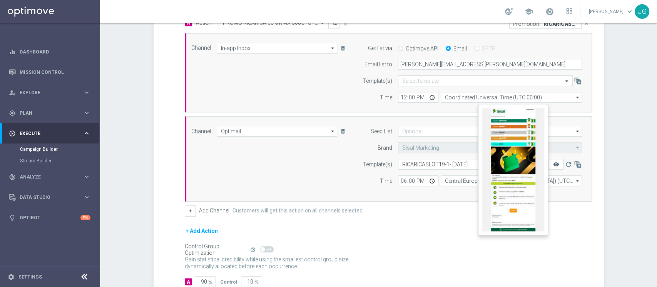
type input "18:00"
click at [553, 166] on icon "remove_red_eye" at bounding box center [556, 164] width 6 height 6
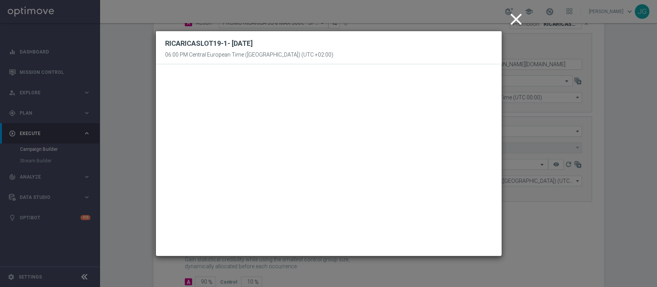
click at [514, 20] on icon "close" at bounding box center [516, 19] width 19 height 19
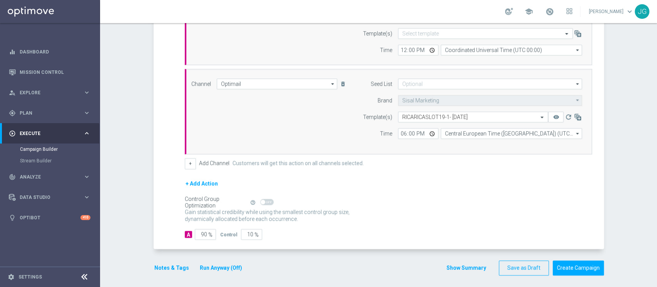
scroll to position [246, 0]
click at [164, 266] on button "Notes & Tags" at bounding box center [172, 268] width 36 height 10
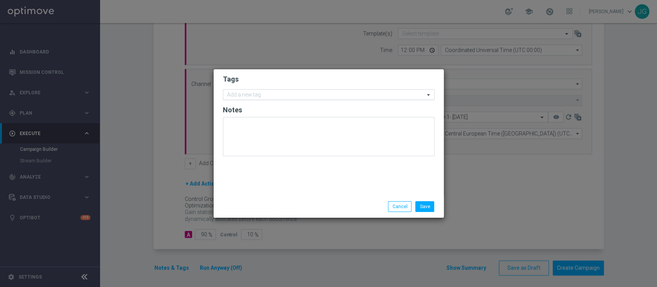
click at [286, 98] on input "text" at bounding box center [325, 95] width 197 height 7
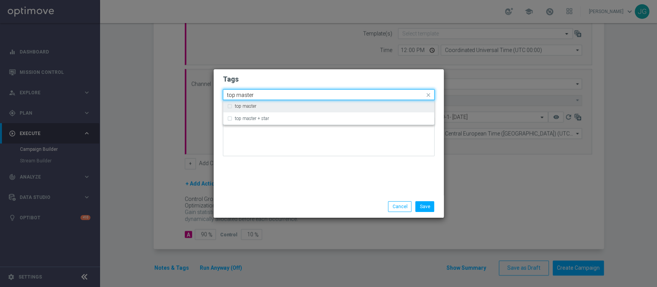
click at [274, 105] on div "top master" at bounding box center [333, 106] width 196 height 5
type input "top master"
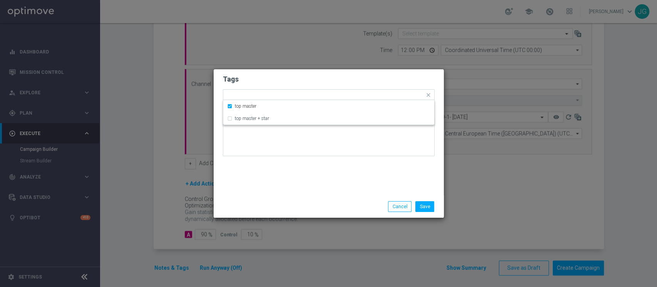
click at [278, 200] on div "Save Cancel" at bounding box center [329, 207] width 230 height 22
click at [300, 93] on input "text" at bounding box center [345, 95] width 158 height 7
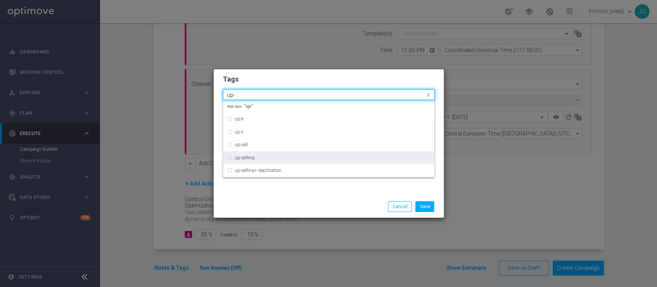
click at [261, 158] on div "up-selling" at bounding box center [333, 157] width 196 height 5
type input "up-"
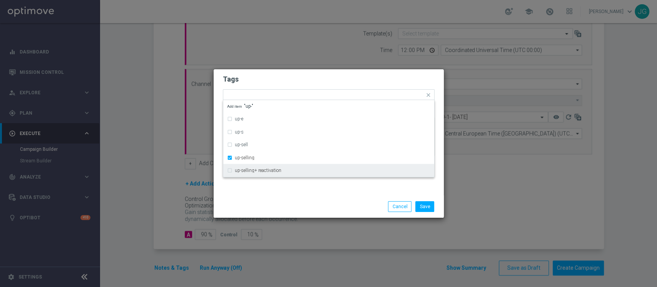
click at [269, 197] on div "Save Cancel" at bounding box center [329, 207] width 230 height 22
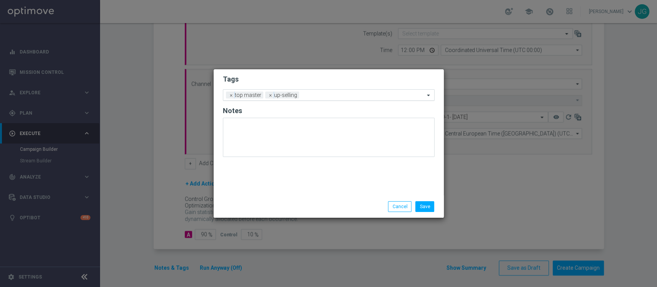
click at [330, 96] on input "text" at bounding box center [363, 95] width 122 height 7
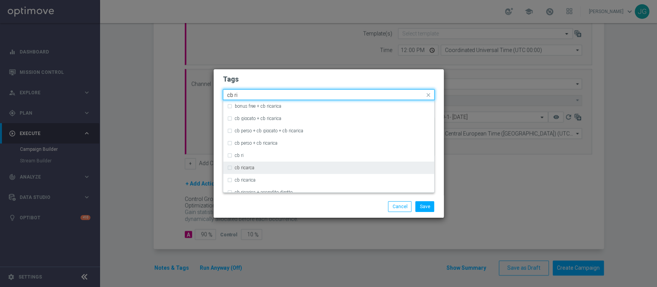
click at [269, 168] on div "cb ricarca" at bounding box center [333, 168] width 196 height 5
type input "cb ri"
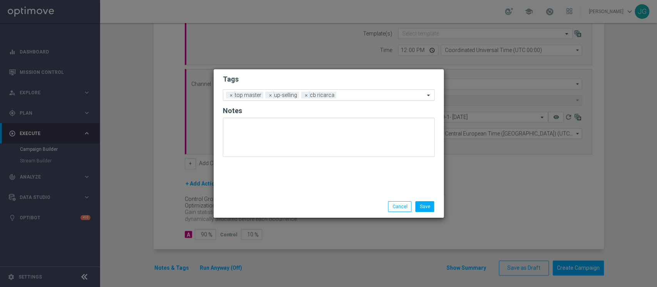
click at [320, 210] on div "Save Cancel" at bounding box center [365, 206] width 149 height 11
click at [351, 97] on input "text" at bounding box center [381, 95] width 85 height 7
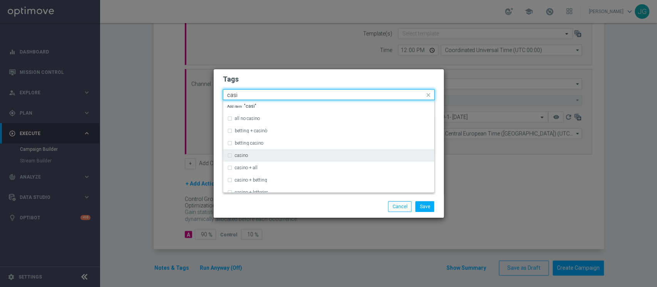
click at [242, 159] on div "casino" at bounding box center [328, 155] width 203 height 12
type input "casi"
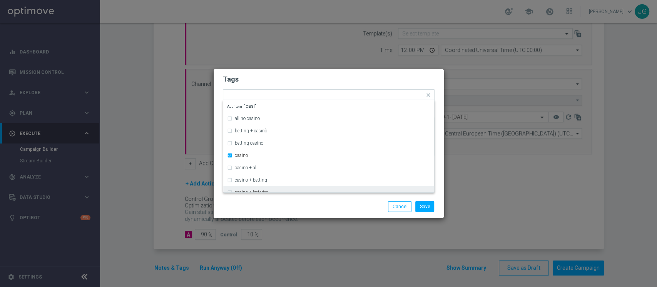
click at [278, 197] on div "Save Cancel" at bounding box center [329, 207] width 230 height 22
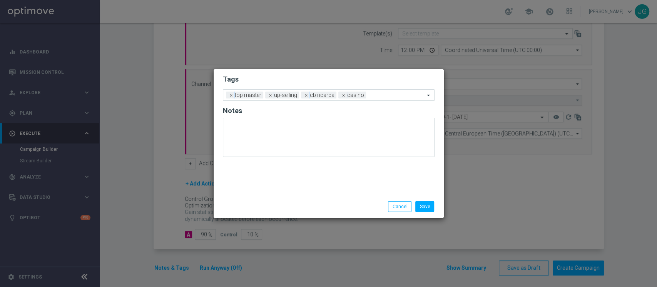
click at [381, 94] on input "text" at bounding box center [396, 95] width 55 height 7
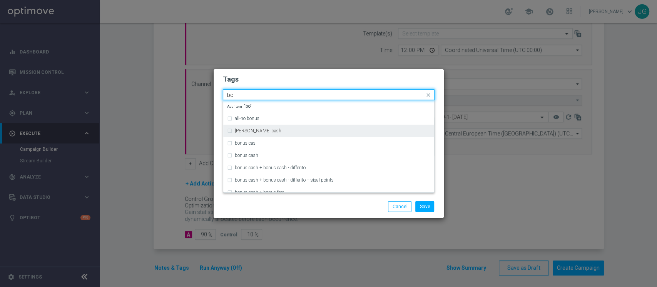
click at [320, 132] on div "bonsu cash" at bounding box center [333, 131] width 196 height 5
type input "bo"
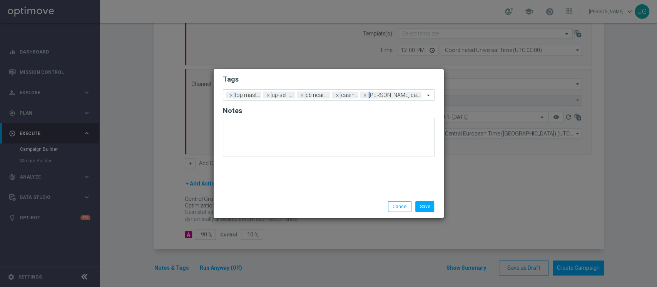
click at [330, 198] on div "Save Cancel" at bounding box center [329, 207] width 230 height 22
click at [428, 206] on button "Save" at bounding box center [424, 206] width 19 height 11
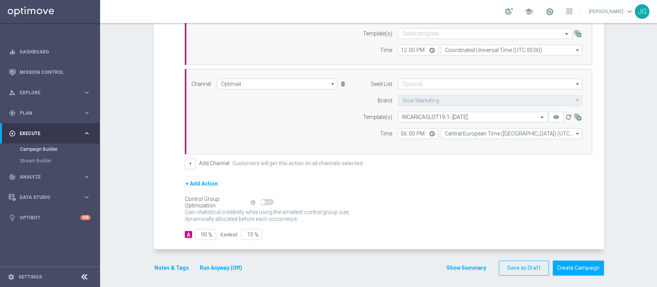
click at [224, 266] on button "Run Anyway (Off)" at bounding box center [221, 268] width 44 height 10
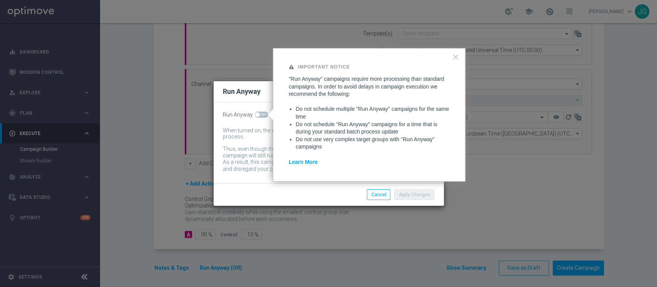
click at [260, 115] on span at bounding box center [261, 115] width 13 height 6
click at [260, 115] on input "checkbox" at bounding box center [261, 115] width 13 height 6
checkbox input "true"
click at [410, 199] on button "Apply Changes" at bounding box center [414, 194] width 40 height 11
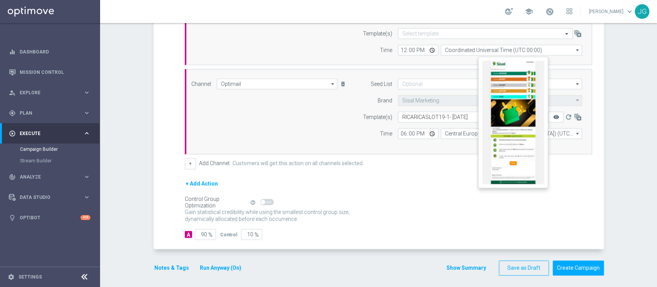
click at [553, 116] on icon "remove_red_eye" at bounding box center [556, 117] width 6 height 6
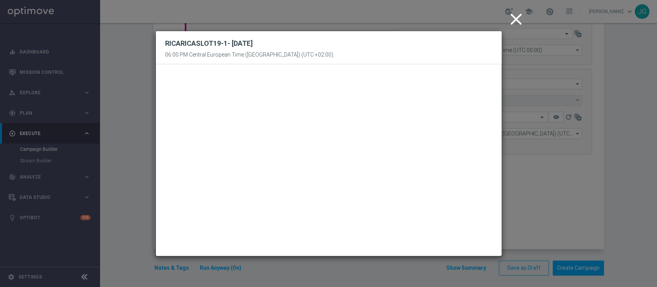
click at [512, 19] on icon "close" at bounding box center [516, 19] width 19 height 19
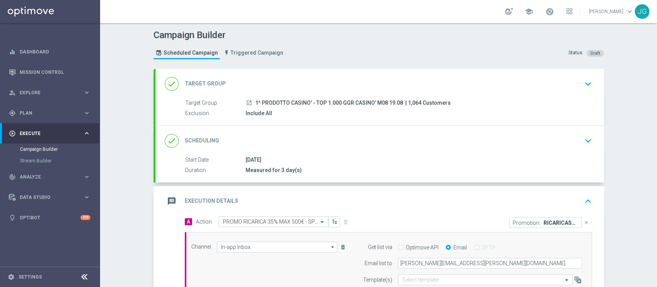
scroll to position [249, 0]
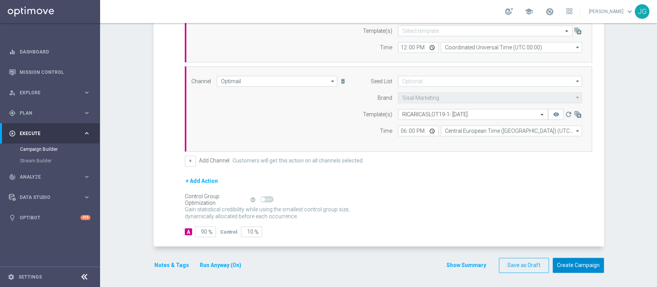
click at [583, 267] on button "Create Campaign" at bounding box center [578, 265] width 51 height 15
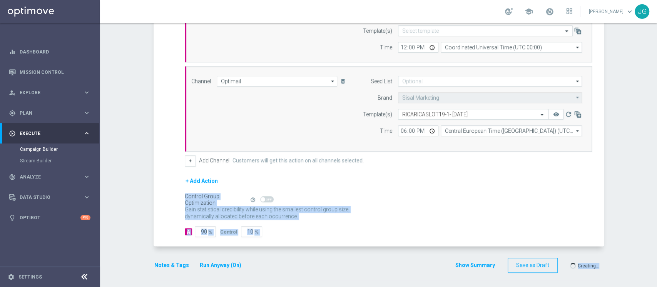
drag, startPoint x: 583, startPoint y: 267, endPoint x: 656, endPoint y: 137, distance: 149.2
click at [656, 137] on div "Campaign Builder Scheduled Campaign Triggered Campaign Status: Draft done Targe…" at bounding box center [378, 155] width 557 height 264
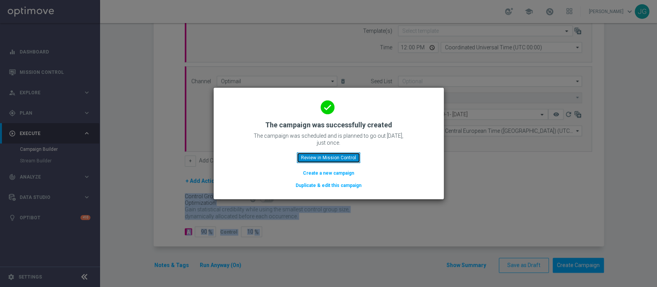
click at [346, 157] on button "Review in Mission Control" at bounding box center [329, 157] width 64 height 11
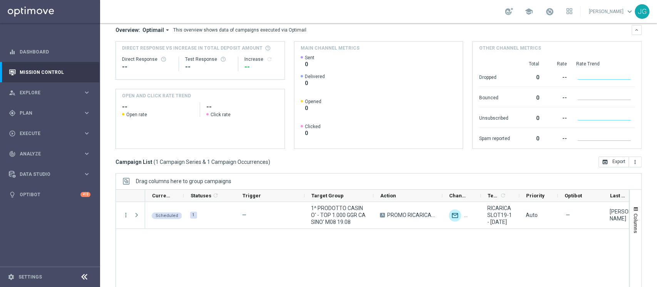
scroll to position [83, 0]
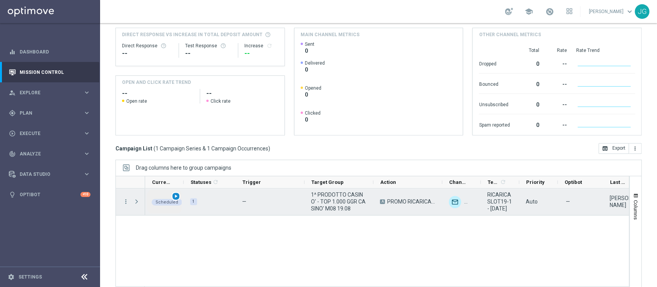
click at [176, 196] on span "play_arrow" at bounding box center [175, 196] width 5 height 5
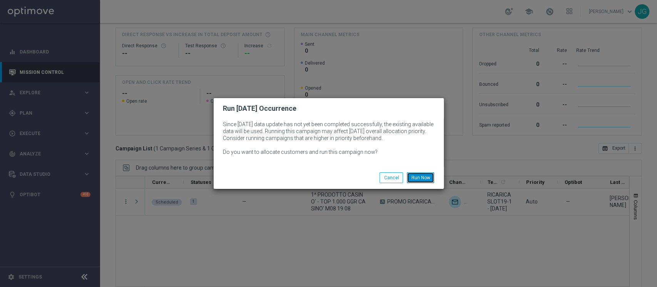
click at [425, 178] on button "Run Now" at bounding box center [420, 177] width 27 height 11
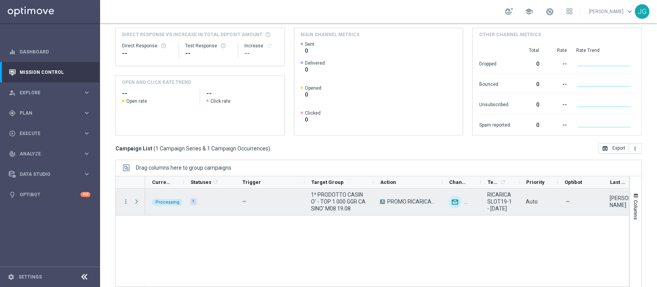
click at [137, 202] on span "Press SPACE to select this row." at bounding box center [136, 202] width 7 height 6
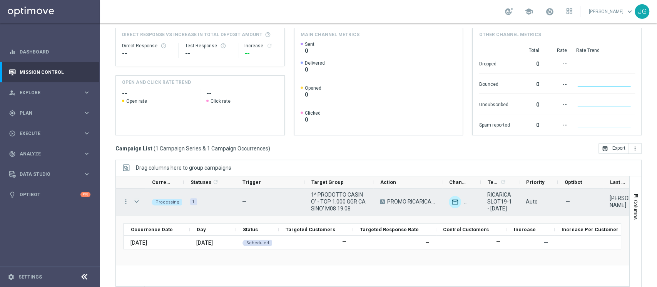
click at [137, 202] on span "Press SPACE to select this row." at bounding box center [136, 202] width 7 height 6
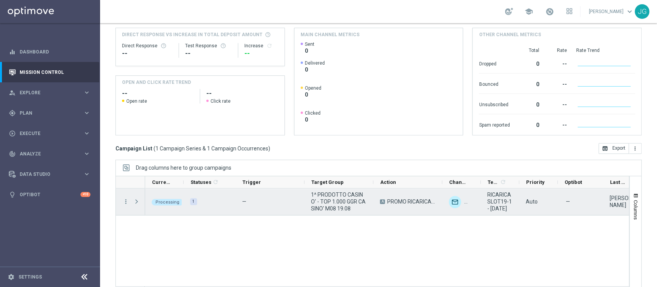
click at [137, 202] on span "Press SPACE to select this row." at bounding box center [136, 202] width 7 height 6
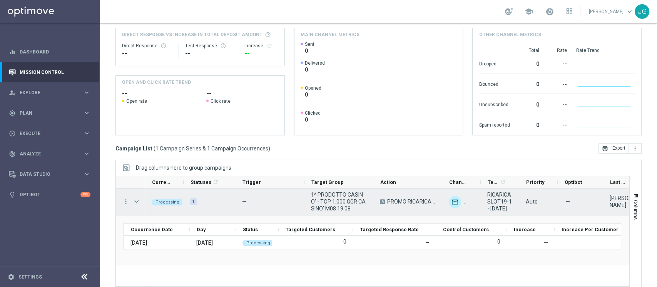
click at [134, 204] on span "Press SPACE to select this row." at bounding box center [136, 202] width 7 height 6
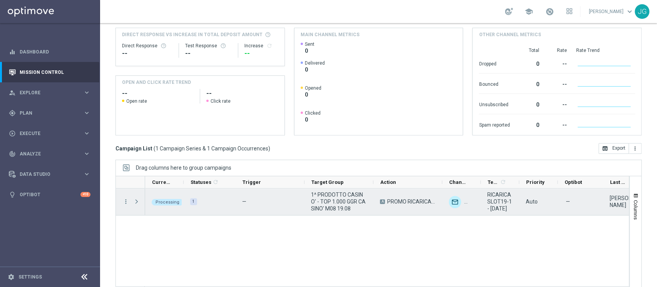
click at [134, 204] on span "Press SPACE to select this row." at bounding box center [136, 202] width 7 height 6
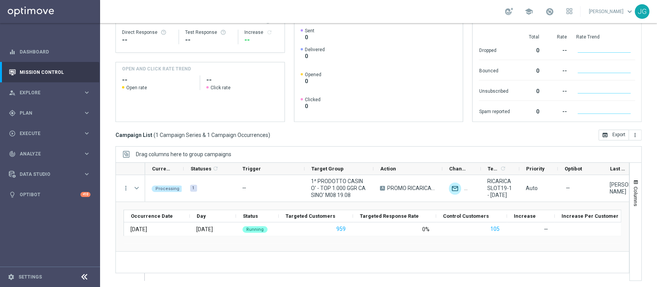
scroll to position [96, 0]
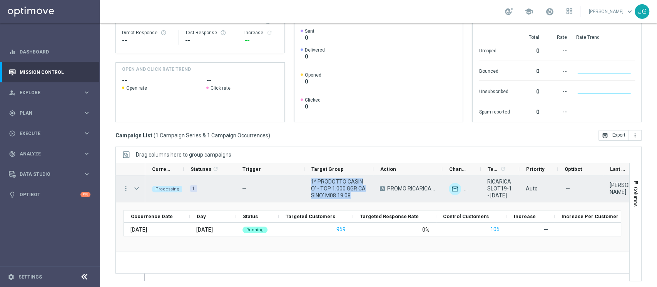
drag, startPoint x: 349, startPoint y: 195, endPoint x: 306, endPoint y: 182, distance: 44.3
click at [306, 182] on div "1^ PRODOTTO CASINO' - TOP 1.000 GGR CASINO' M08 19.08" at bounding box center [338, 189] width 69 height 27
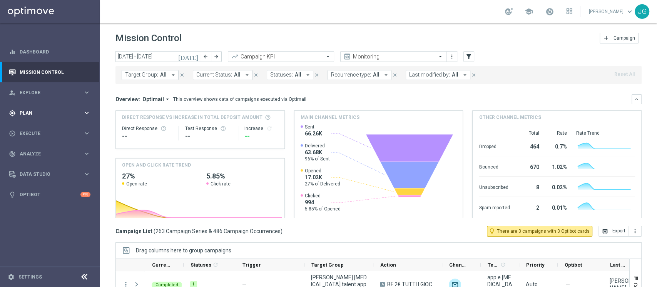
click at [48, 118] on div "gps_fixed Plan keyboard_arrow_right" at bounding box center [49, 113] width 99 height 20
click at [48, 128] on link "Target Groups" at bounding box center [50, 129] width 60 height 6
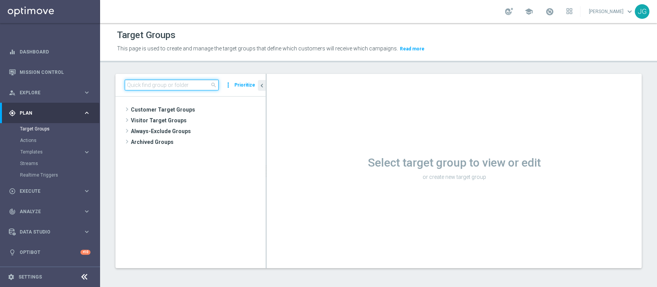
click at [190, 82] on input at bounding box center [172, 85] width 94 height 11
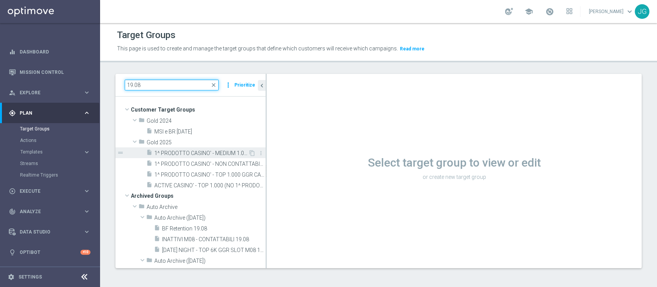
type input "19.08"
click at [189, 153] on span "1^ PRODOTTO CASINO' - MEDIUM 1.001 - 3.000 GGR CASINO' M08 19.08" at bounding box center [201, 153] width 94 height 7
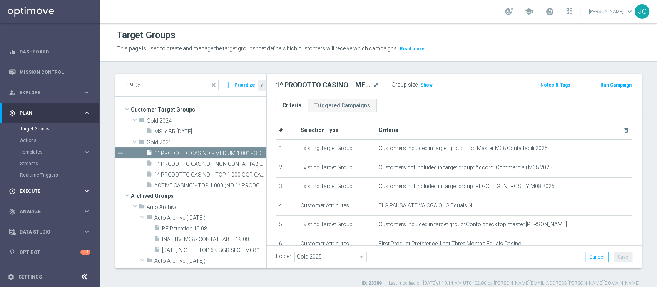
click at [48, 193] on div "play_circle_outline Execute" at bounding box center [46, 191] width 74 height 7
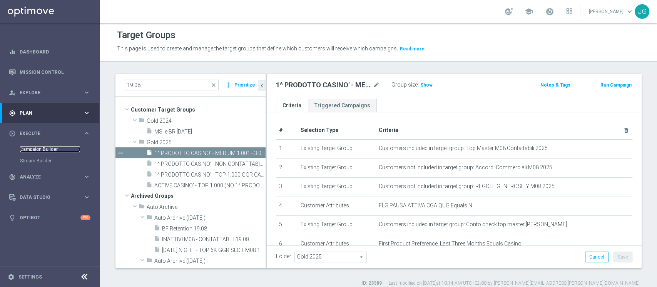
click at [45, 147] on link "Campaign Builder" at bounding box center [50, 149] width 60 height 6
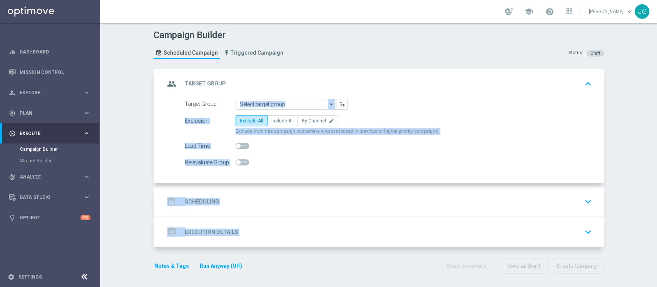
drag, startPoint x: 381, startPoint y: 48, endPoint x: 272, endPoint y: 101, distance: 121.5
click at [272, 101] on input at bounding box center [286, 104] width 100 height 11
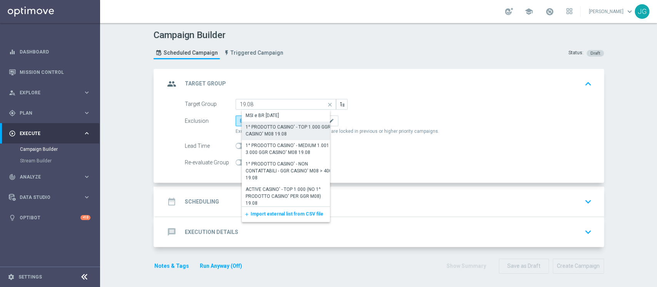
click at [290, 147] on div "1^ PRODOTTO CASINO' - MEDIUM 1.001 - 3.000 GGR CASINO' M08 19.08" at bounding box center [289, 149] width 87 height 14
type input "1^ PRODOTTO CASINO' - MEDIUM 1.001 - 3.000 GGR CASINO' M08 19.08"
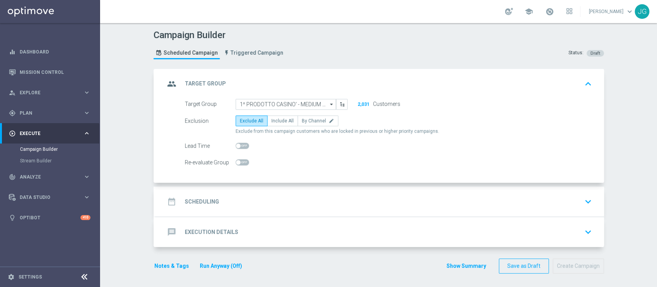
click at [278, 198] on div "date_range Scheduling keyboard_arrow_down" at bounding box center [380, 201] width 430 height 15
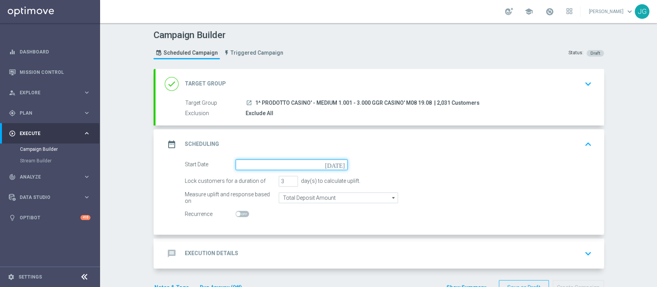
click at [283, 162] on input at bounding box center [292, 164] width 112 height 11
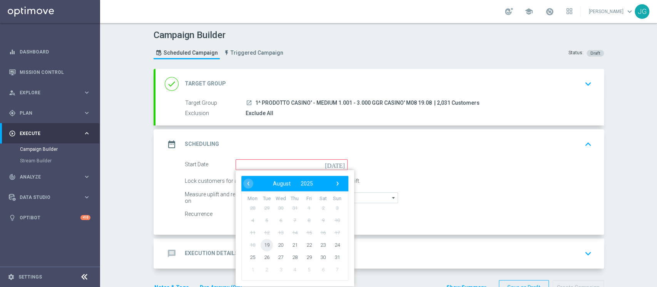
click at [261, 249] on span "19" at bounding box center [266, 245] width 12 height 12
type input "[DATE]"
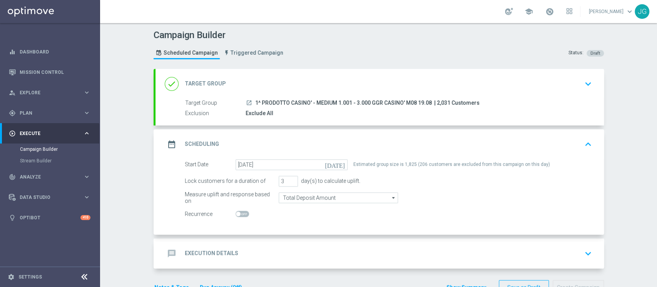
click at [306, 246] on div "message Execution Details keyboard_arrow_down" at bounding box center [380, 253] width 430 height 15
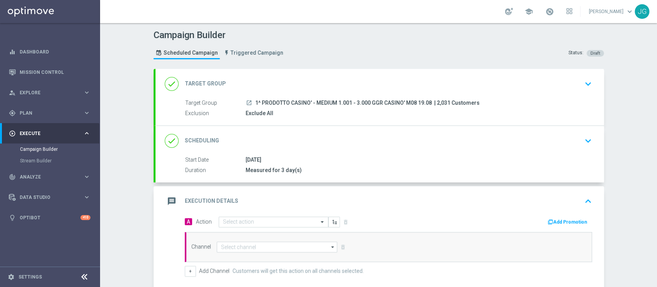
scroll to position [110, 0]
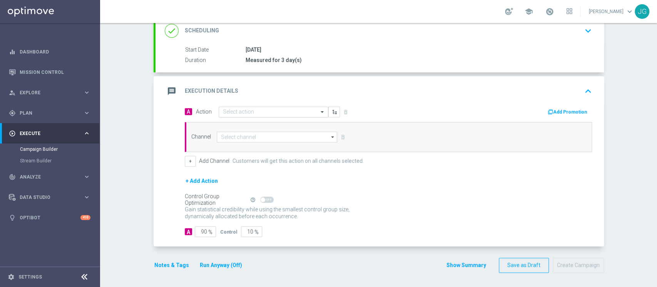
click at [267, 115] on div "Select action" at bounding box center [274, 112] width 110 height 11
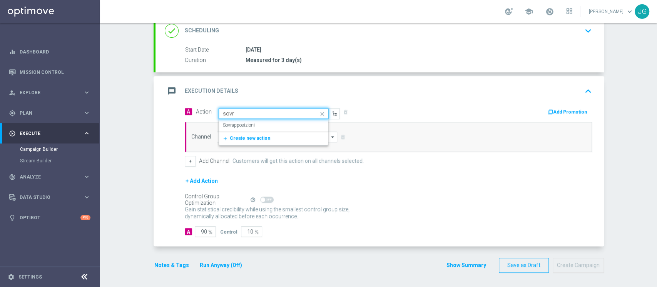
type input "sovra"
click at [240, 126] on label "Sovrapposizioni" at bounding box center [239, 125] width 32 height 7
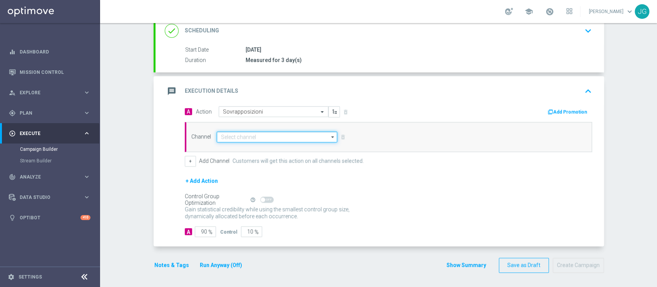
click at [265, 139] on input at bounding box center [277, 137] width 121 height 11
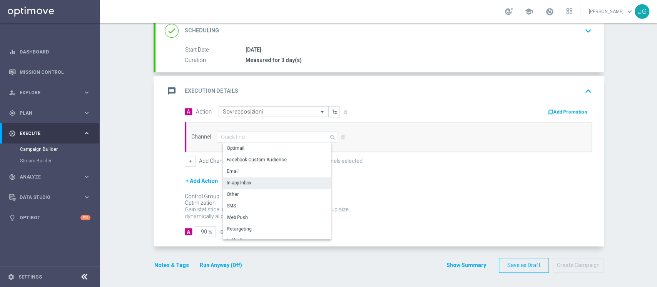
click at [246, 179] on div "In-app Inbox" at bounding box center [239, 182] width 25 height 7
type input "In-app Inbox"
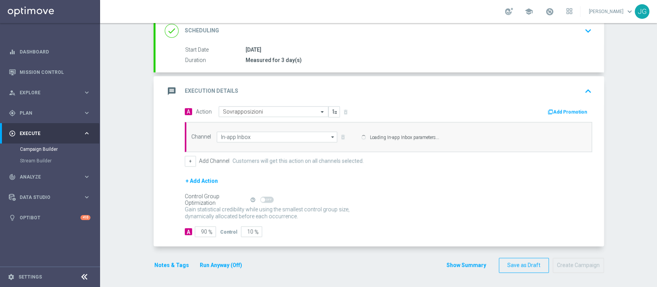
click at [254, 238] on div "A Action Select action Sovrapposizioni delete_forever Add Promotion Channel In-…" at bounding box center [379, 176] width 448 height 140
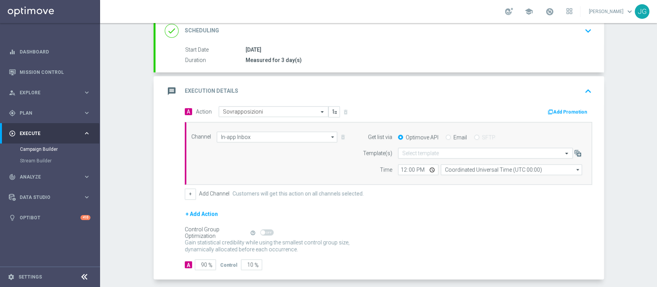
scroll to position [143, 0]
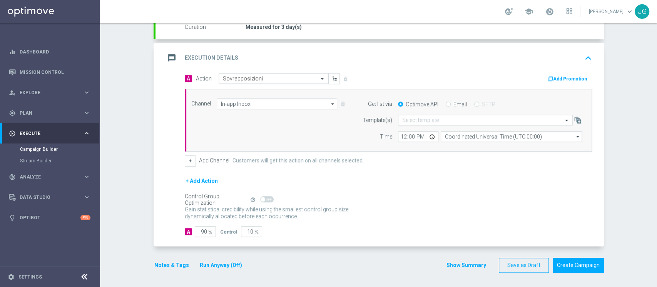
click at [228, 261] on button "Run Anyway (Off)" at bounding box center [221, 266] width 44 height 10
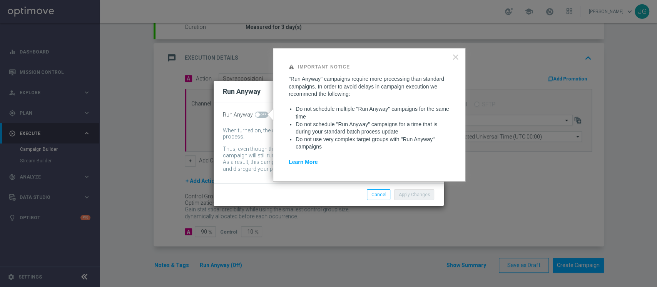
click at [263, 112] on span at bounding box center [261, 115] width 13 height 6
click at [263, 112] on input "checkbox" at bounding box center [261, 115] width 13 height 6
checkbox input "true"
click at [426, 194] on button "Apply Changes" at bounding box center [414, 194] width 40 height 11
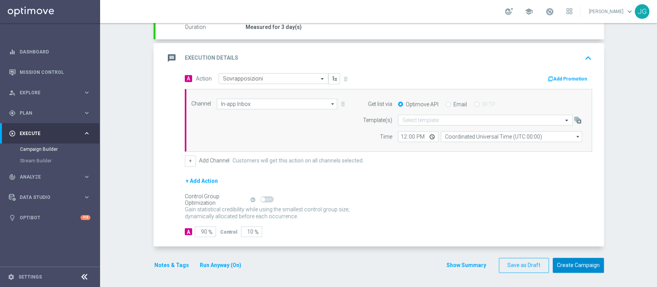
click at [573, 263] on button "Create Campaign" at bounding box center [578, 265] width 51 height 15
click at [573, 263] on div at bounding box center [320, 143] width 657 height 287
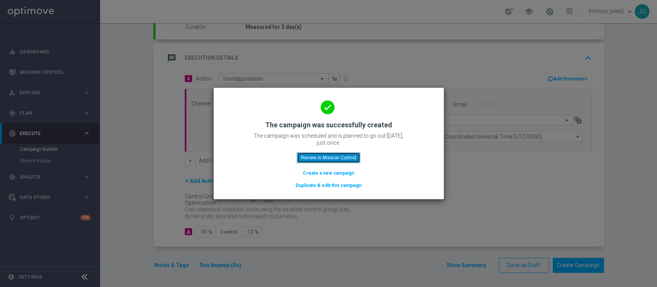
click at [341, 157] on button "Review in Mission Control" at bounding box center [329, 157] width 64 height 11
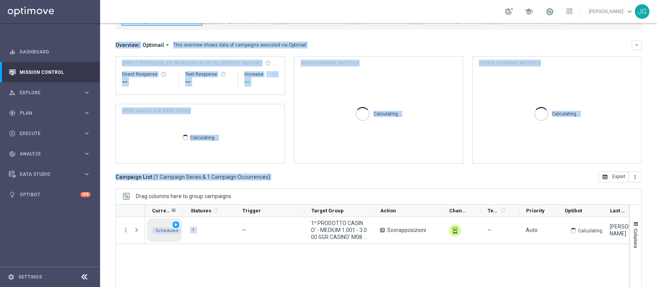
scroll to position [55, 0]
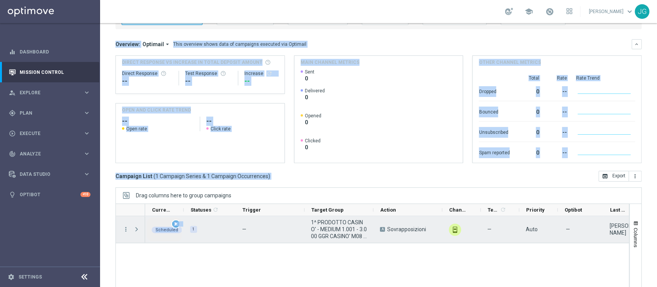
click at [177, 221] on span "play_arrow" at bounding box center [175, 223] width 5 height 5
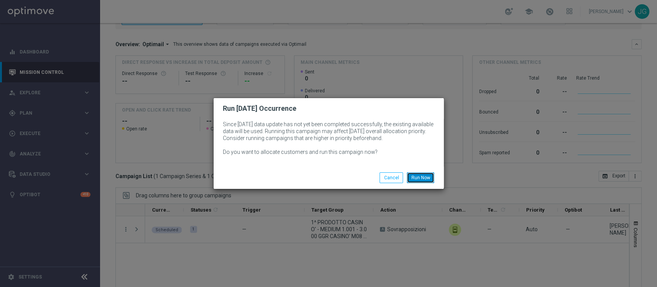
click at [425, 175] on button "Run Now" at bounding box center [420, 177] width 27 height 11
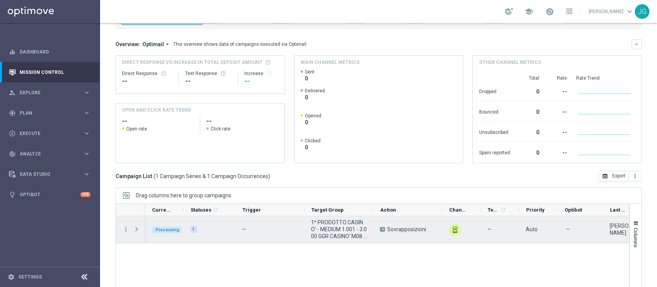
click at [136, 228] on span "Press SPACE to select this row." at bounding box center [136, 229] width 7 height 6
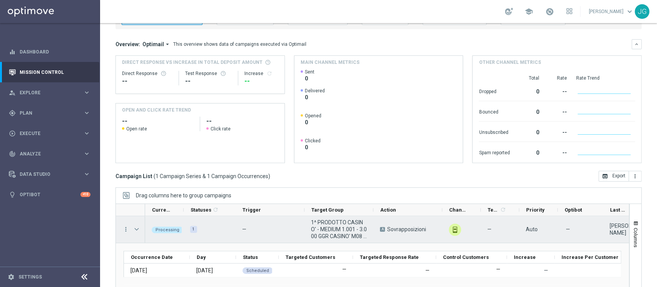
click at [136, 228] on span "Press SPACE to select this row." at bounding box center [136, 229] width 7 height 6
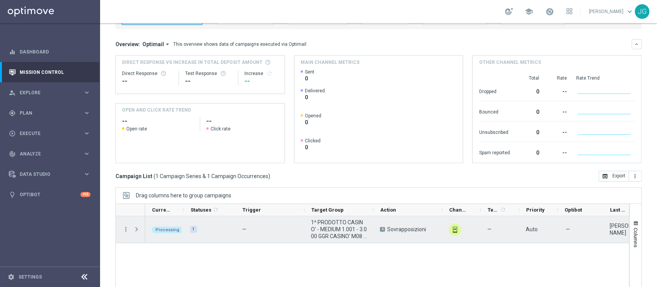
click at [136, 228] on span "Press SPACE to select this row." at bounding box center [136, 229] width 7 height 6
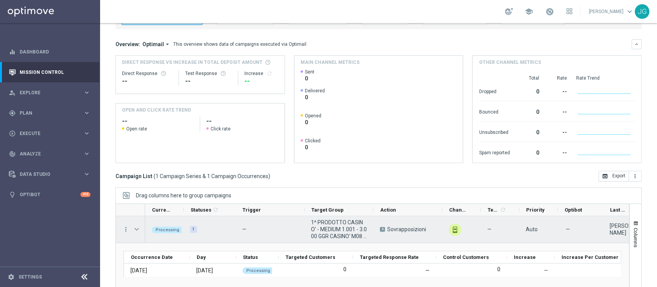
click at [136, 228] on span "Press SPACE to select this row." at bounding box center [136, 229] width 7 height 6
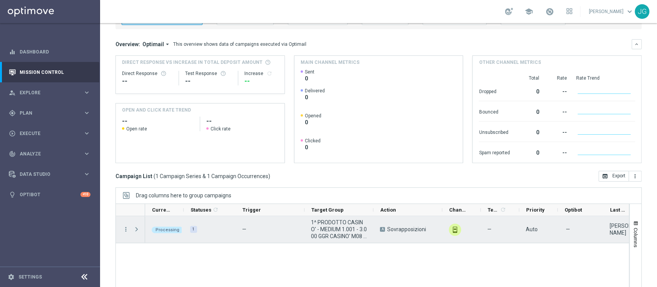
click at [137, 228] on span "Press SPACE to select this row." at bounding box center [136, 229] width 7 height 6
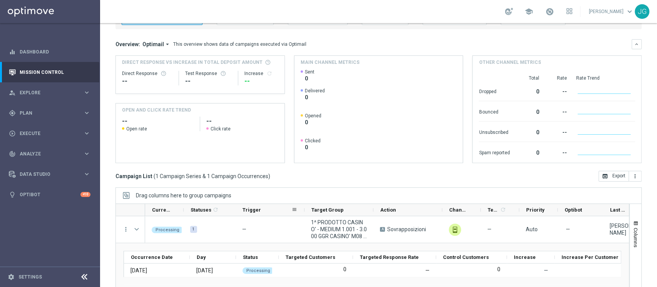
scroll to position [97, 0]
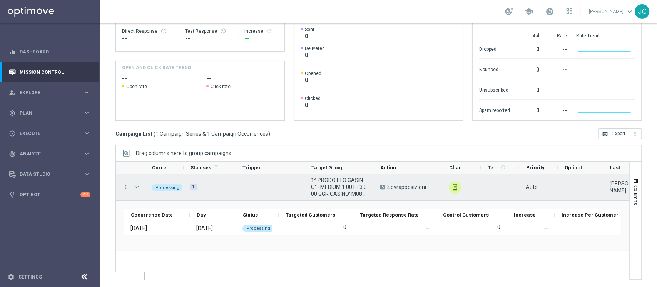
click at [137, 186] on span "Press SPACE to select this row." at bounding box center [136, 187] width 7 height 6
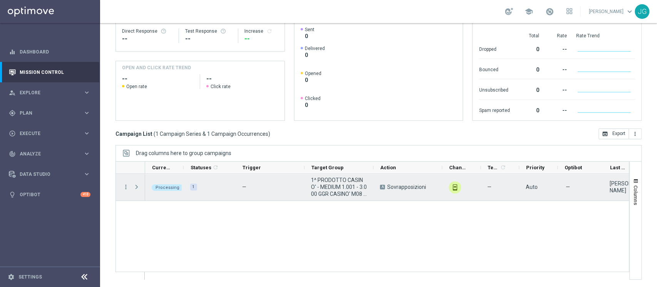
click at [137, 186] on span "Press SPACE to select this row." at bounding box center [136, 187] width 7 height 6
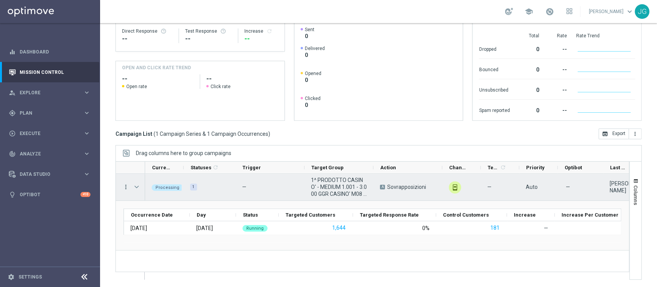
click at [127, 187] on icon "more_vert" at bounding box center [125, 187] width 7 height 7
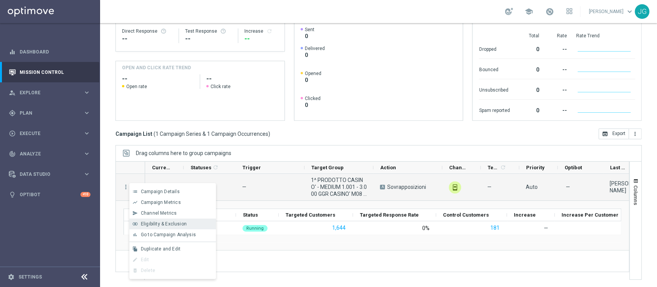
click at [148, 226] on span "Eligibility & Exclusion" at bounding box center [164, 223] width 46 height 5
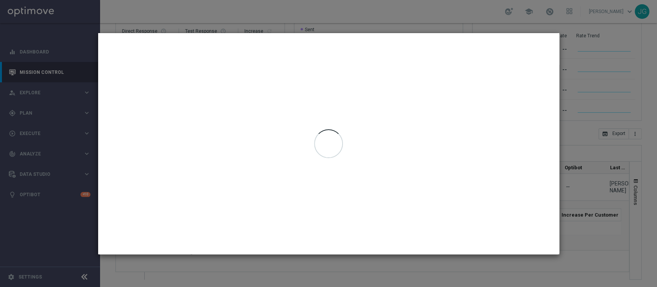
type input "[DATE] - [DATE]"
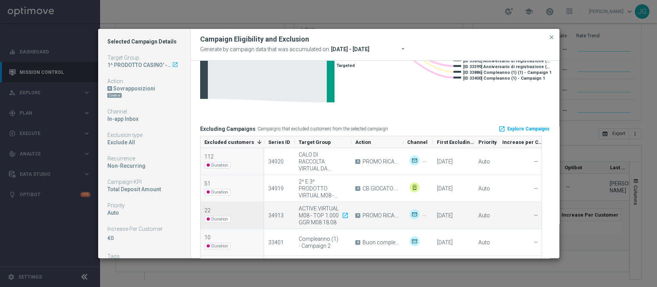
scroll to position [99, 0]
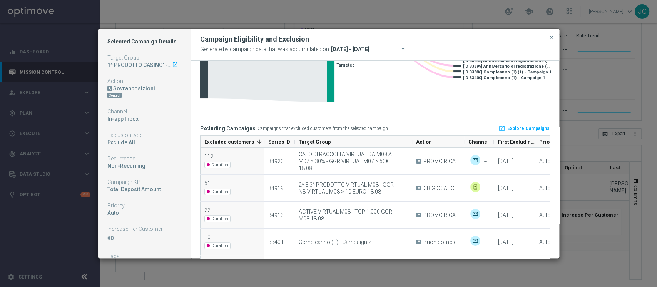
drag, startPoint x: 351, startPoint y: 143, endPoint x: 411, endPoint y: 142, distance: 60.4
click at [411, 142] on div at bounding box center [412, 142] width 3 height 12
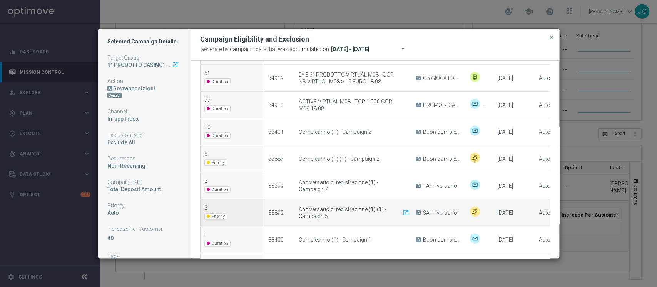
scroll to position [249, 0]
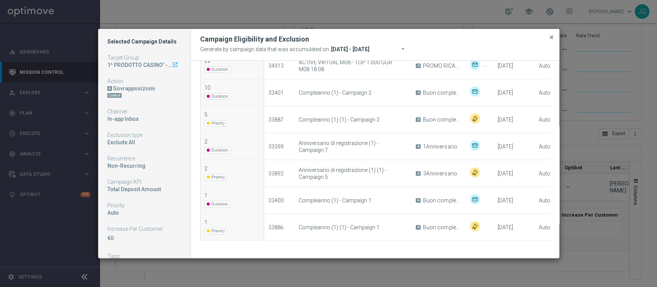
click at [548, 35] on span "close" at bounding box center [551, 37] width 6 height 6
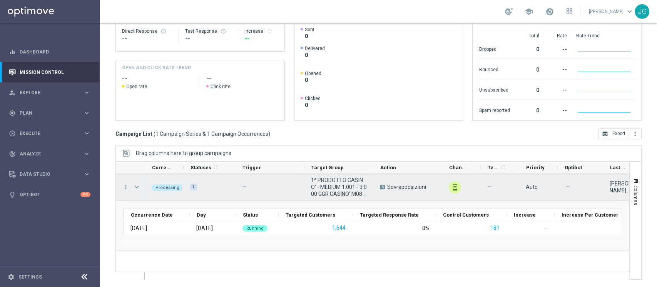
click at [130, 177] on div "Press SPACE to select this row." at bounding box center [137, 187] width 15 height 27
click at [125, 189] on icon "more_vert" at bounding box center [125, 187] width 7 height 7
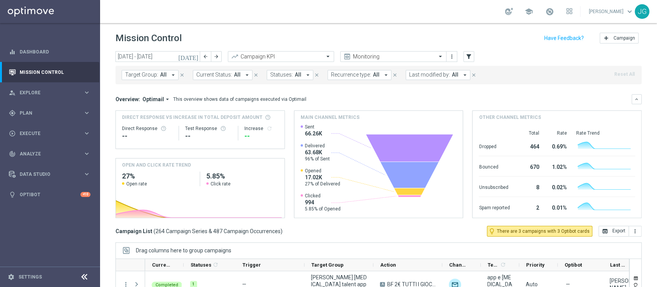
click at [425, 78] on span "Last modified by:" at bounding box center [429, 75] width 41 height 7
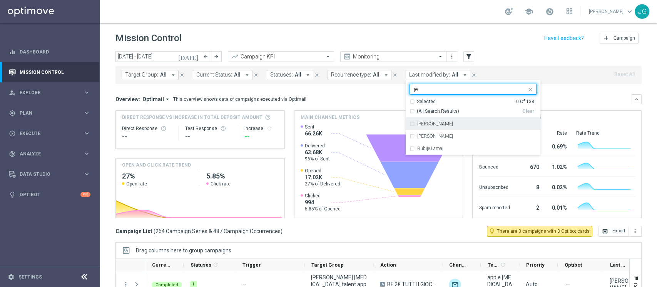
click at [430, 124] on label "[PERSON_NAME]" at bounding box center [435, 124] width 36 height 5
type input "je"
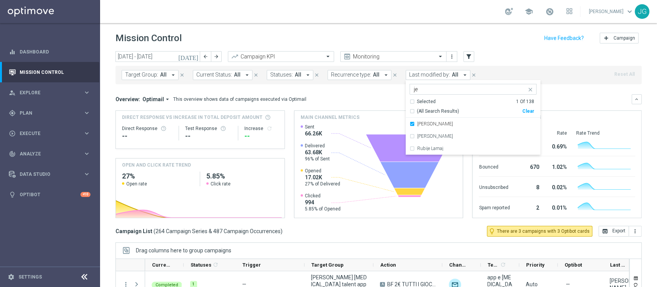
click at [286, 125] on div "Direct Response VS Increase In Total Deposit Amount Direct Response -- Test Res…" at bounding box center [378, 164] width 526 height 108
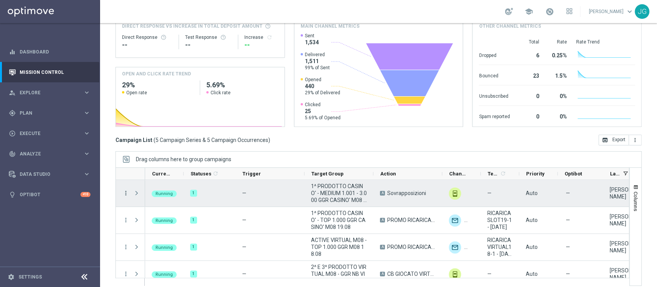
click at [126, 195] on icon "more_vert" at bounding box center [125, 193] width 7 height 7
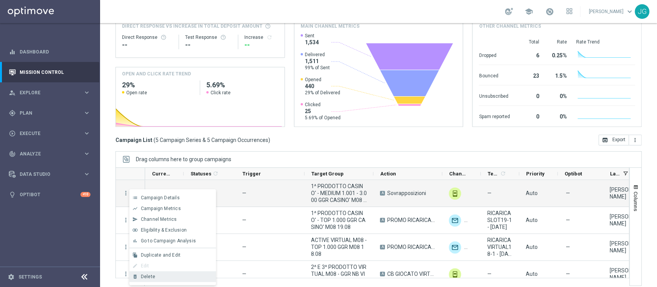
click at [149, 276] on span "Delete" at bounding box center [148, 276] width 14 height 5
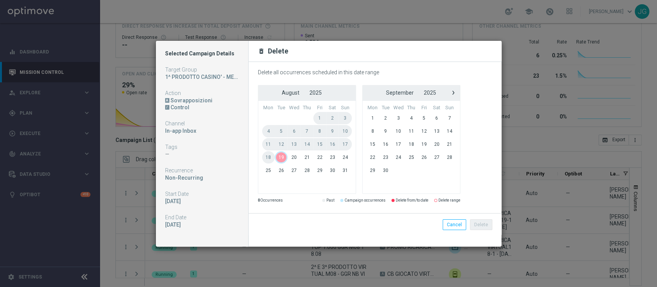
click at [280, 158] on span "19" at bounding box center [281, 157] width 13 height 12
click at [305, 156] on span "21" at bounding box center [307, 157] width 13 height 12
click at [488, 224] on button "Delete" at bounding box center [481, 224] width 22 height 11
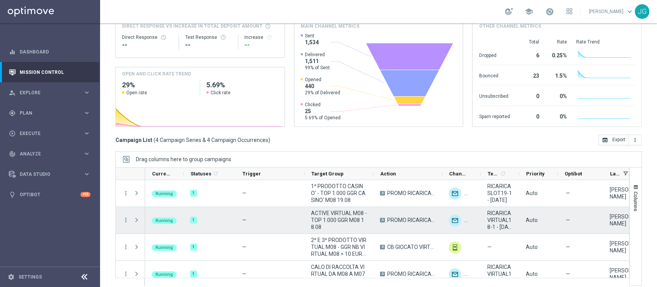
click at [488, 224] on span "RICARICAVIRTUAL18-1 - [DATE]" at bounding box center [499, 220] width 25 height 21
